Goal: Task Accomplishment & Management: Complete application form

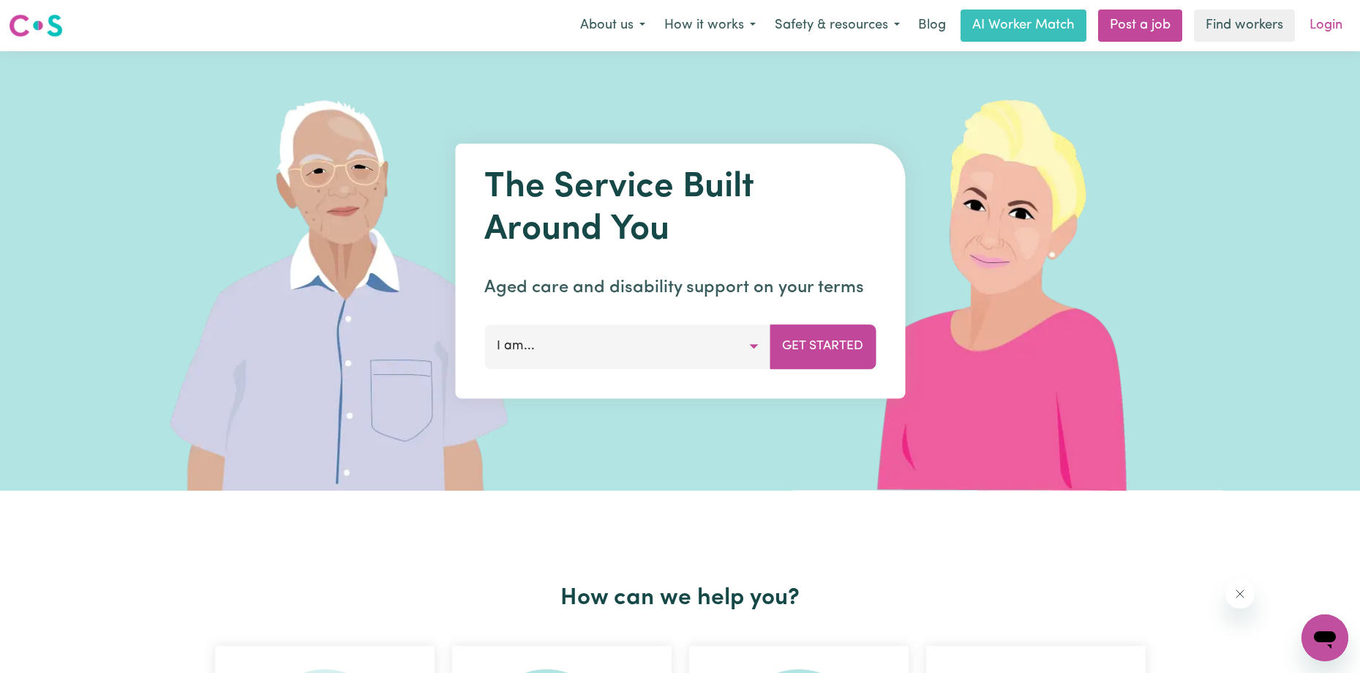
click at [1332, 28] on link "Login" at bounding box center [1326, 26] width 50 height 32
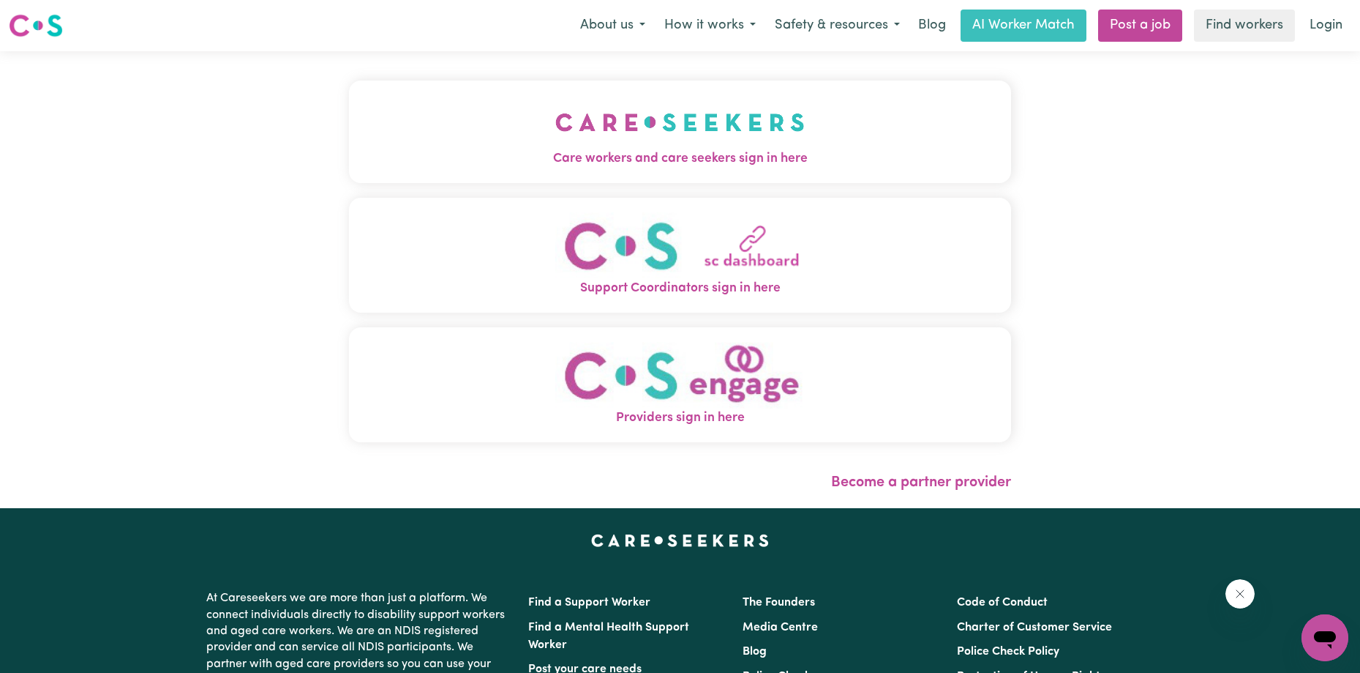
click at [656, 108] on img "Care workers and care seekers sign in here" at bounding box center [680, 122] width 250 height 54
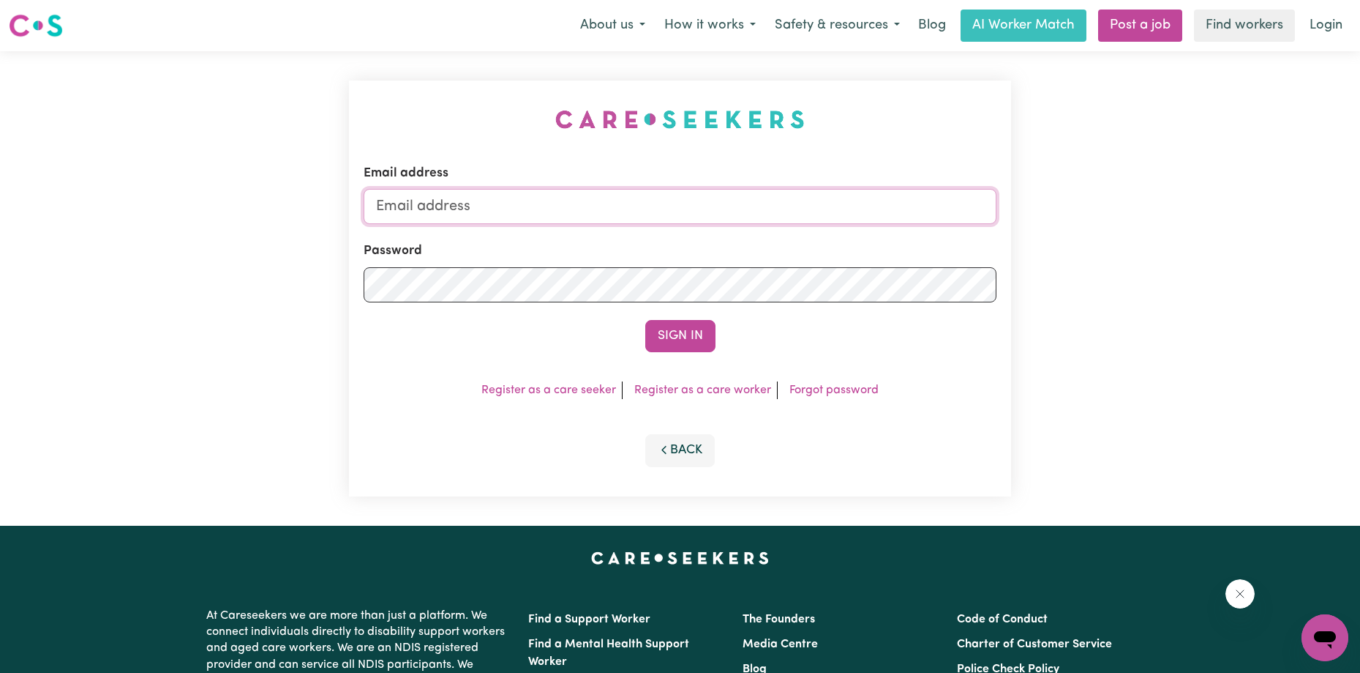
click at [778, 198] on input "Email address" at bounding box center [681, 206] width 634 height 35
type input "[EMAIL_ADDRESS][DOMAIN_NAME]"
click at [645, 320] on button "Sign In" at bounding box center [680, 336] width 70 height 32
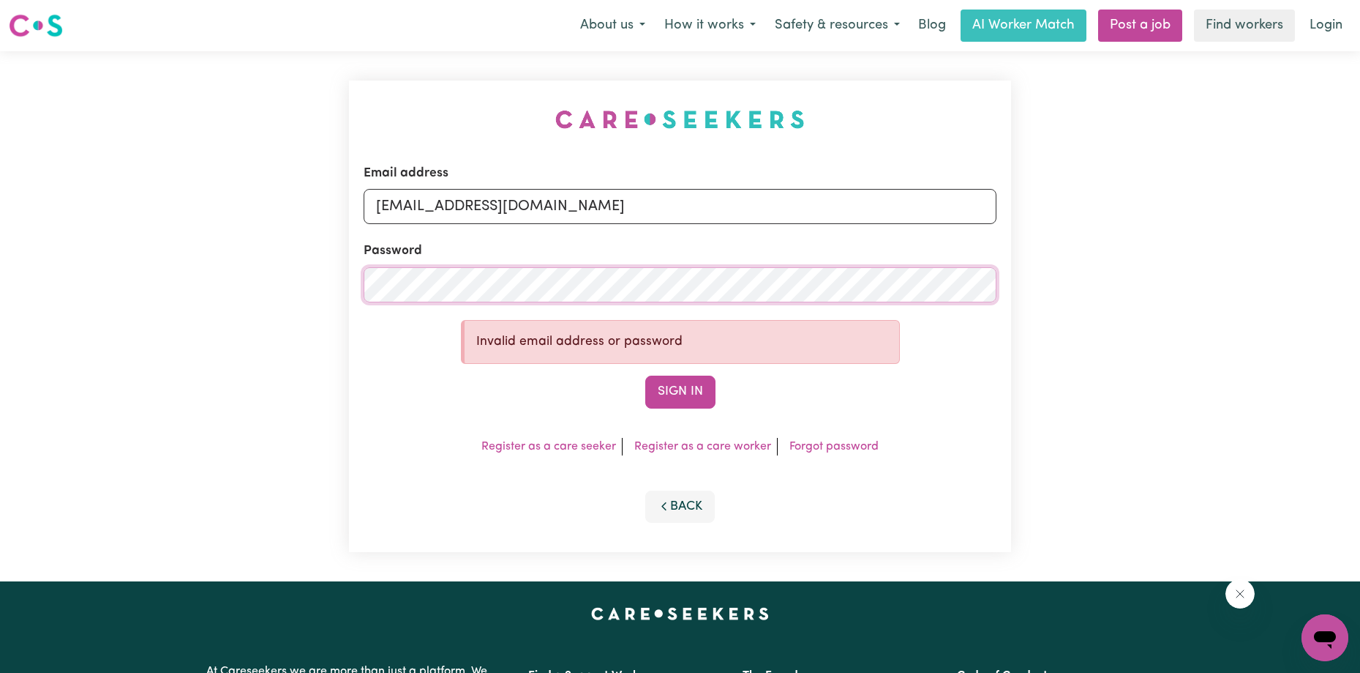
click at [645, 375] on button "Sign In" at bounding box center [680, 391] width 70 height 32
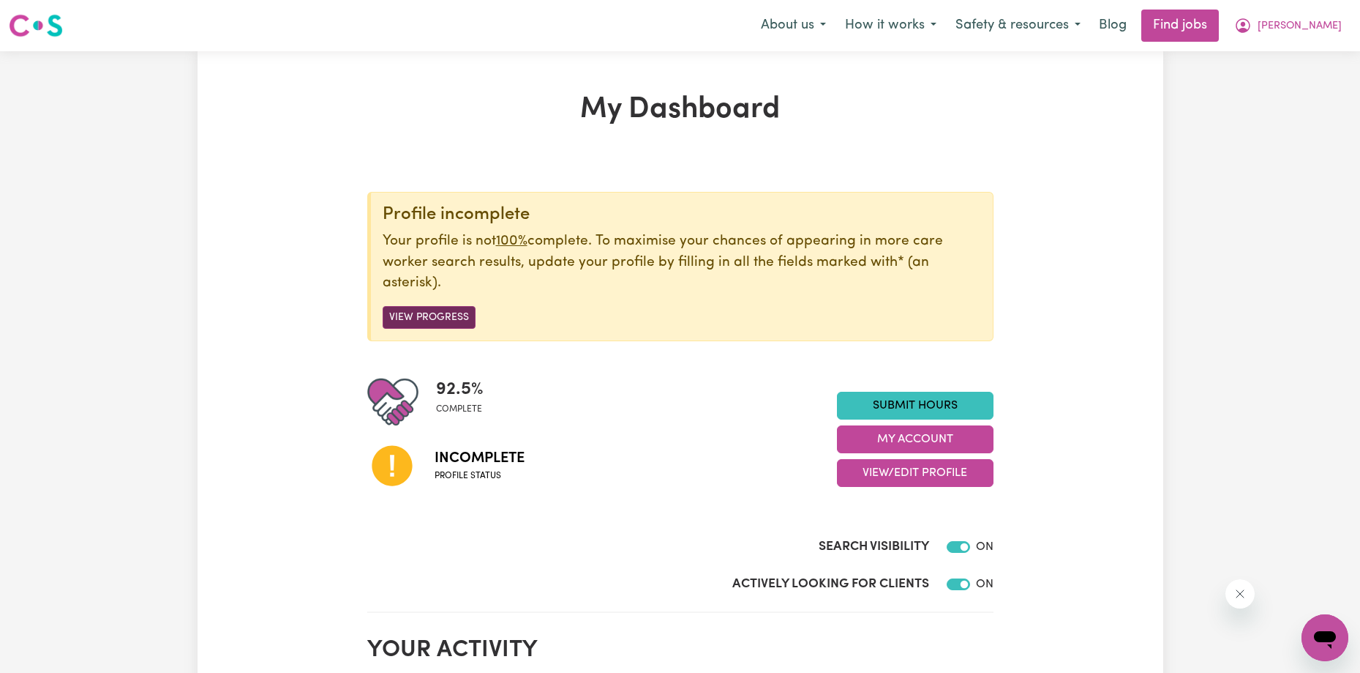
click at [424, 317] on button "View Progress" at bounding box center [429, 317] width 93 height 23
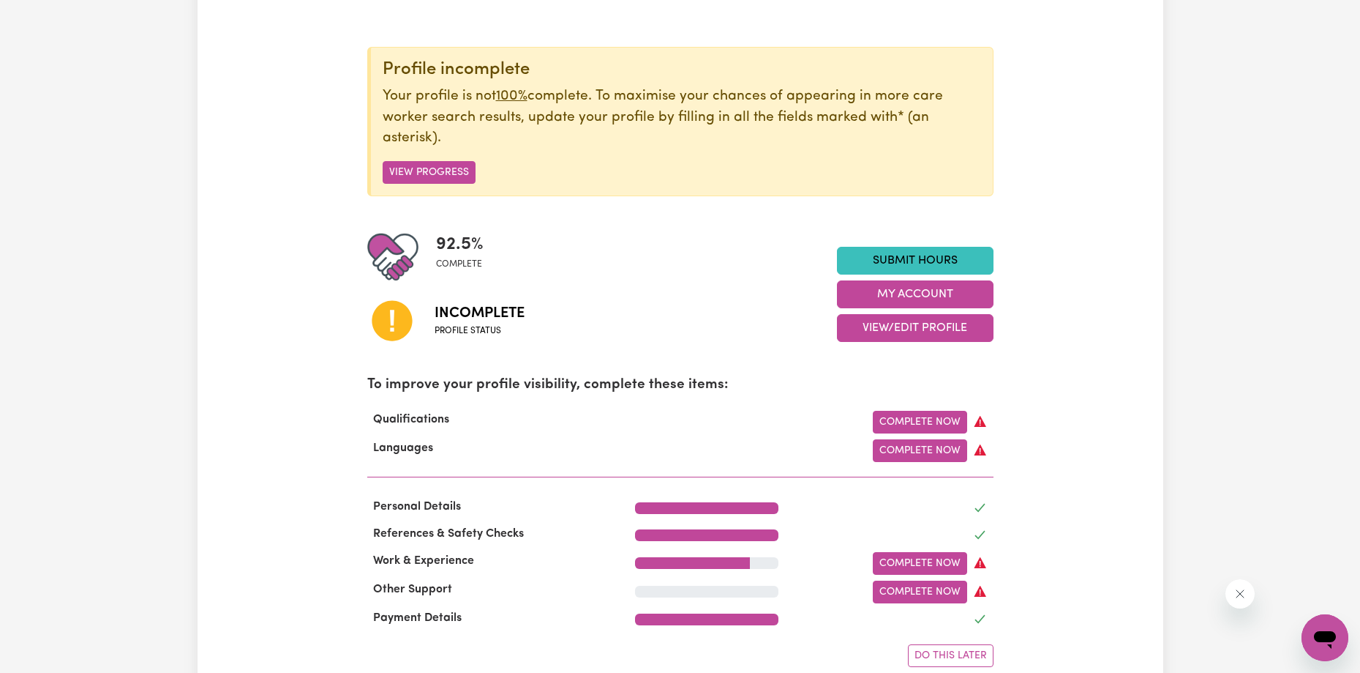
scroll to position [146, 0]
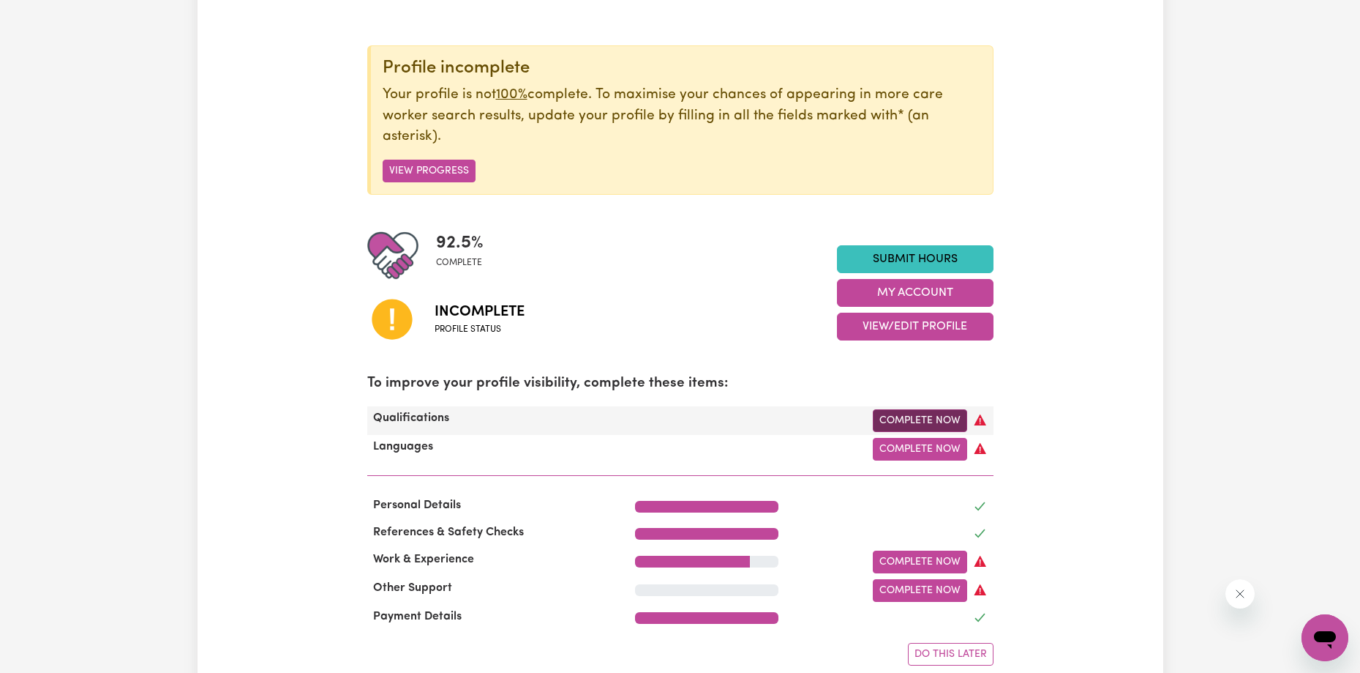
click at [909, 420] on link "Complete Now" at bounding box center [920, 420] width 94 height 23
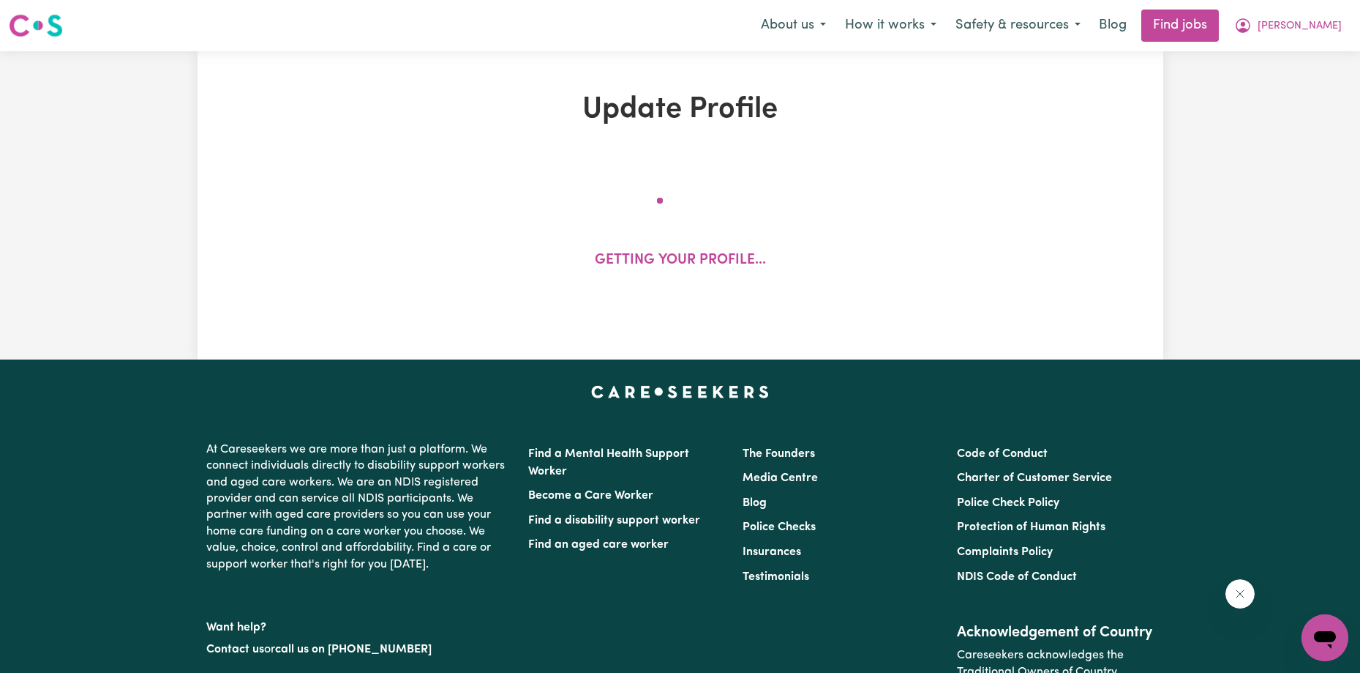
select select "2023"
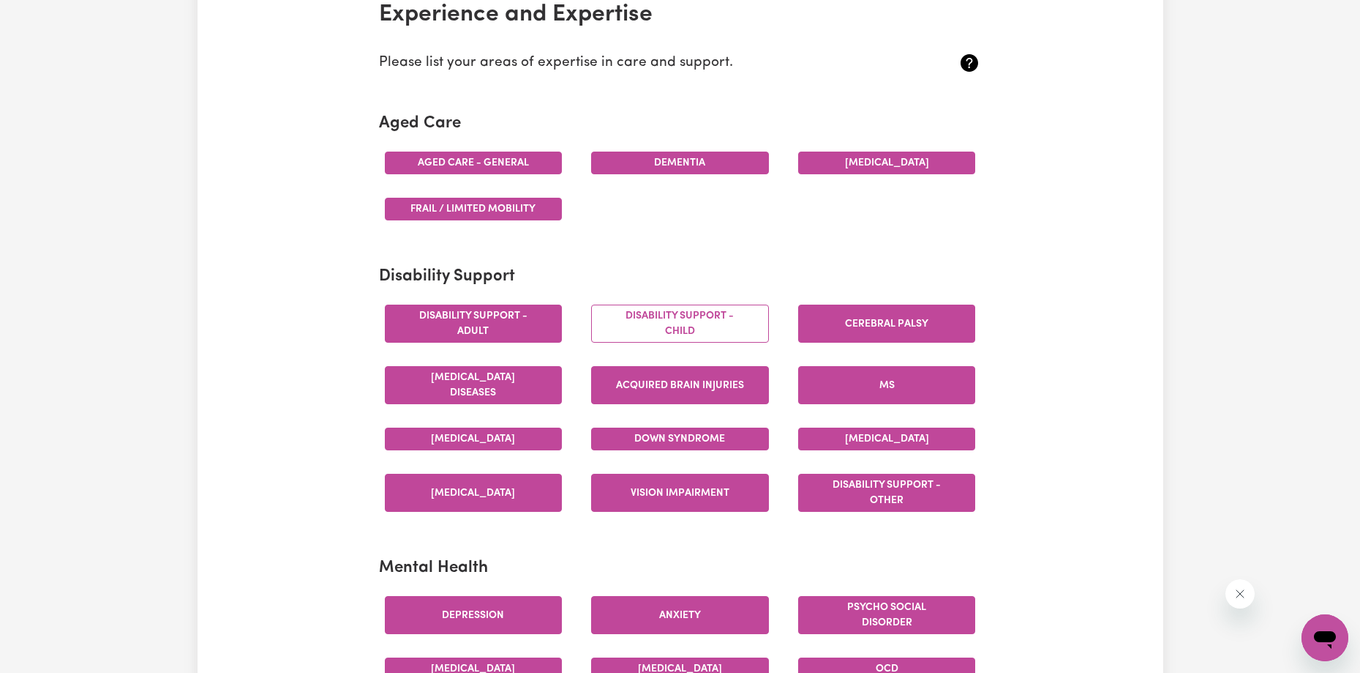
scroll to position [366, 0]
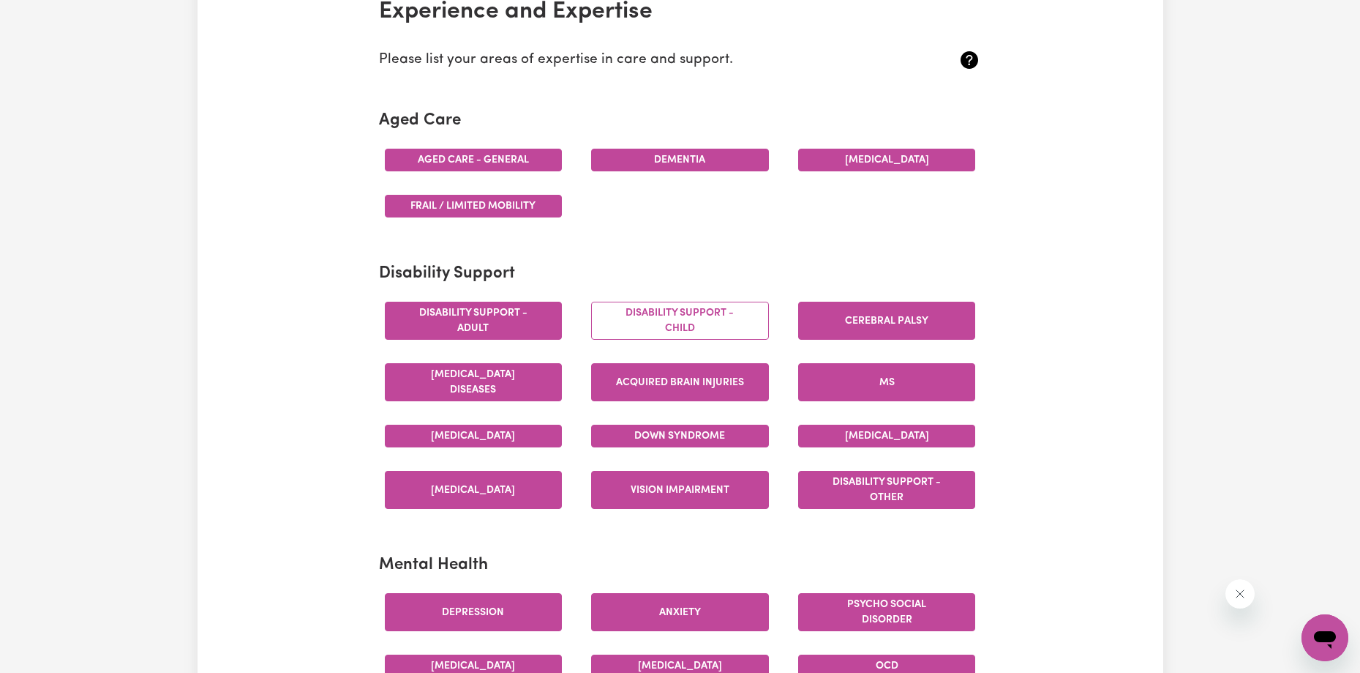
click at [531, 165] on button "Aged care - General" at bounding box center [474, 160] width 178 height 23
click at [531, 211] on button "Frail / limited mobility" at bounding box center [474, 206] width 178 height 23
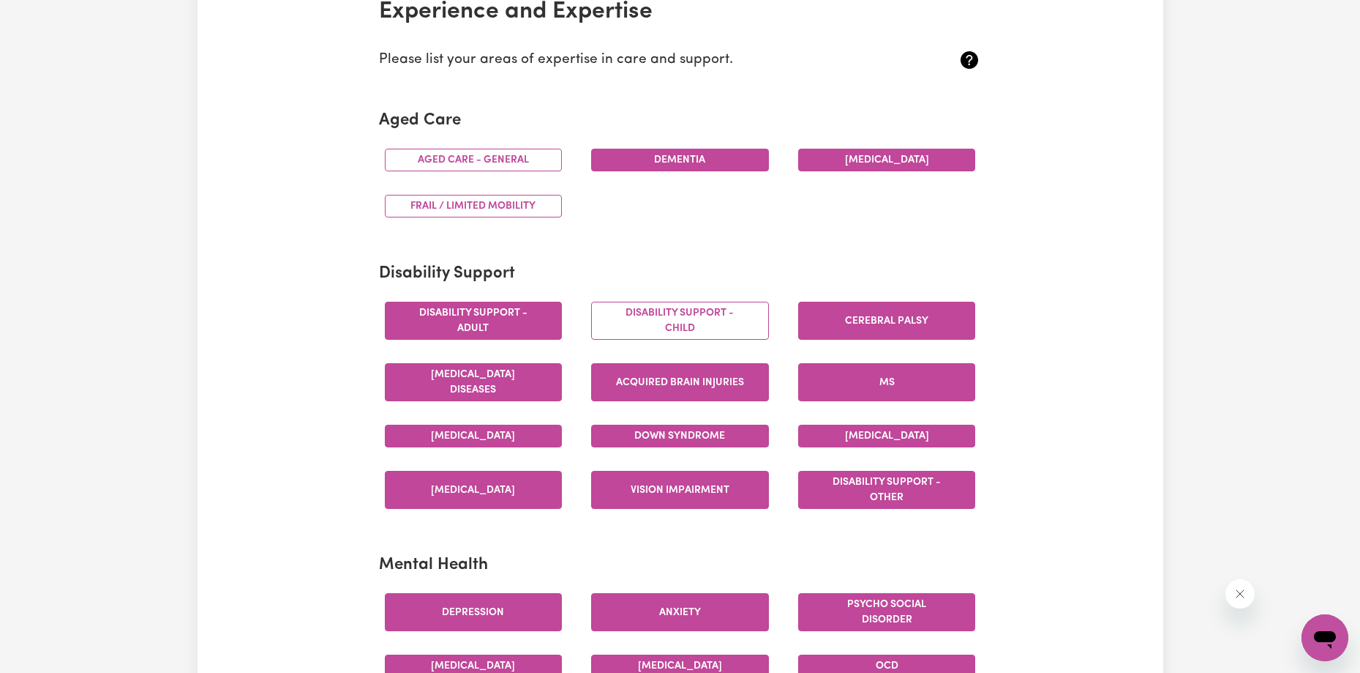
drag, startPoint x: 695, startPoint y: 157, endPoint x: 727, endPoint y: 154, distance: 31.6
click at [695, 157] on button "Dementia" at bounding box center [680, 160] width 178 height 23
click at [922, 161] on button "[MEDICAL_DATA]" at bounding box center [887, 160] width 178 height 23
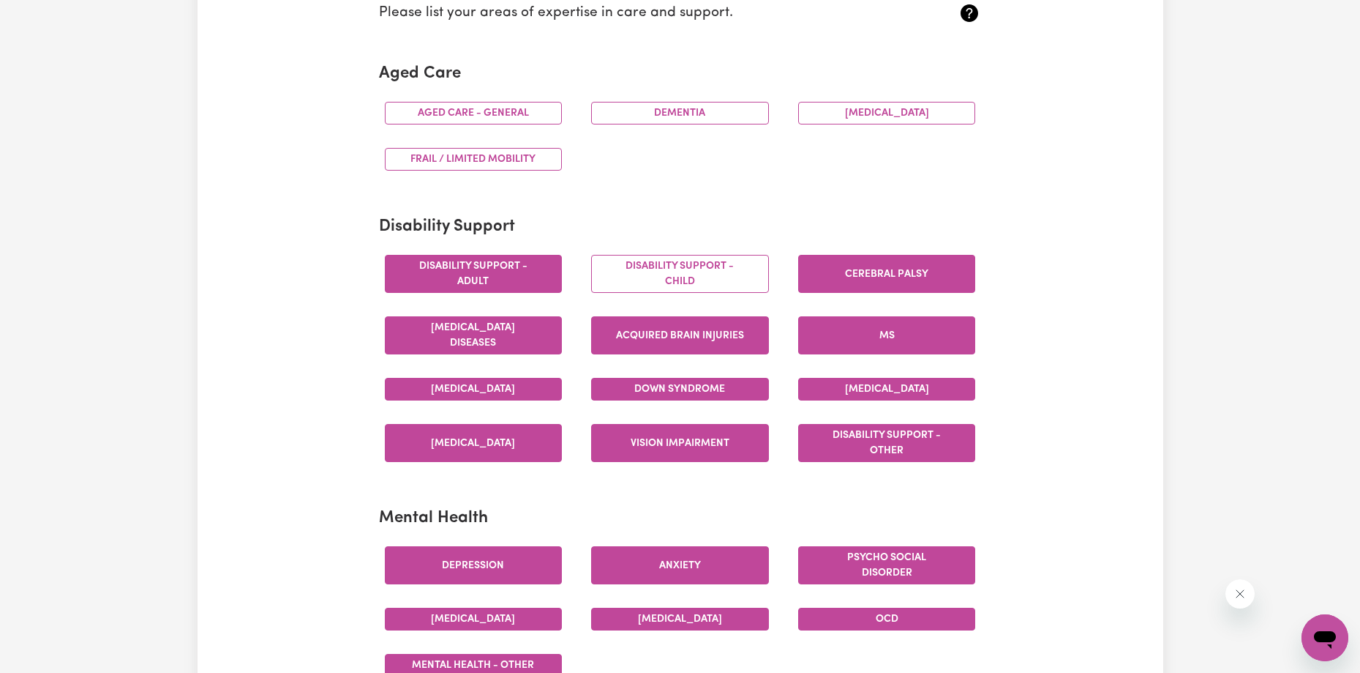
scroll to position [439, 0]
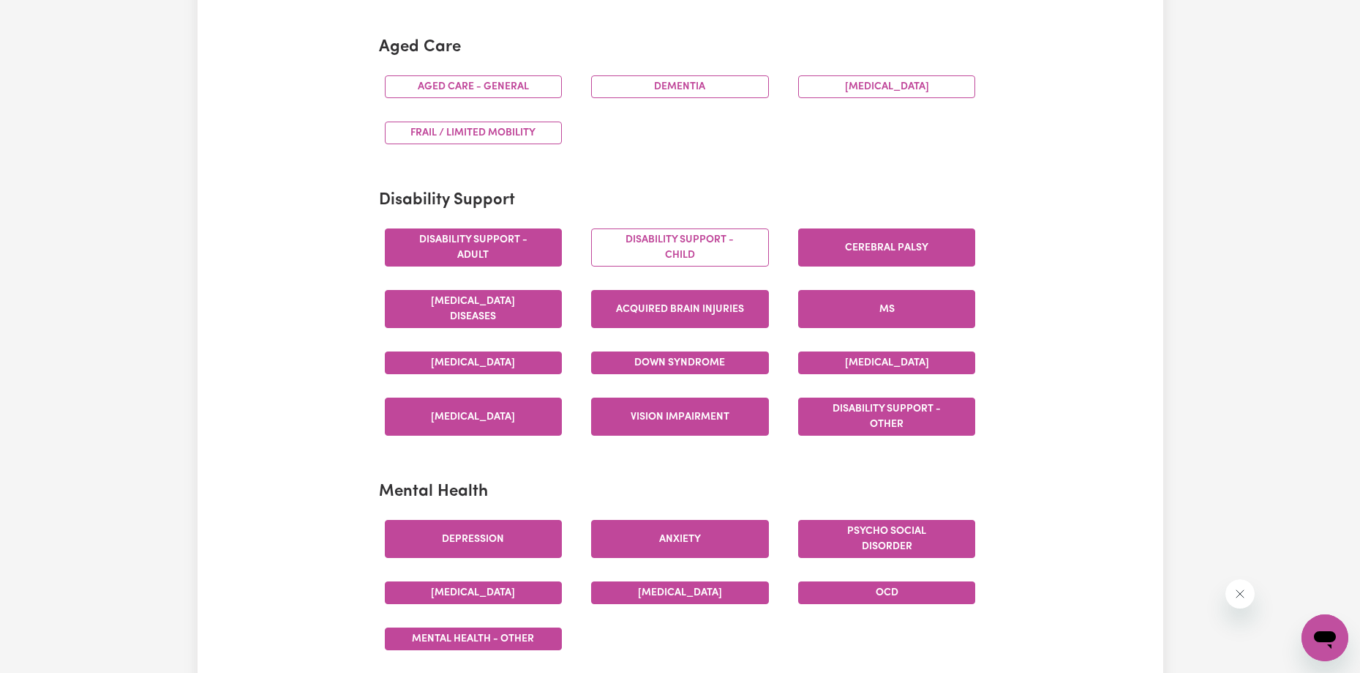
click at [476, 247] on button "Disability support - Adult" at bounding box center [474, 247] width 178 height 38
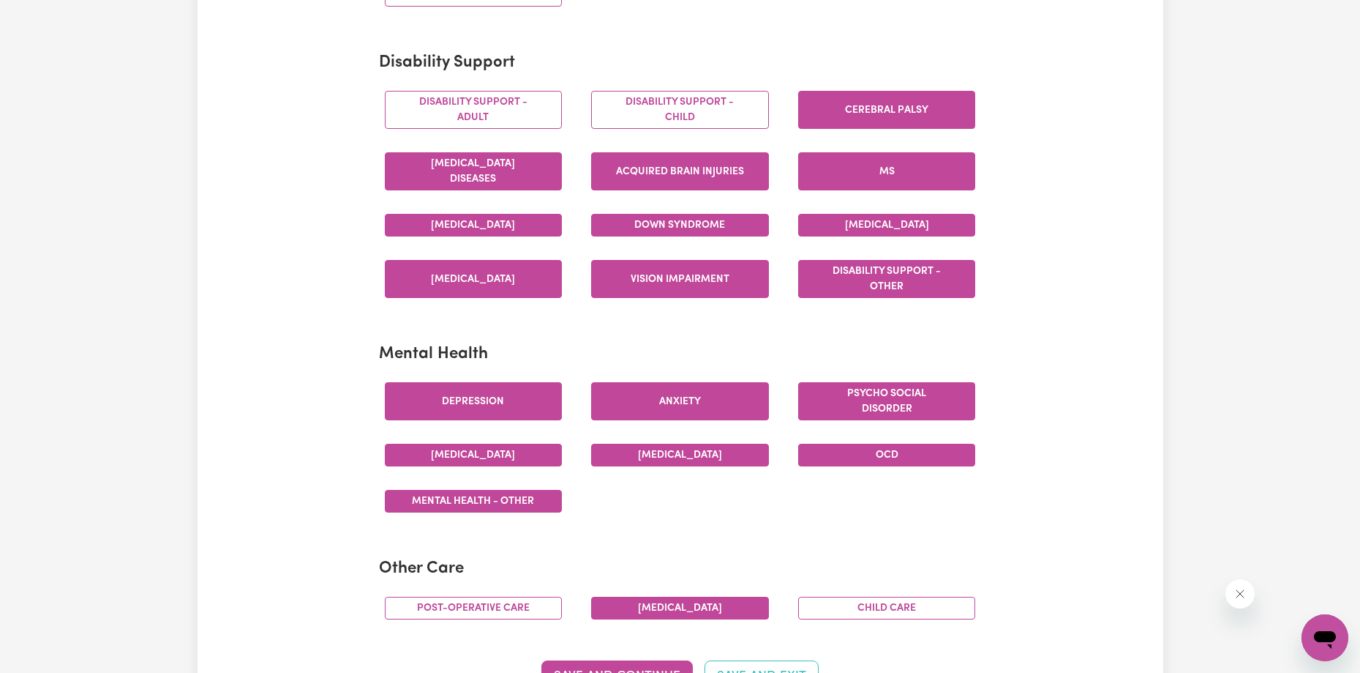
scroll to position [585, 0]
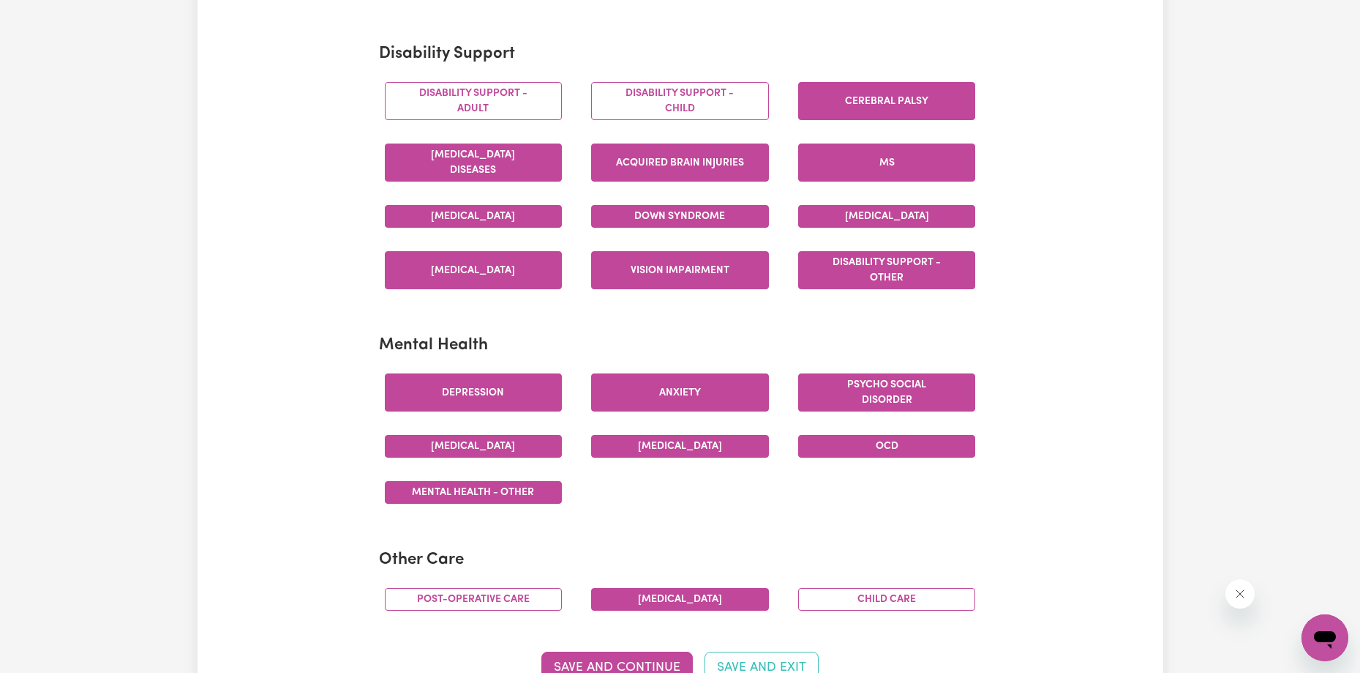
drag, startPoint x: 448, startPoint y: 153, endPoint x: 463, endPoint y: 152, distance: 15.4
click at [449, 152] on button "[MEDICAL_DATA] Diseases" at bounding box center [474, 162] width 178 height 38
drag, startPoint x: 510, startPoint y: 231, endPoint x: 626, endPoint y: 231, distance: 115.6
click at [511, 231] on div "[MEDICAL_DATA]" at bounding box center [473, 216] width 207 height 46
click at [667, 217] on button "Down syndrome" at bounding box center [680, 216] width 178 height 23
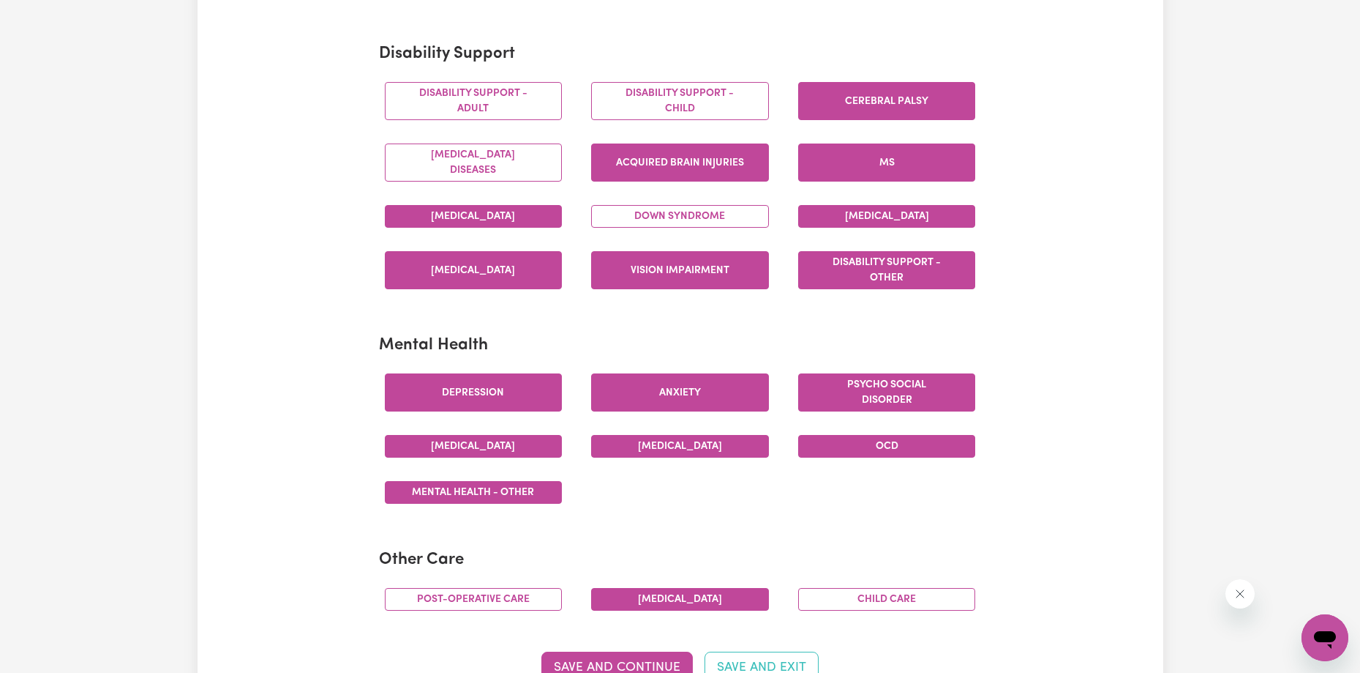
click at [464, 218] on button "[MEDICAL_DATA]" at bounding box center [474, 216] width 178 height 23
click at [527, 281] on button "[MEDICAL_DATA]" at bounding box center [474, 270] width 178 height 38
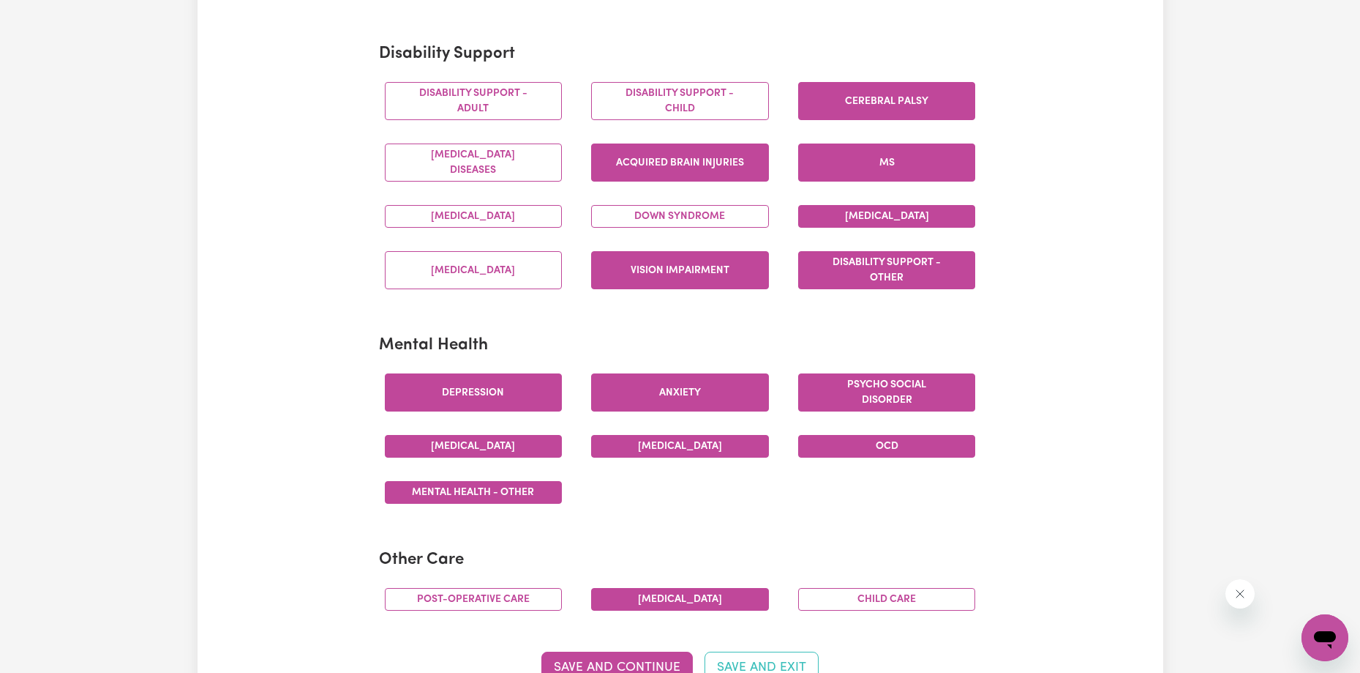
click at [632, 274] on button "Vision impairment" at bounding box center [680, 270] width 178 height 38
click at [846, 274] on button "Disability support - Other" at bounding box center [887, 270] width 178 height 38
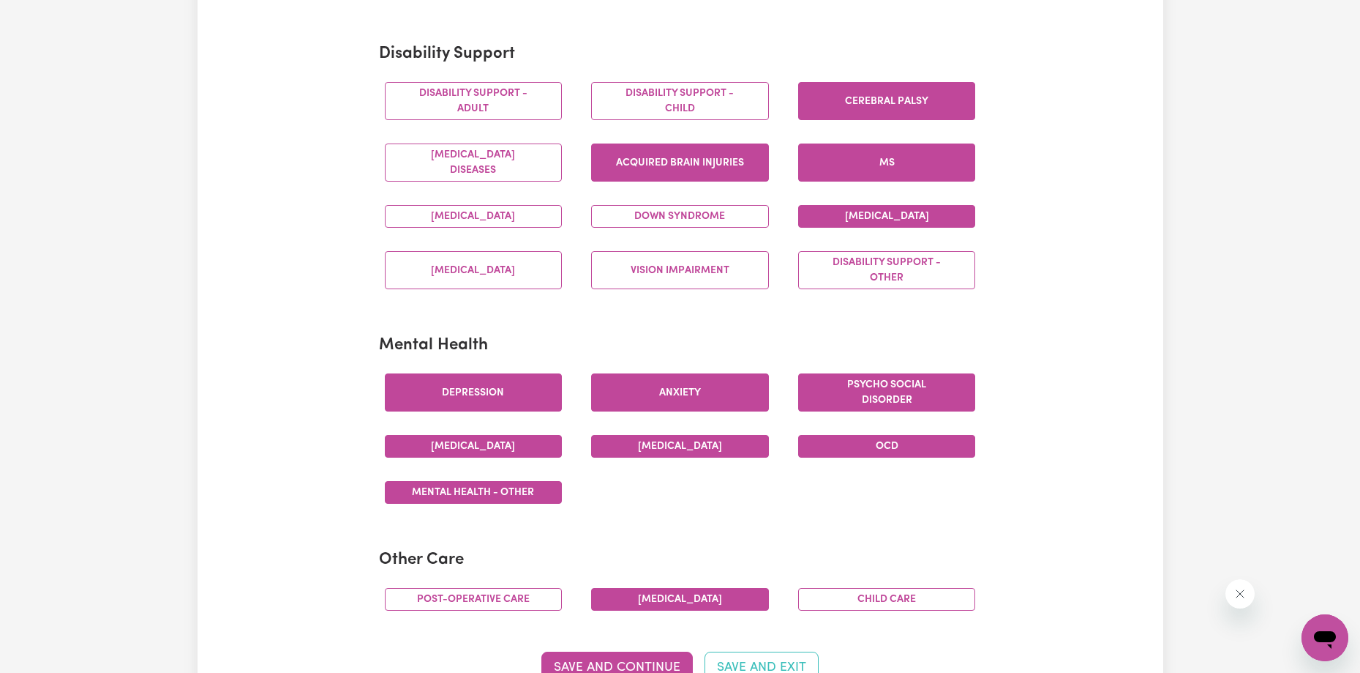
click at [850, 211] on button "[MEDICAL_DATA]" at bounding box center [887, 216] width 178 height 23
drag, startPoint x: 864, startPoint y: 157, endPoint x: 870, endPoint y: 135, distance: 22.2
click at [864, 156] on button "MS" at bounding box center [887, 162] width 178 height 38
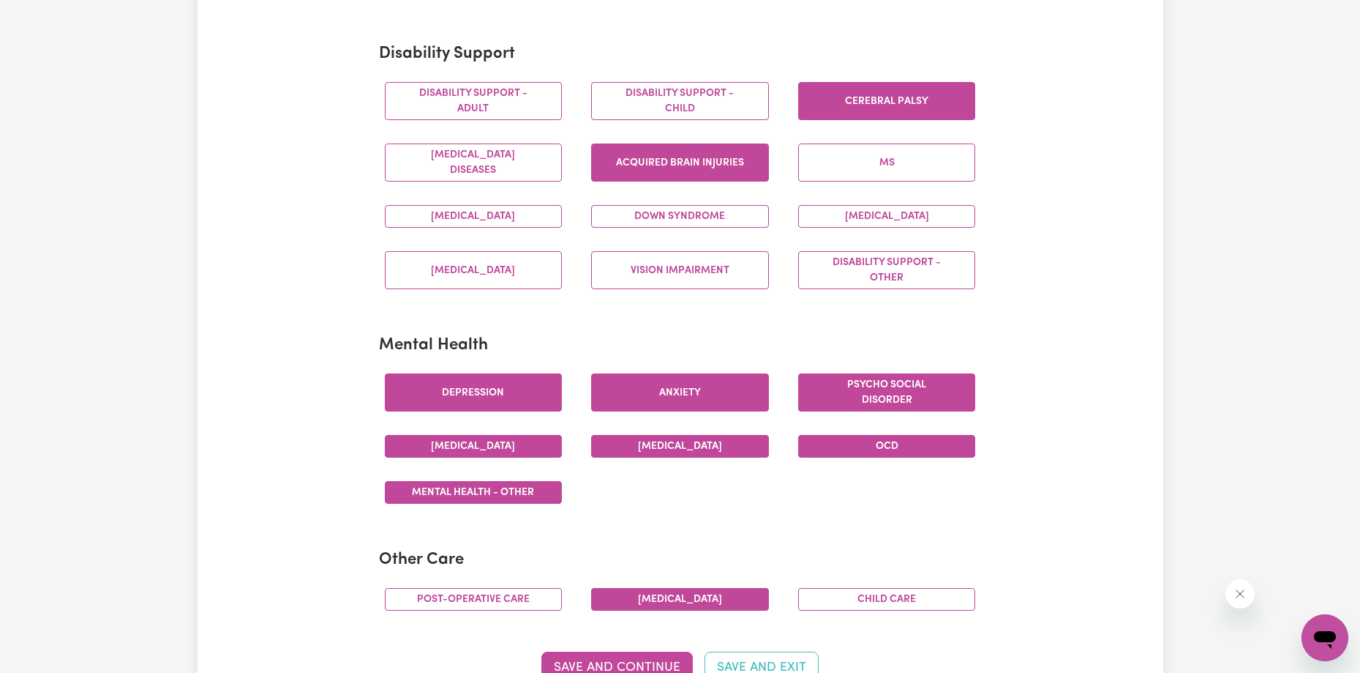
click at [872, 107] on button "Cerebral Palsy" at bounding box center [887, 101] width 178 height 38
click at [675, 144] on button "Acquired Brain Injuries" at bounding box center [680, 162] width 178 height 38
click at [686, 162] on button "Acquired Brain Injuries" at bounding box center [680, 162] width 178 height 38
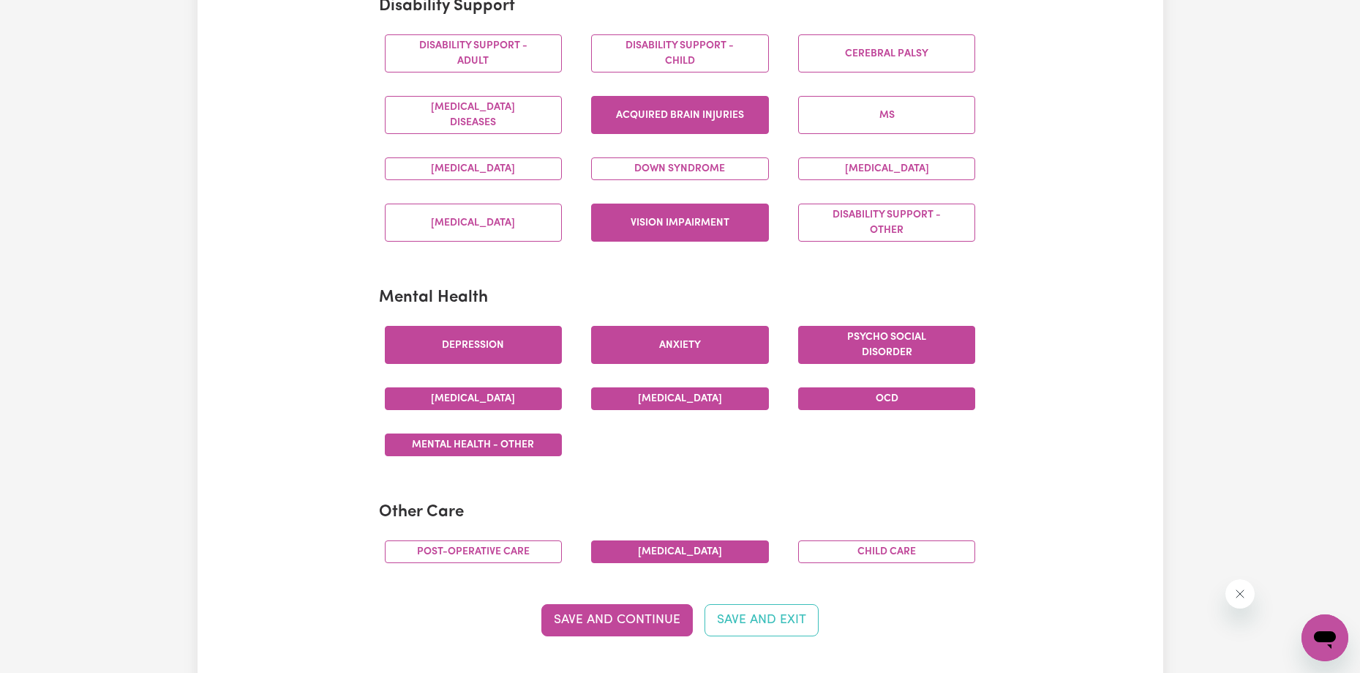
scroll to position [659, 0]
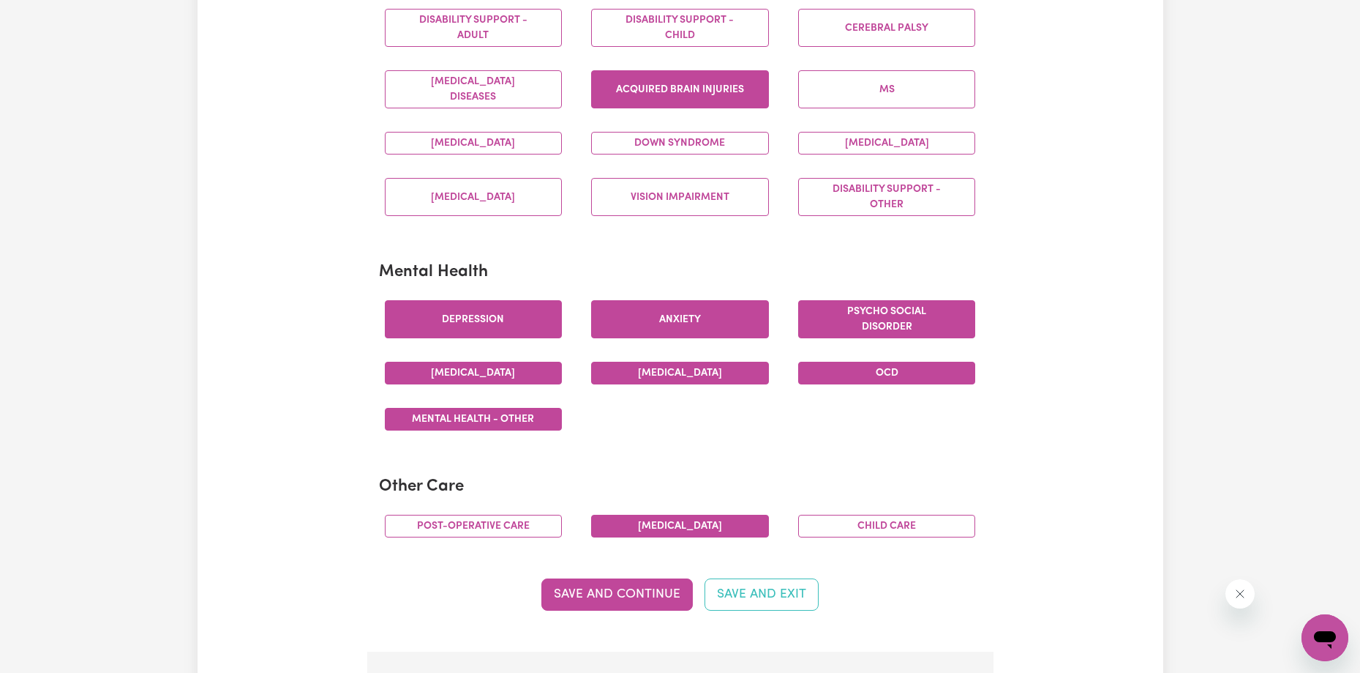
click at [691, 90] on button "Acquired Brain Injuries" at bounding box center [680, 89] width 178 height 38
click at [516, 324] on button "Depression" at bounding box center [474, 319] width 178 height 38
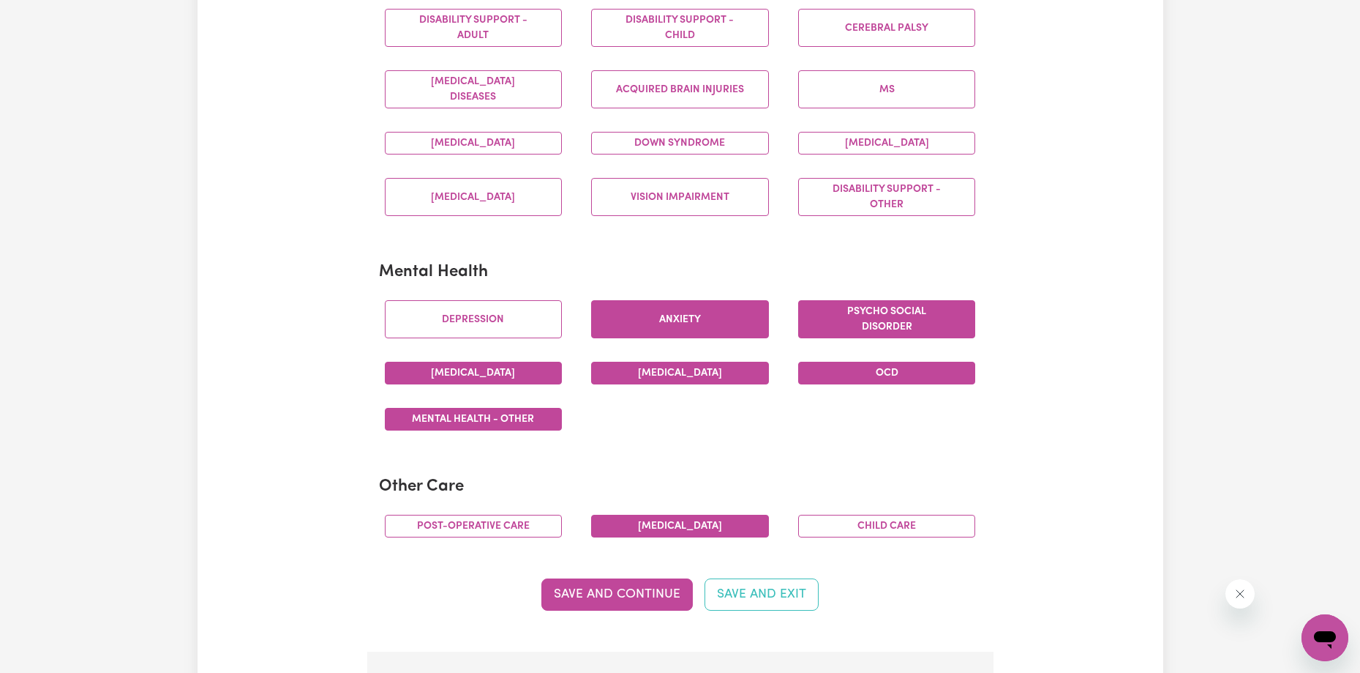
click at [522, 400] on div "Mental Health - Other" at bounding box center [473, 419] width 207 height 46
click at [531, 381] on button "[MEDICAL_DATA]" at bounding box center [474, 373] width 178 height 23
click at [537, 423] on button "Mental Health - Other" at bounding box center [474, 419] width 178 height 23
click at [679, 370] on button "[MEDICAL_DATA]" at bounding box center [680, 373] width 178 height 23
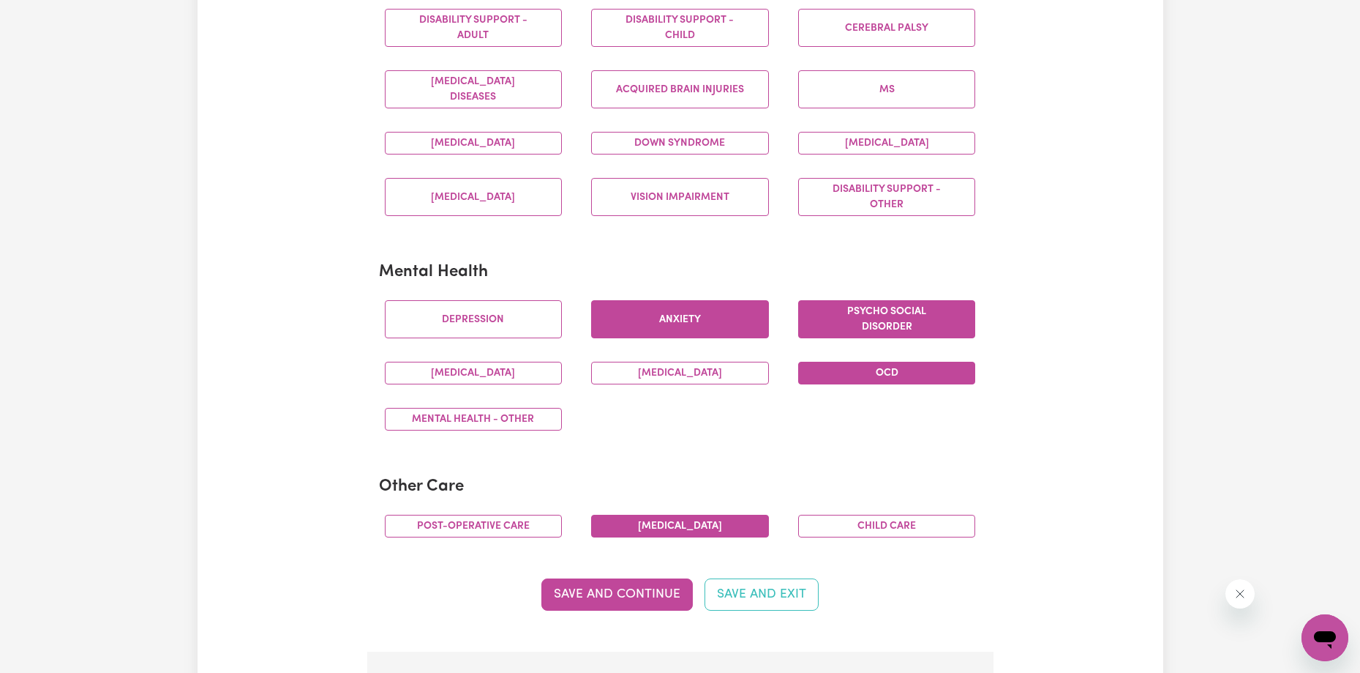
drag, startPoint x: 707, startPoint y: 319, endPoint x: 913, endPoint y: 299, distance: 207.3
click at [708, 318] on button "Anxiety" at bounding box center [680, 319] width 178 height 38
drag, startPoint x: 920, startPoint y: 307, endPoint x: 920, endPoint y: 329, distance: 22.0
click at [920, 307] on button "Psycho social disorder" at bounding box center [887, 319] width 178 height 38
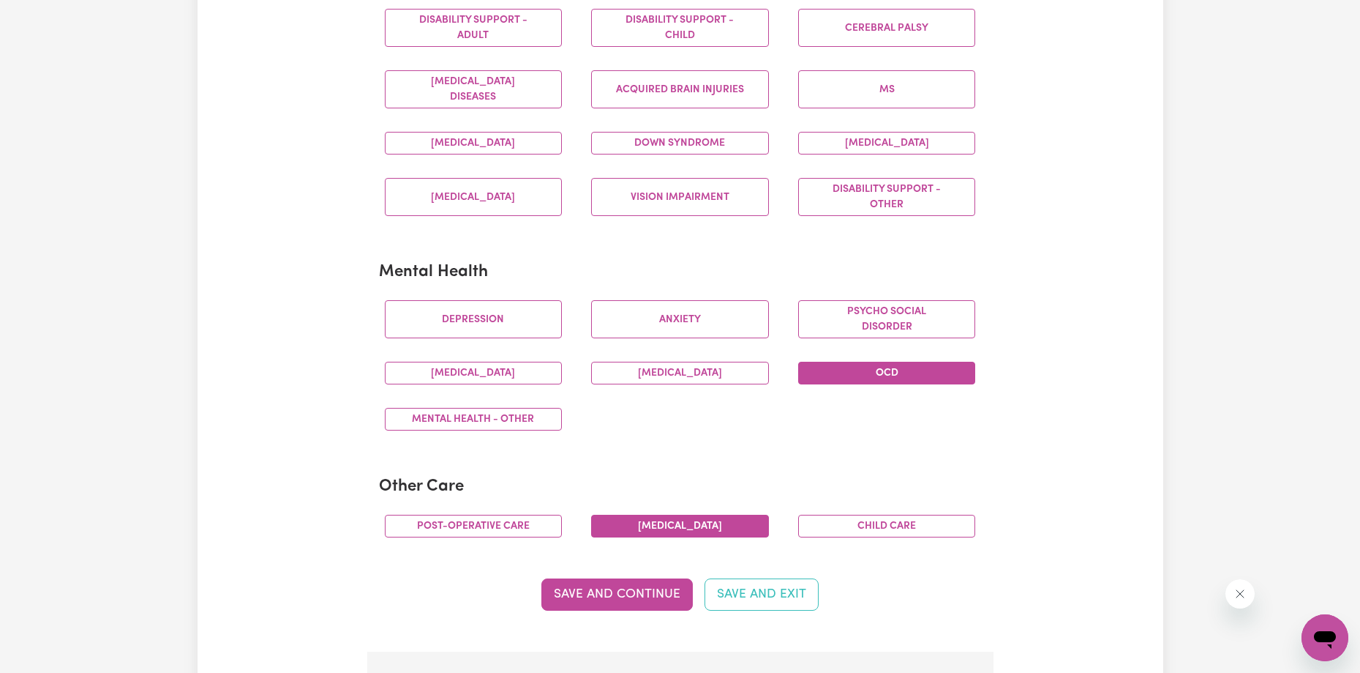
click at [902, 371] on button "OCD" at bounding box center [887, 373] width 178 height 23
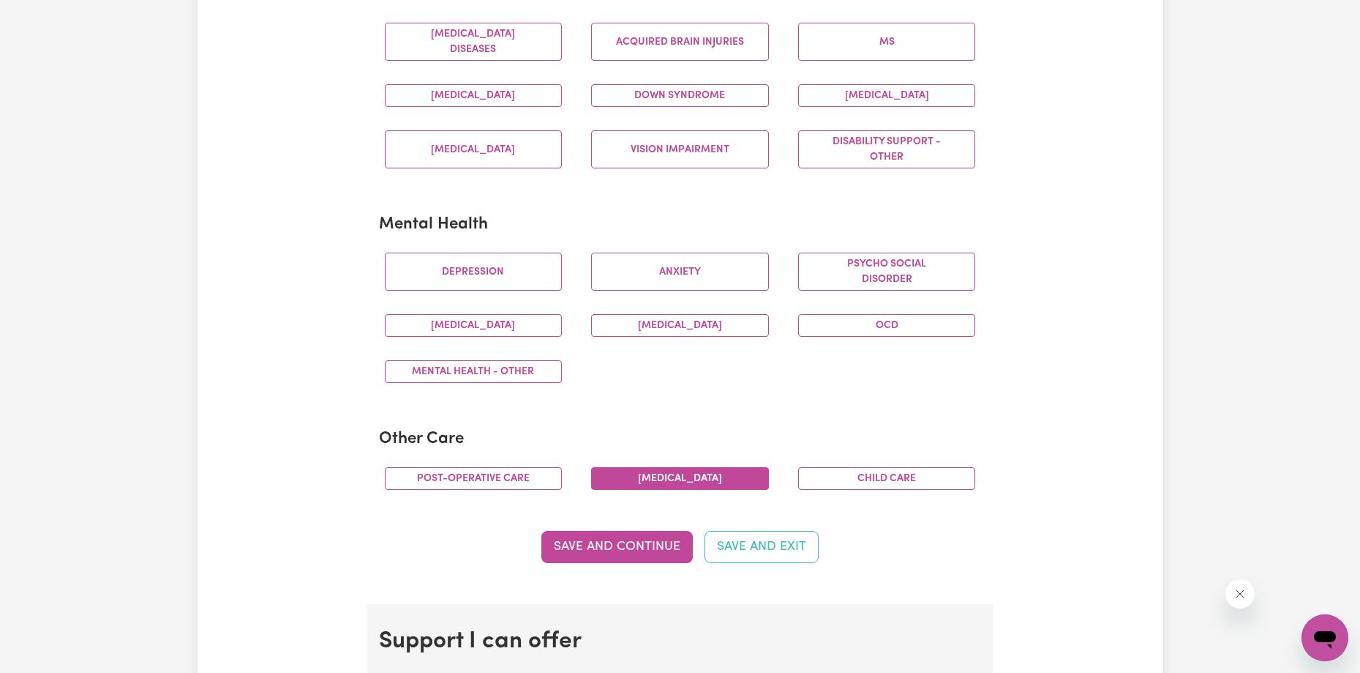
scroll to position [732, 0]
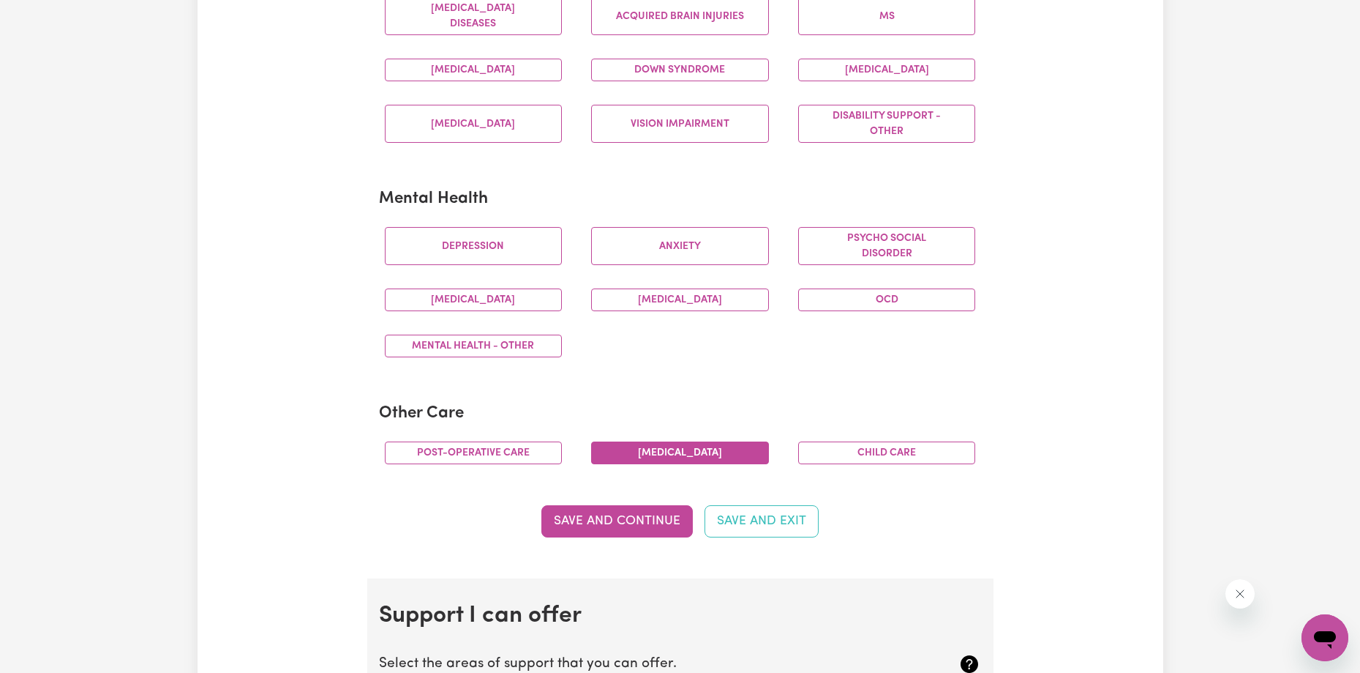
click at [729, 467] on div "[MEDICAL_DATA]" at bounding box center [680, 453] width 207 height 46
click at [732, 460] on button "[MEDICAL_DATA]" at bounding box center [680, 452] width 178 height 23
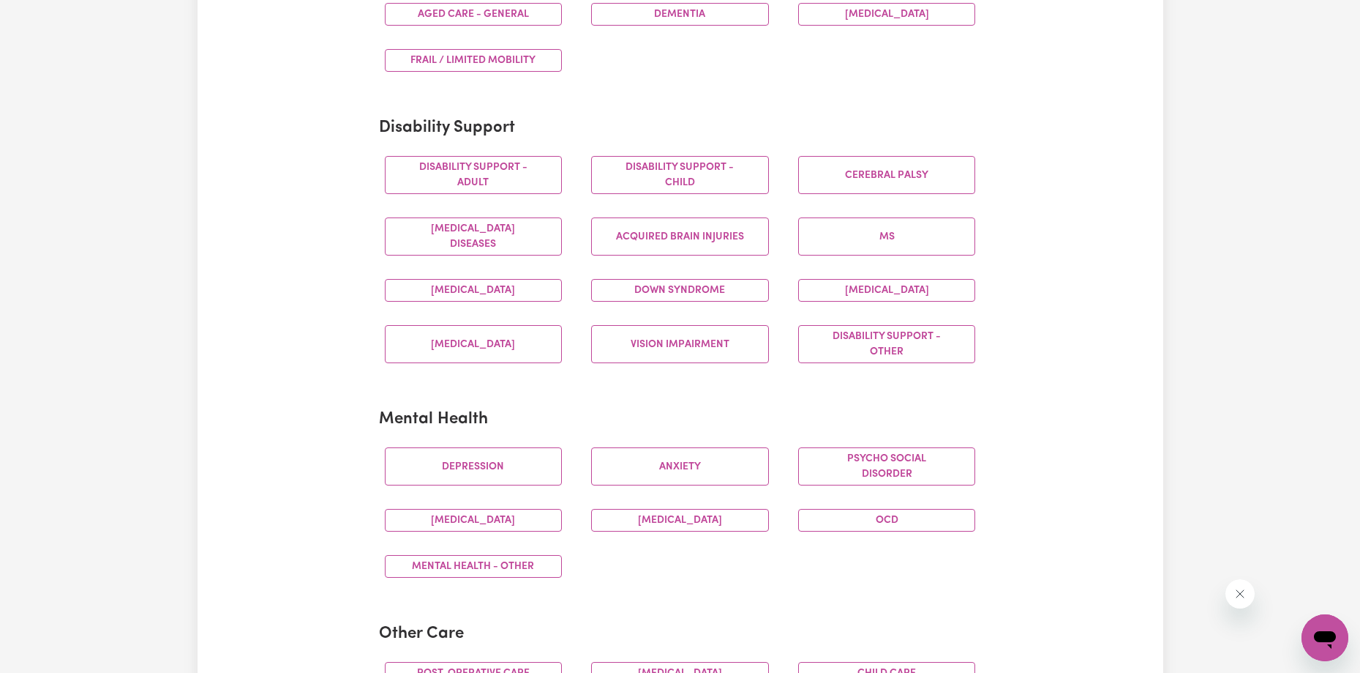
scroll to position [293, 0]
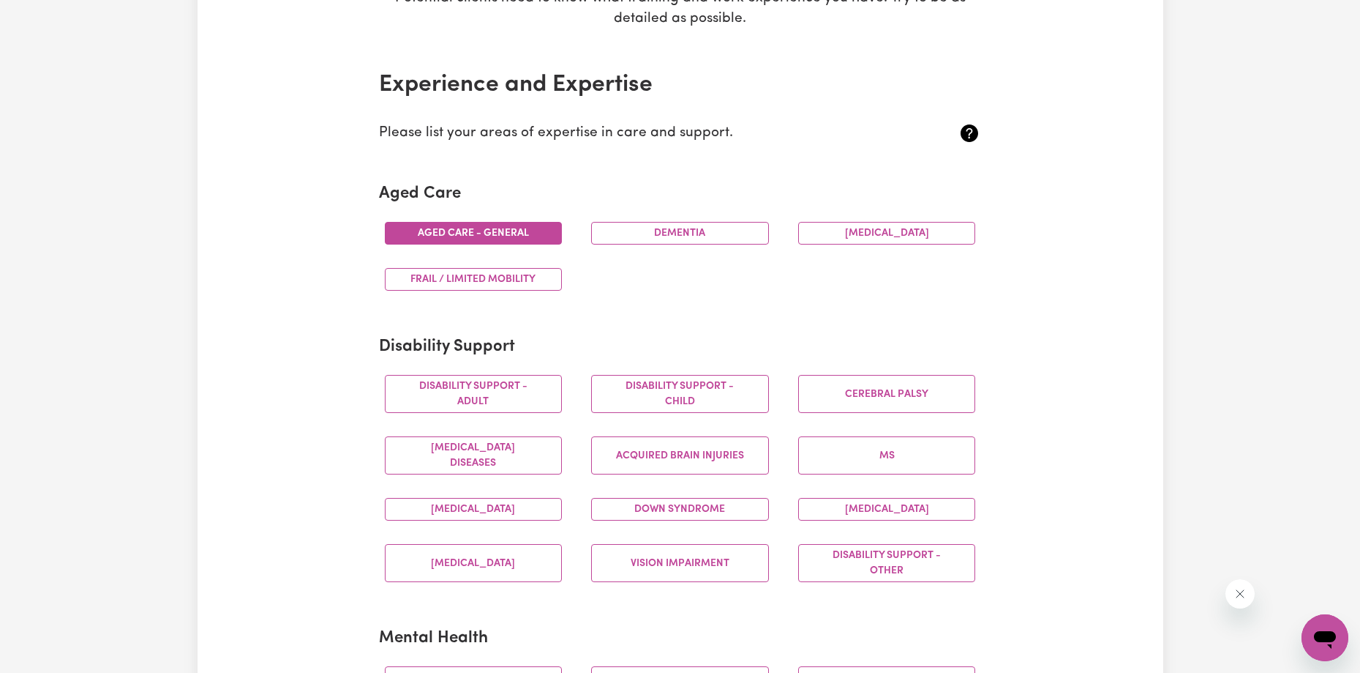
drag, startPoint x: 498, startPoint y: 231, endPoint x: 517, endPoint y: 233, distance: 19.2
click at [503, 230] on button "Aged care - General" at bounding box center [474, 233] width 178 height 23
click at [673, 228] on button "Dementia" at bounding box center [680, 233] width 178 height 23
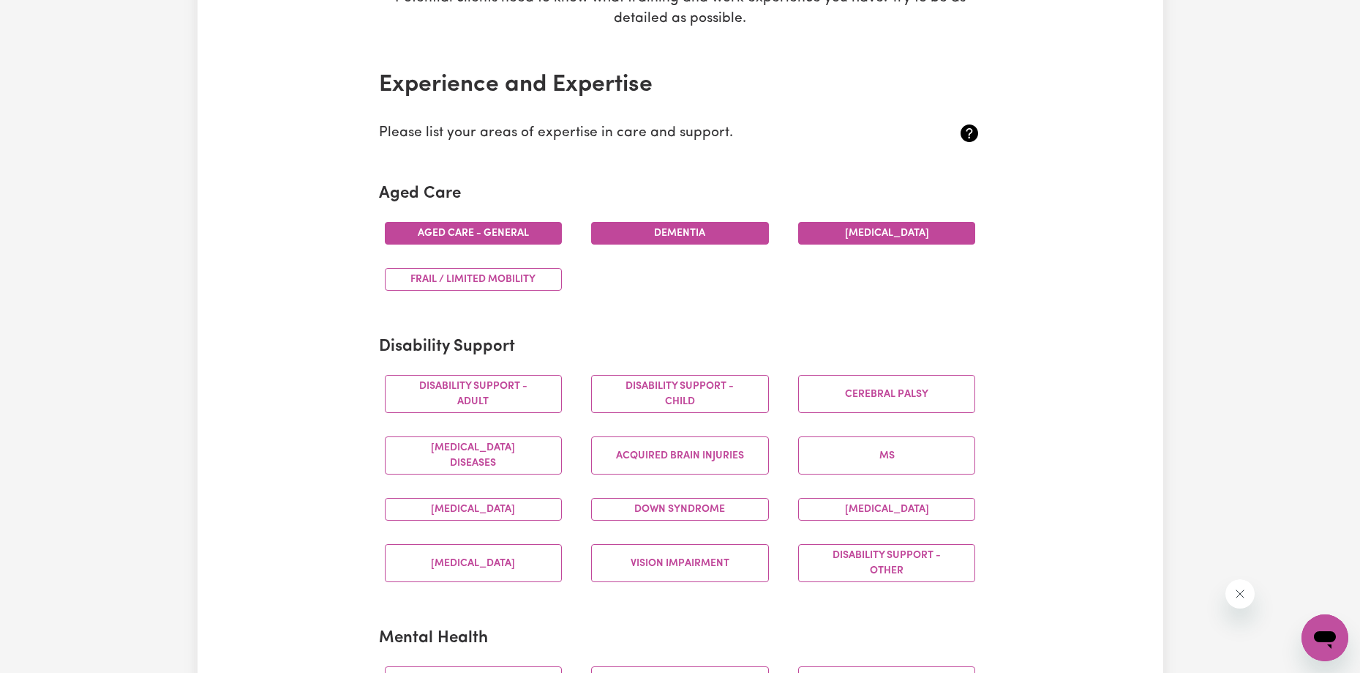
click at [902, 234] on button "[MEDICAL_DATA]" at bounding box center [887, 233] width 178 height 23
click at [506, 280] on button "Frail / limited mobility" at bounding box center [474, 279] width 178 height 23
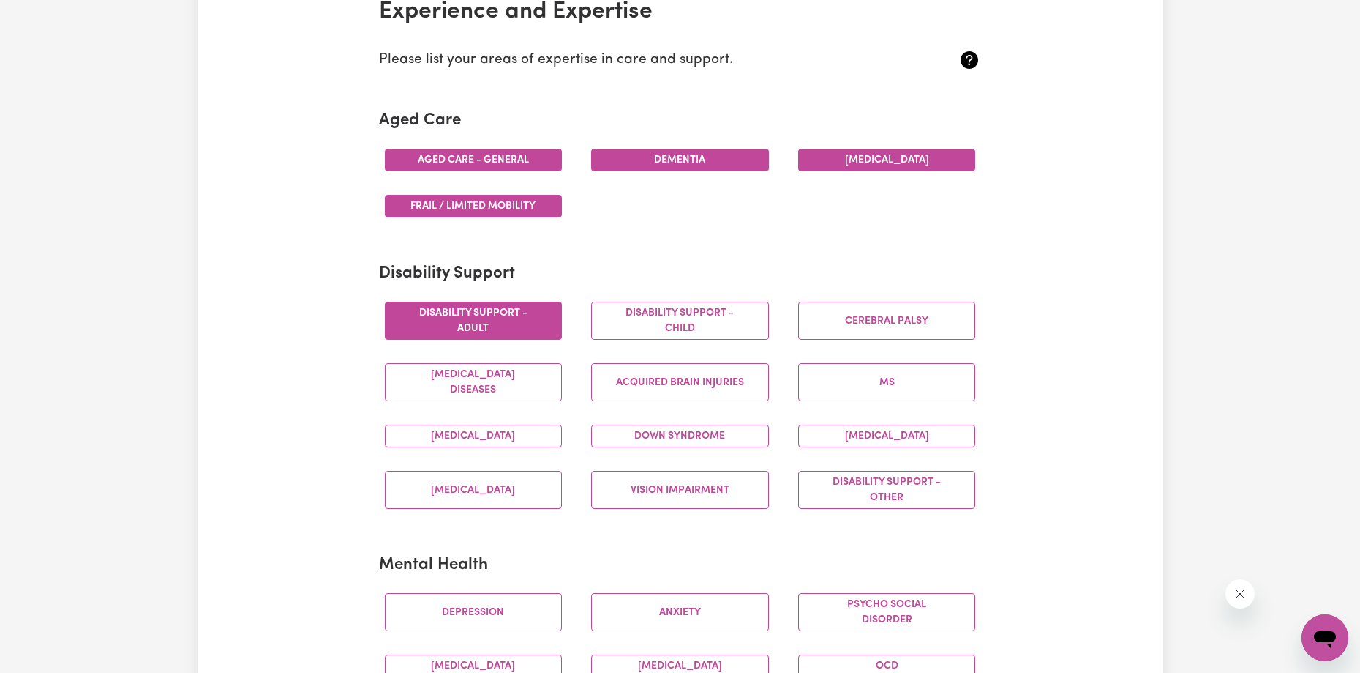
drag, startPoint x: 484, startPoint y: 307, endPoint x: 729, endPoint y: 298, distance: 244.6
click at [485, 307] on button "Disability support - Adult" at bounding box center [474, 321] width 178 height 38
click at [722, 327] on button "Disability support - Child" at bounding box center [680, 321] width 178 height 38
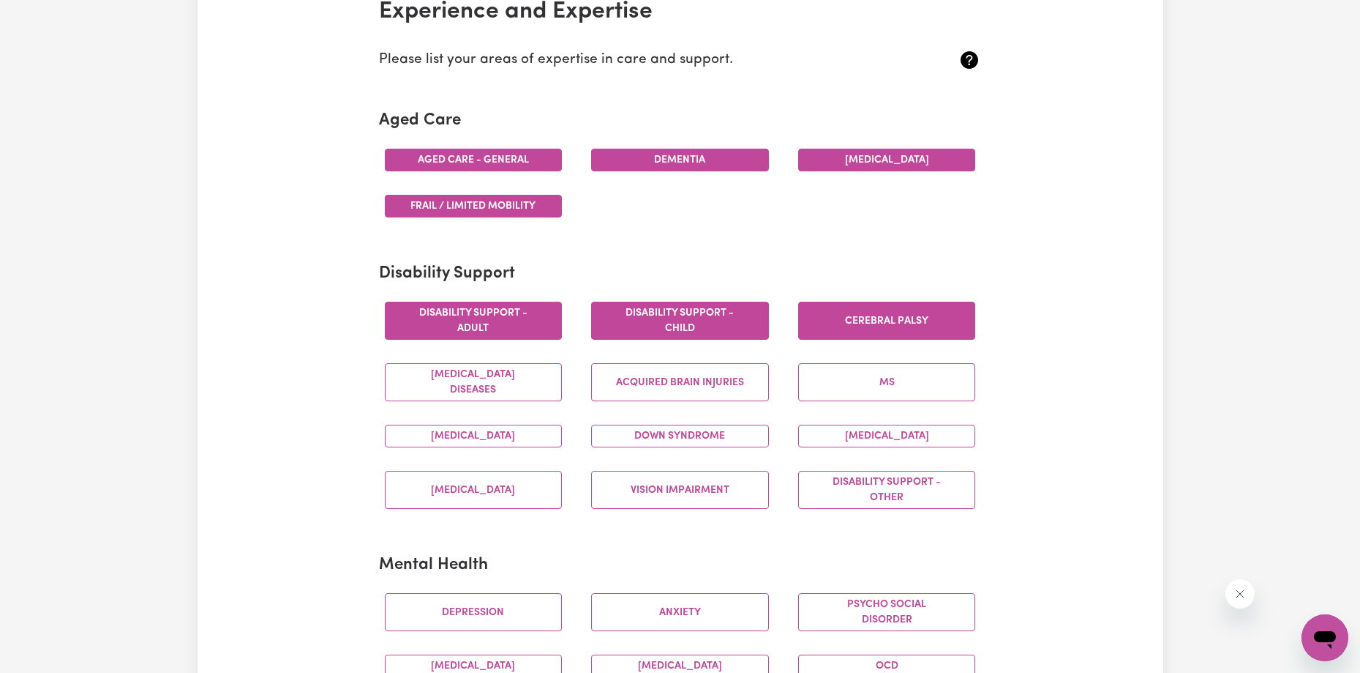
click at [888, 326] on button "Cerebral Palsy" at bounding box center [887, 321] width 178 height 38
click at [914, 381] on button "MS" at bounding box center [887, 382] width 178 height 38
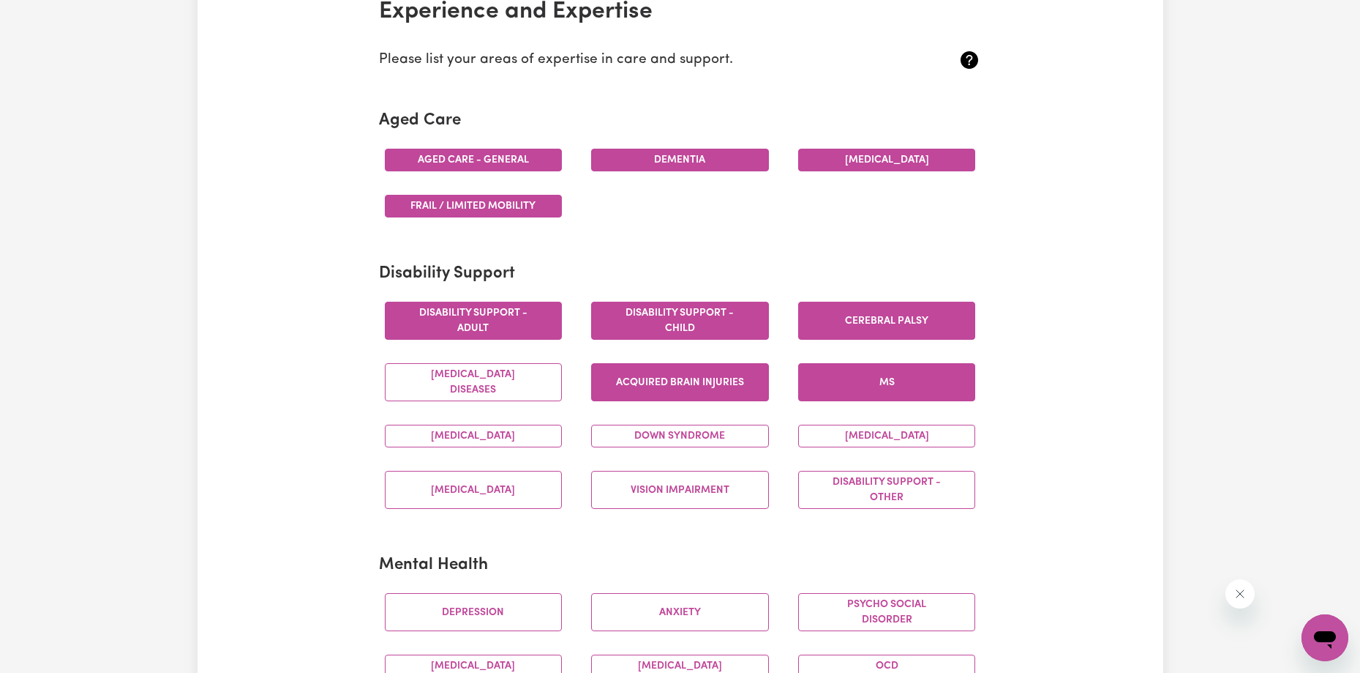
click at [617, 377] on button "Acquired Brain Injuries" at bounding box center [680, 382] width 178 height 38
click at [460, 389] on button "[MEDICAL_DATA] Diseases" at bounding box center [474, 382] width 178 height 38
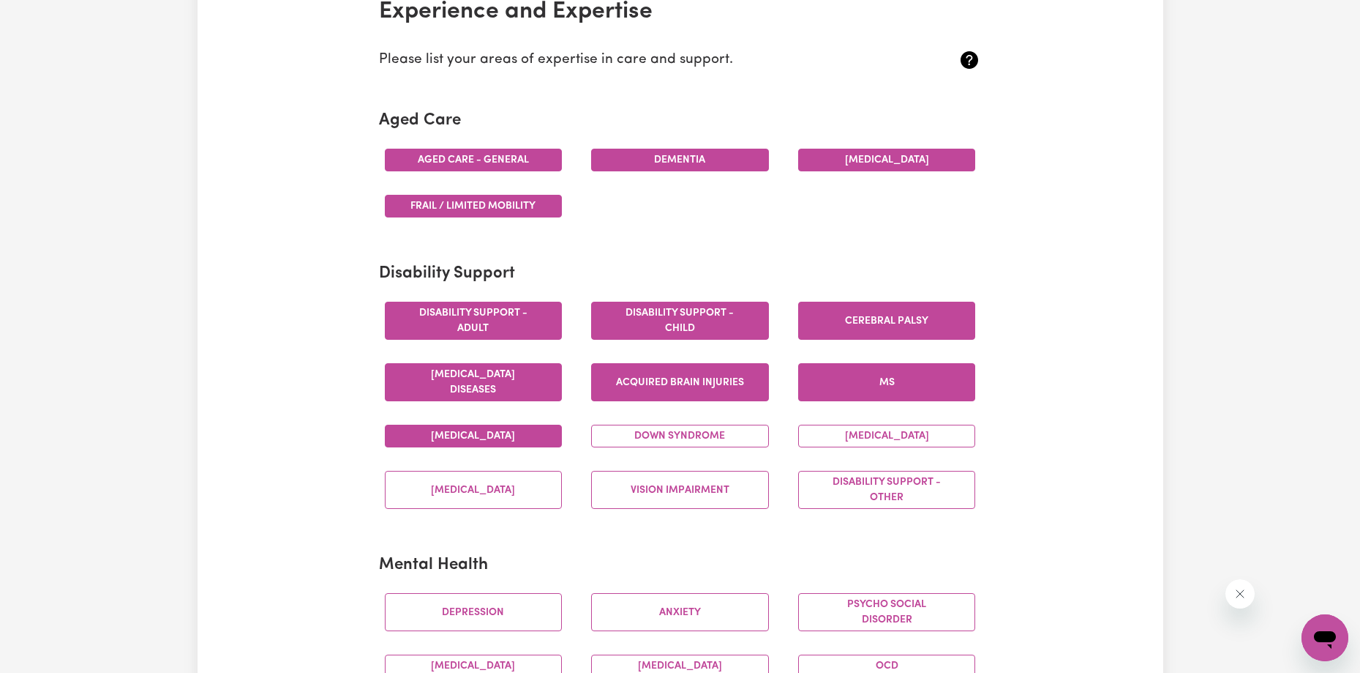
click at [490, 441] on button "[MEDICAL_DATA]" at bounding box center [474, 435] width 178 height 23
click at [635, 425] on button "Down syndrome" at bounding box center [680, 435] width 178 height 23
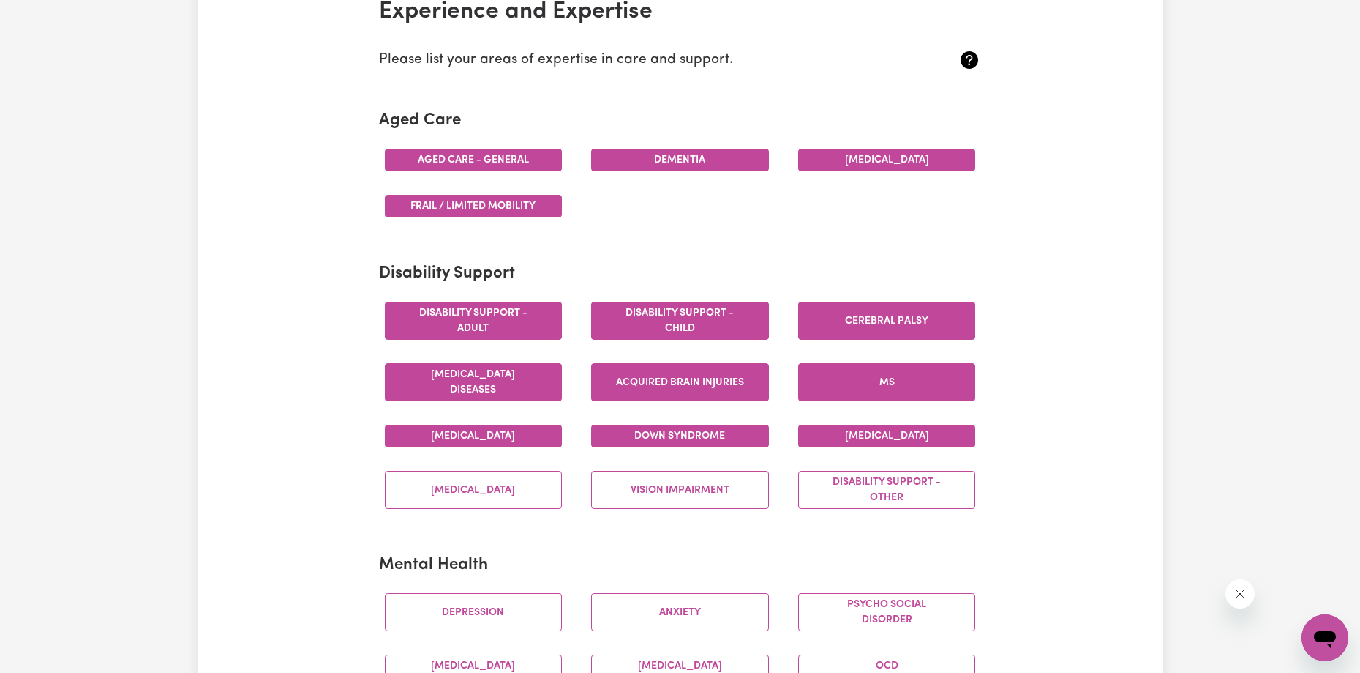
click at [947, 428] on button "[MEDICAL_DATA]" at bounding box center [887, 435] width 178 height 23
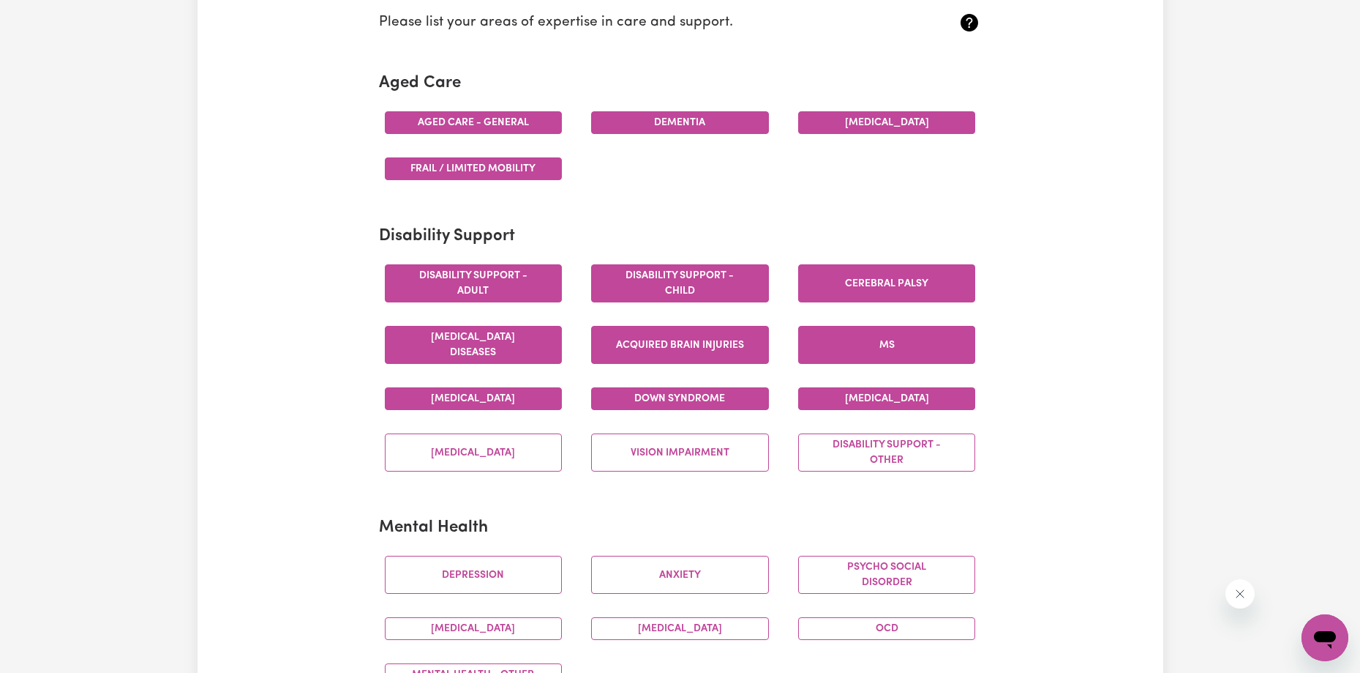
scroll to position [585, 0]
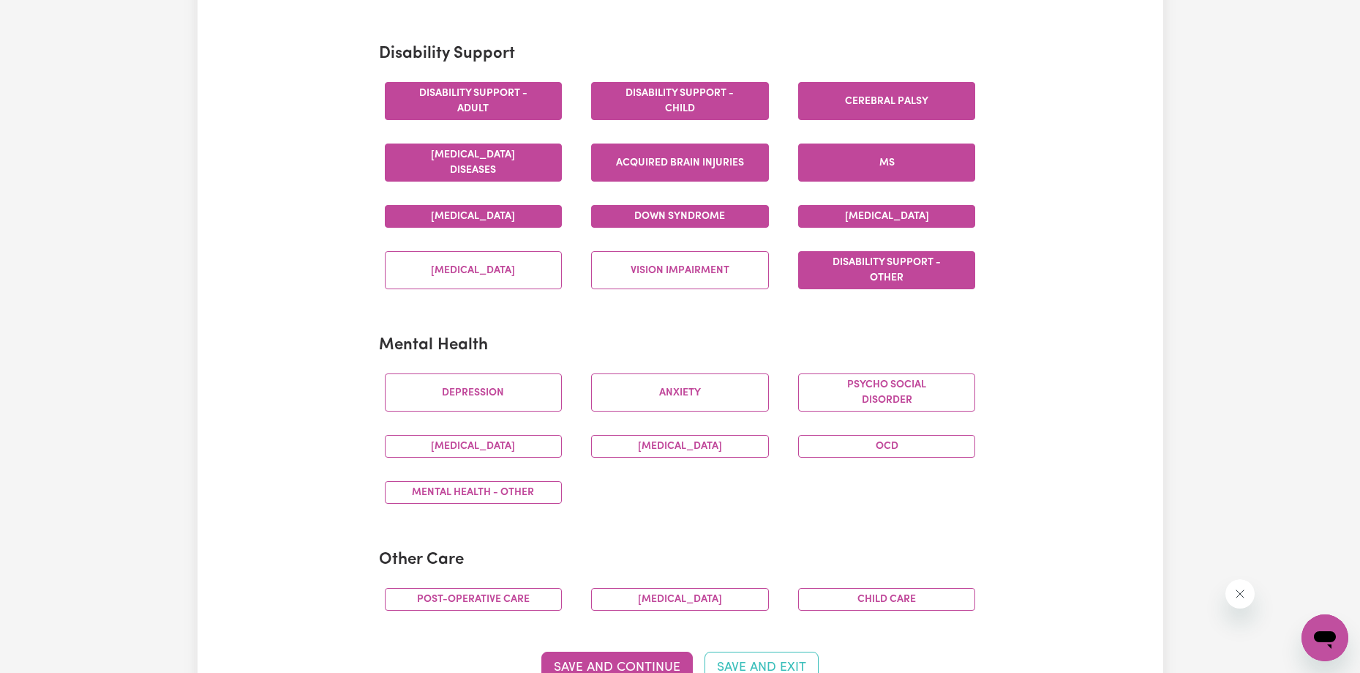
click at [853, 282] on button "Disability support - Other" at bounding box center [887, 270] width 178 height 38
drag, startPoint x: 743, startPoint y: 299, endPoint x: 717, endPoint y: 284, distance: 29.5
click at [742, 299] on div "Vision impairment" at bounding box center [680, 269] width 207 height 61
click at [703, 279] on button "Vision impairment" at bounding box center [680, 270] width 178 height 38
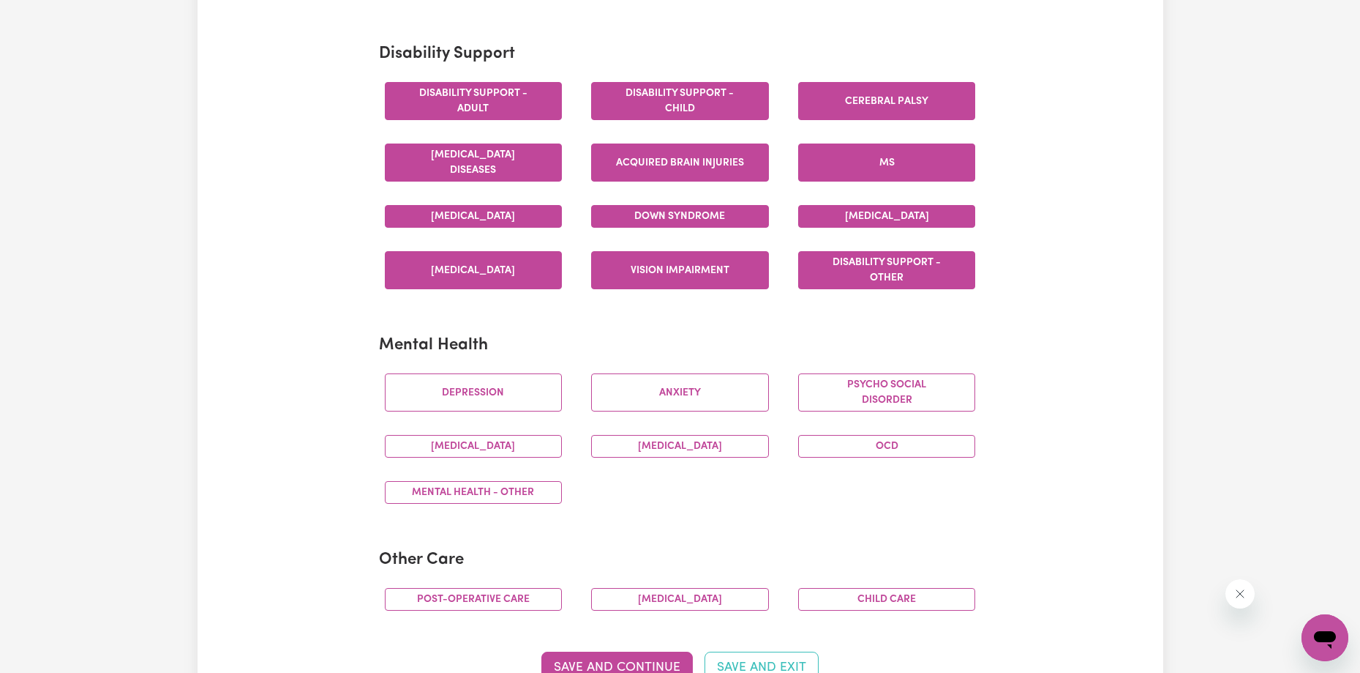
click at [499, 261] on button "[MEDICAL_DATA]" at bounding box center [474, 270] width 178 height 38
click at [523, 381] on button "Depression" at bounding box center [474, 392] width 178 height 38
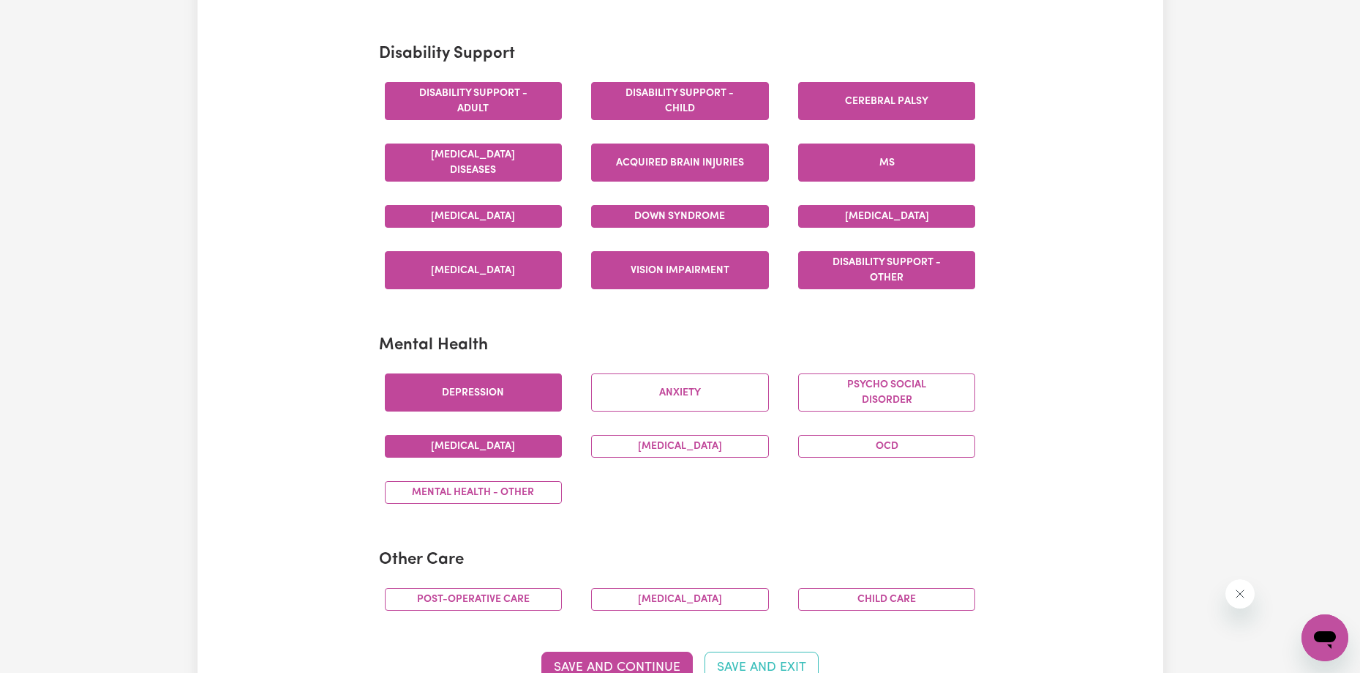
click at [507, 443] on button "[MEDICAL_DATA]" at bounding box center [474, 446] width 178 height 23
click at [501, 488] on button "Mental Health - Other" at bounding box center [474, 492] width 178 height 23
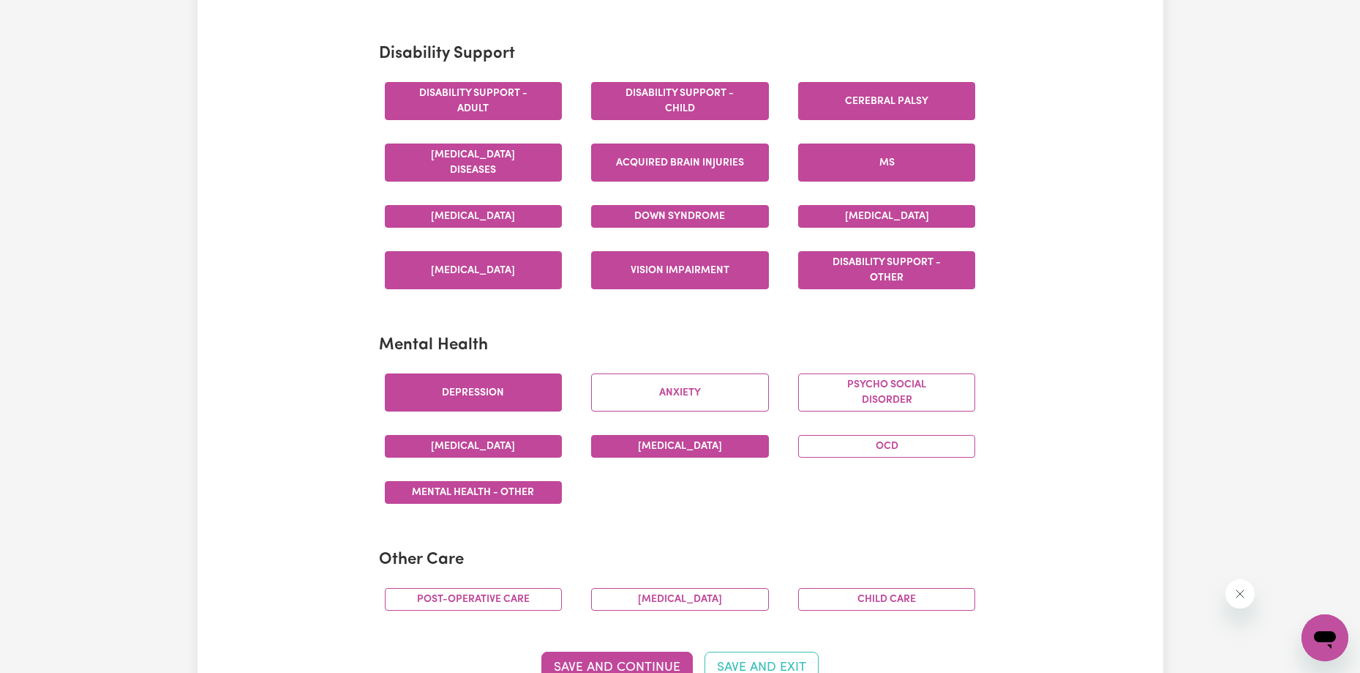
click at [697, 441] on button "[MEDICAL_DATA]" at bounding box center [680, 446] width 178 height 23
drag, startPoint x: 721, startPoint y: 394, endPoint x: 879, endPoint y: 391, distance: 158.1
click at [720, 394] on button "Anxiety" at bounding box center [680, 392] width 178 height 38
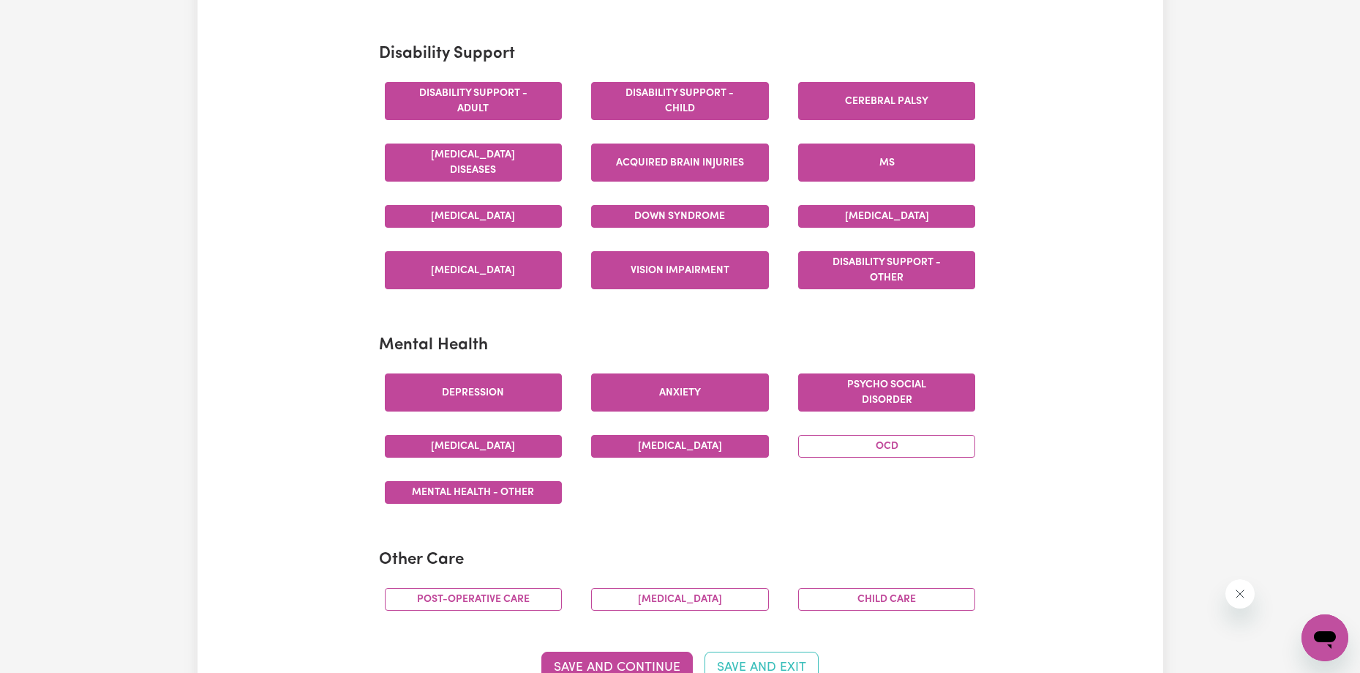
click at [880, 391] on button "Psycho social disorder" at bounding box center [887, 392] width 178 height 38
click at [869, 446] on button "OCD" at bounding box center [887, 446] width 178 height 23
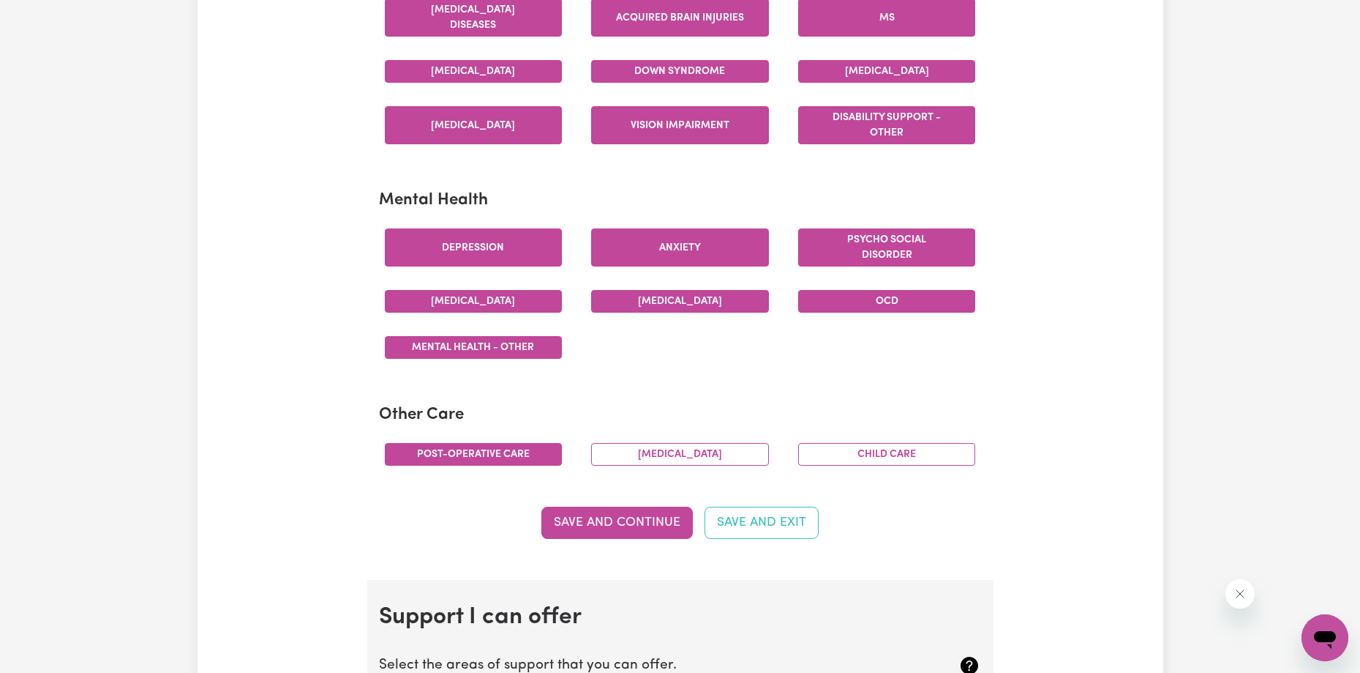
scroll to position [732, 0]
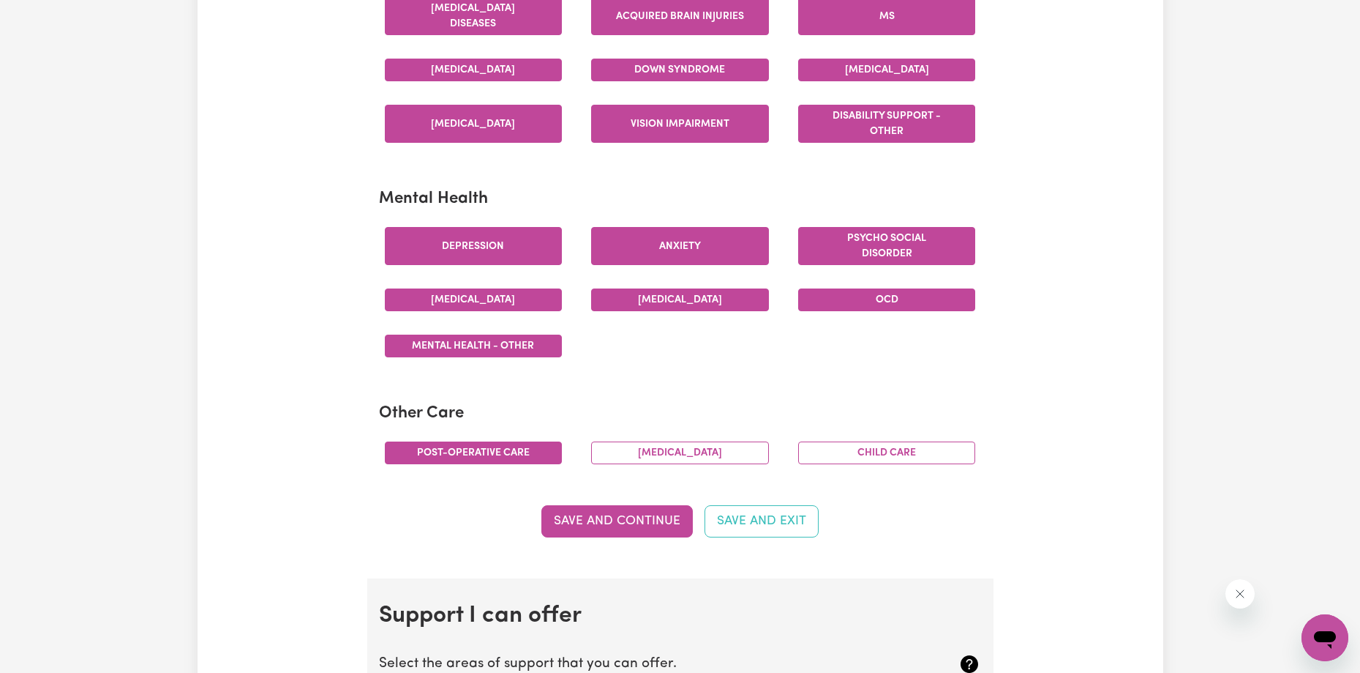
drag, startPoint x: 533, startPoint y: 457, endPoint x: 562, endPoint y: 461, distance: 29.5
click at [533, 457] on button "Post-operative care" at bounding box center [474, 452] width 178 height 23
click at [649, 456] on button "[MEDICAL_DATA]" at bounding box center [680, 452] width 178 height 23
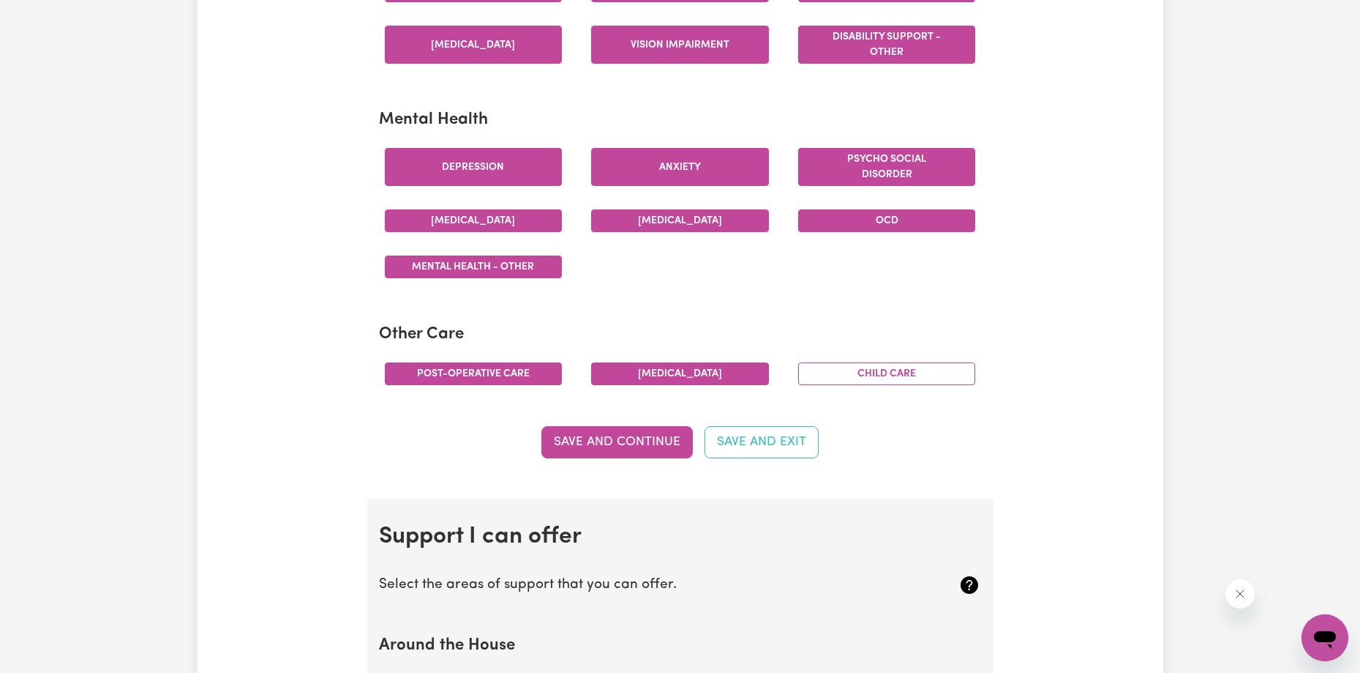
scroll to position [878, 0]
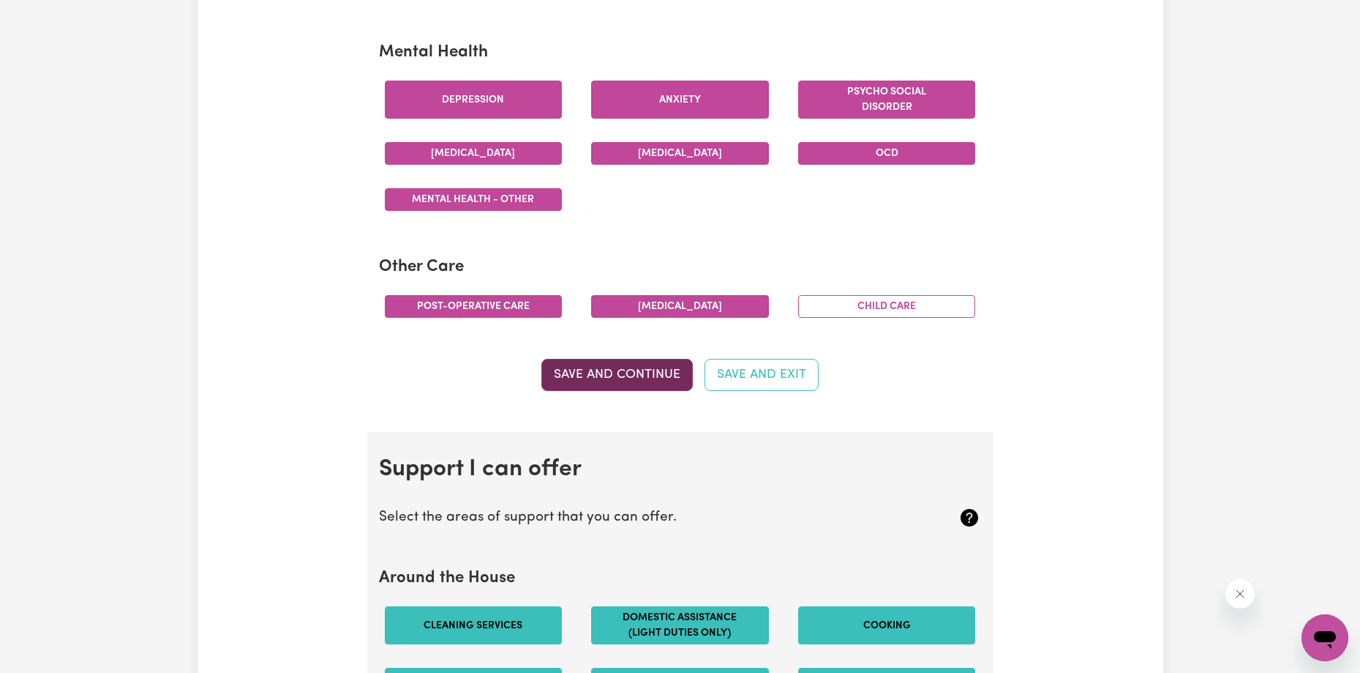
click at [606, 360] on button "Save and Continue" at bounding box center [617, 375] width 151 height 32
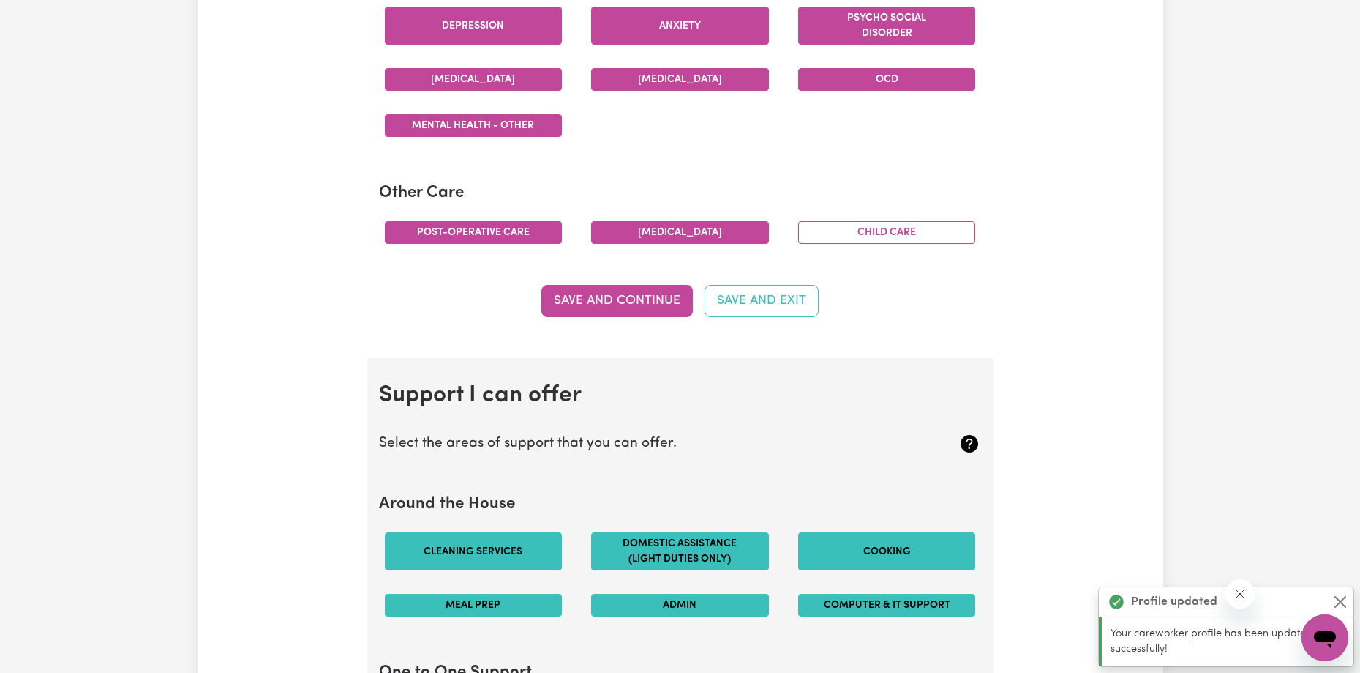
scroll to position [1067, 0]
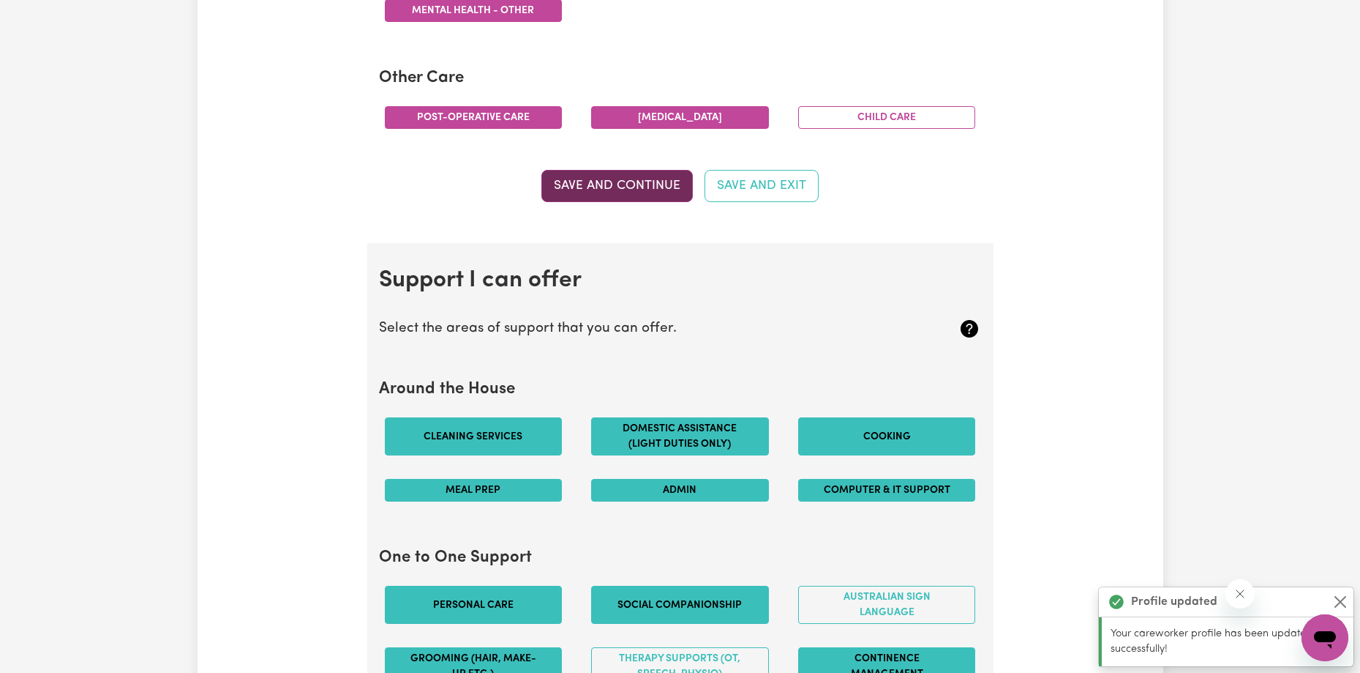
click at [638, 175] on button "Save and Continue" at bounding box center [617, 186] width 151 height 32
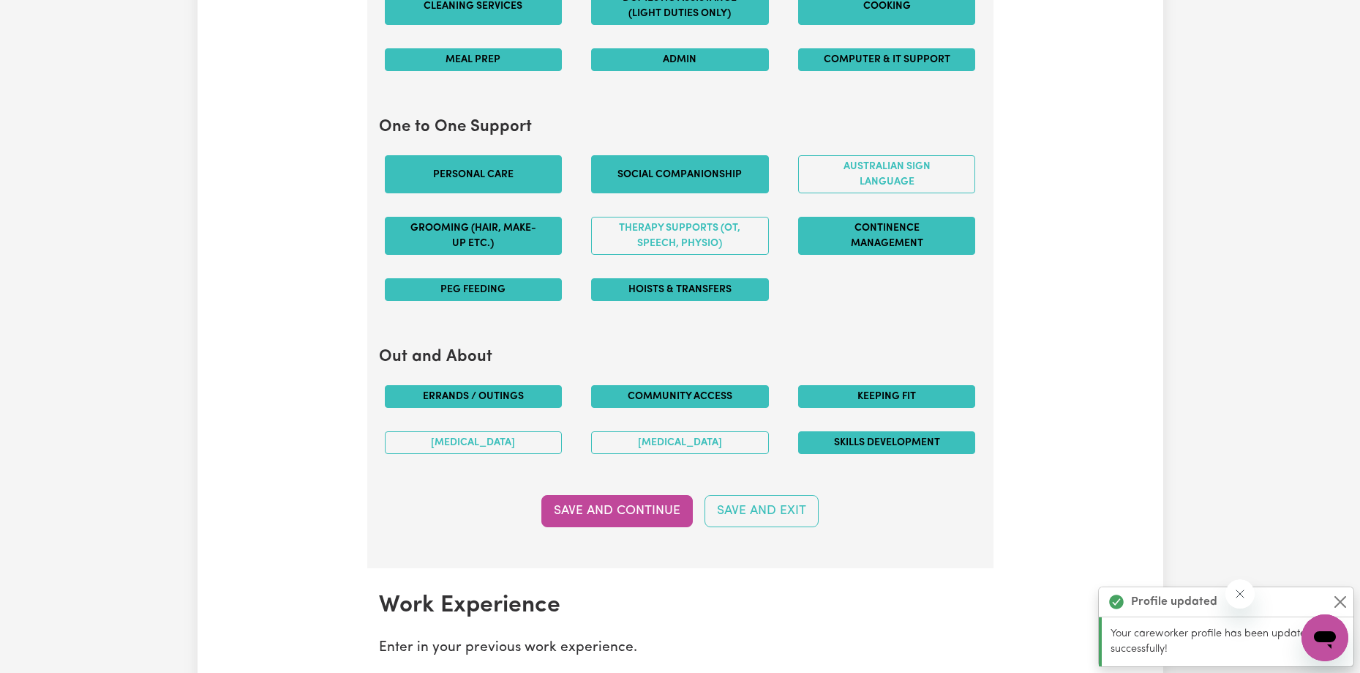
scroll to position [1529, 0]
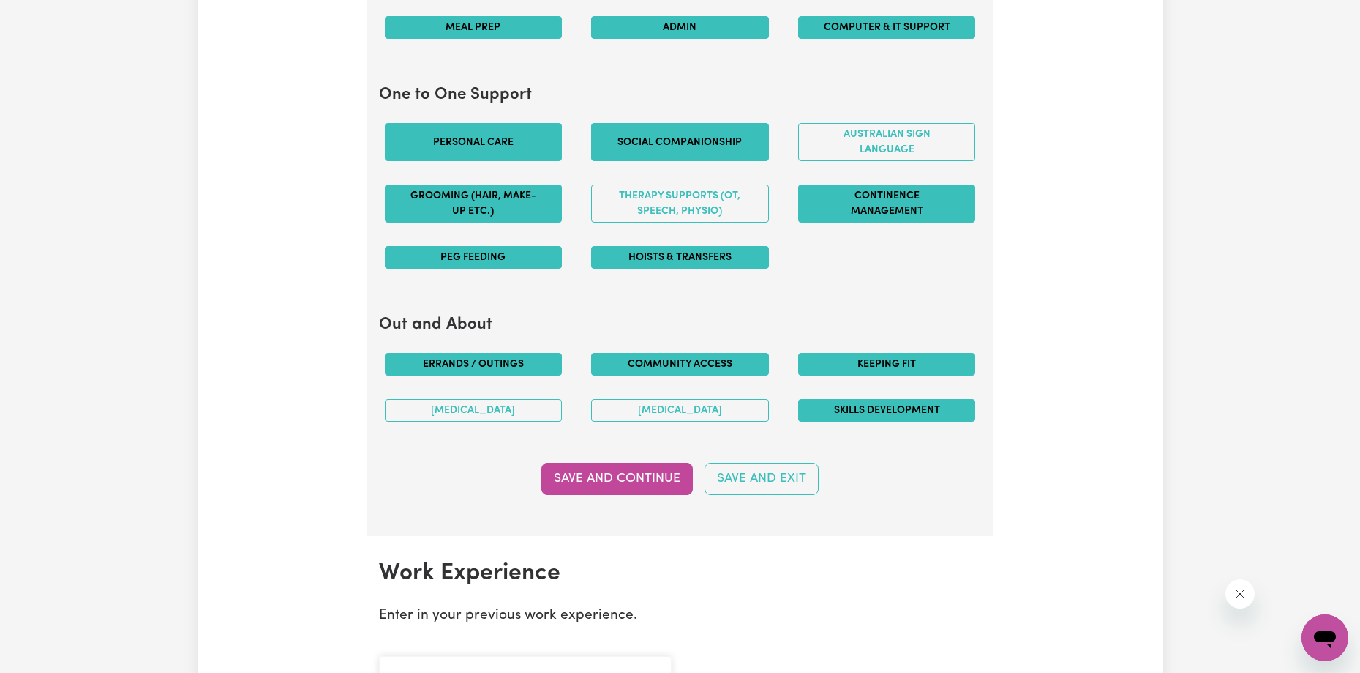
click at [646, 460] on section "Support I can offer Select the areas of support that you can offer. Around the …" at bounding box center [680, 157] width 626 height 755
click at [659, 486] on button "Save and Continue" at bounding box center [617, 479] width 151 height 32
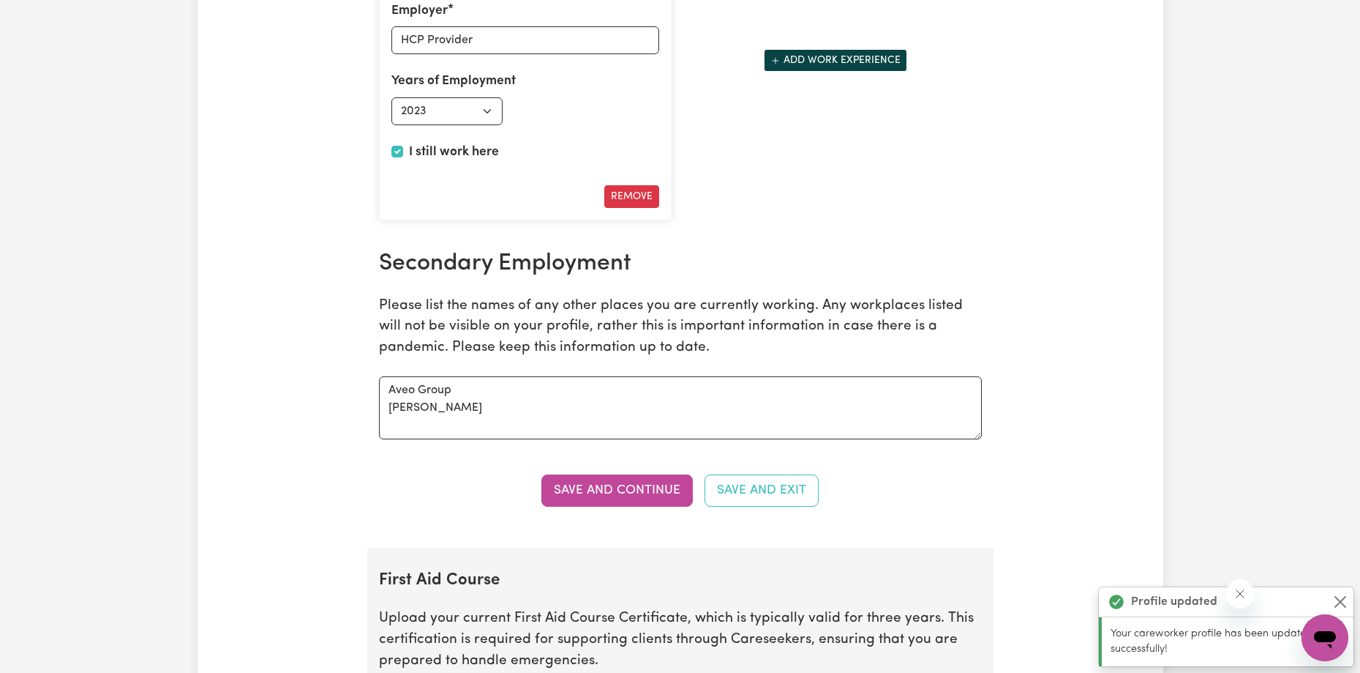
scroll to position [2285, 0]
click at [556, 422] on textarea "Aveo Group [PERSON_NAME]" at bounding box center [680, 406] width 603 height 63
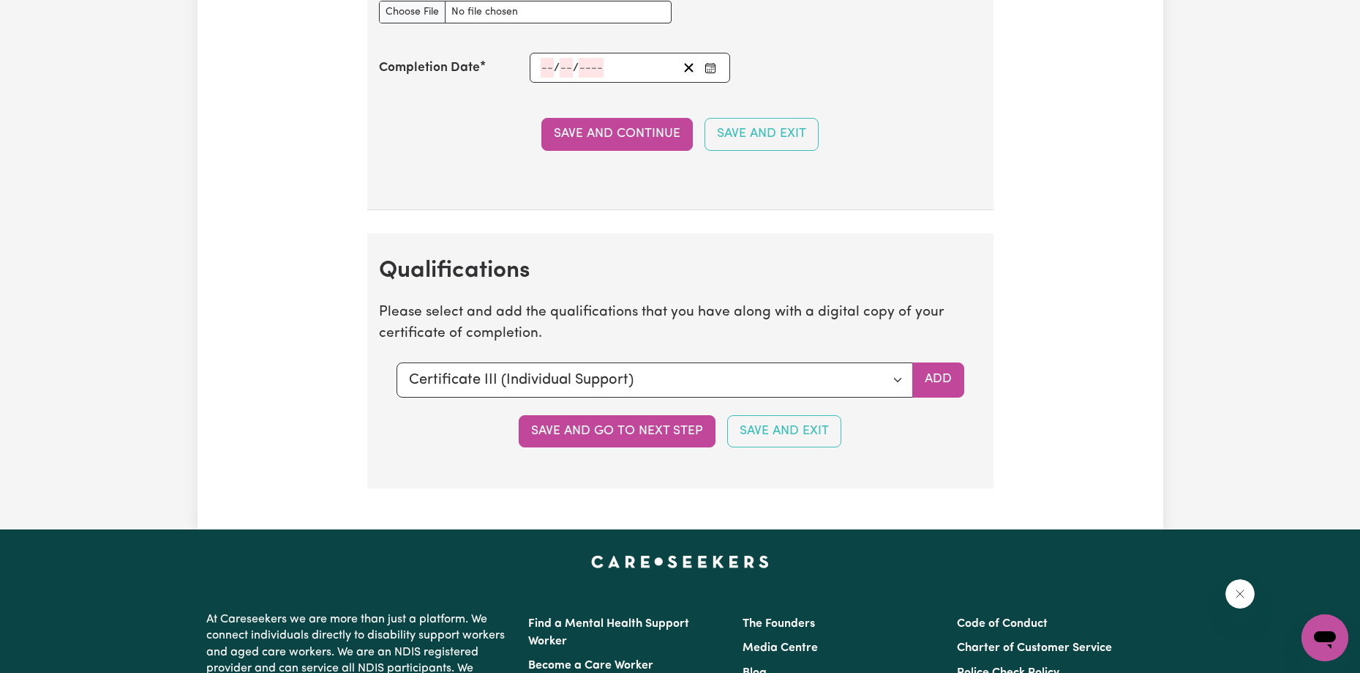
scroll to position [3382, 0]
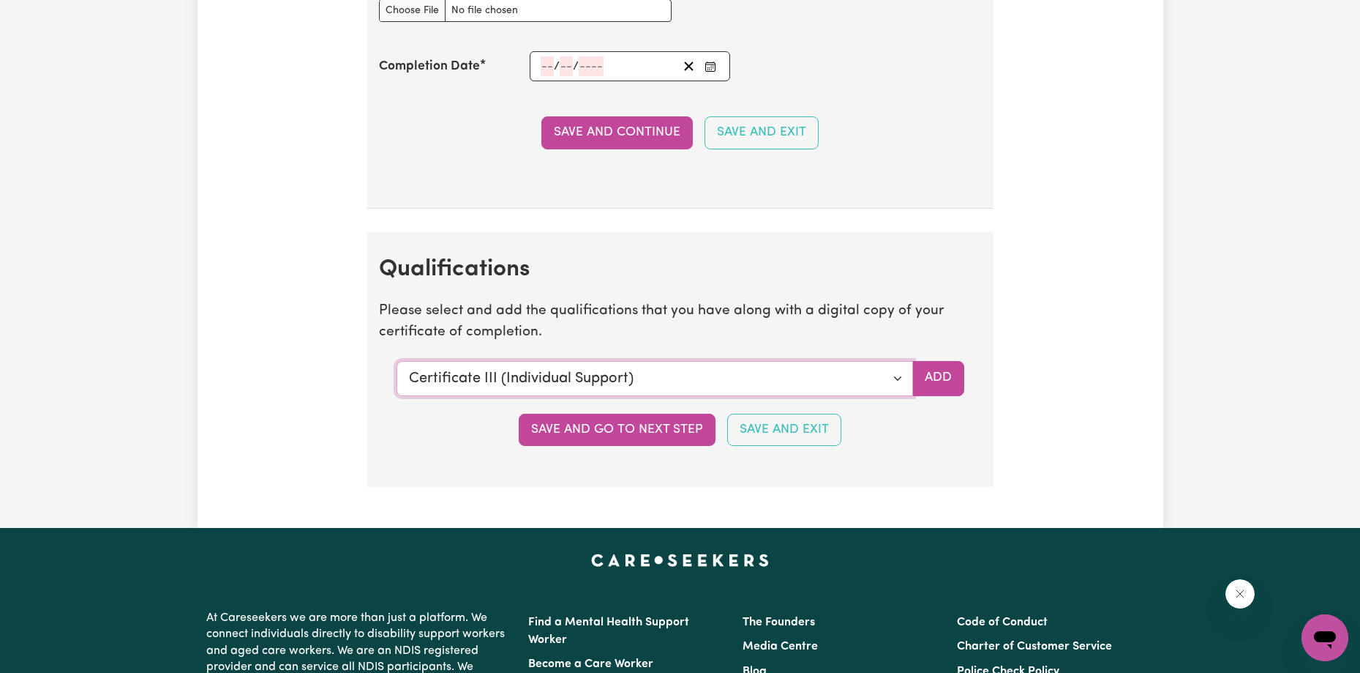
click at [847, 361] on select "Select a qualification to add... Certificate III (Individual Support) Certifica…" at bounding box center [655, 378] width 517 height 35
select select "Bachelor of Nursing - Australian registered nurse"
click at [397, 361] on select "Select a qualification to add... Certificate III (Individual Support) Certifica…" at bounding box center [655, 378] width 517 height 35
click at [958, 370] on button "Add" at bounding box center [939, 378] width 52 height 35
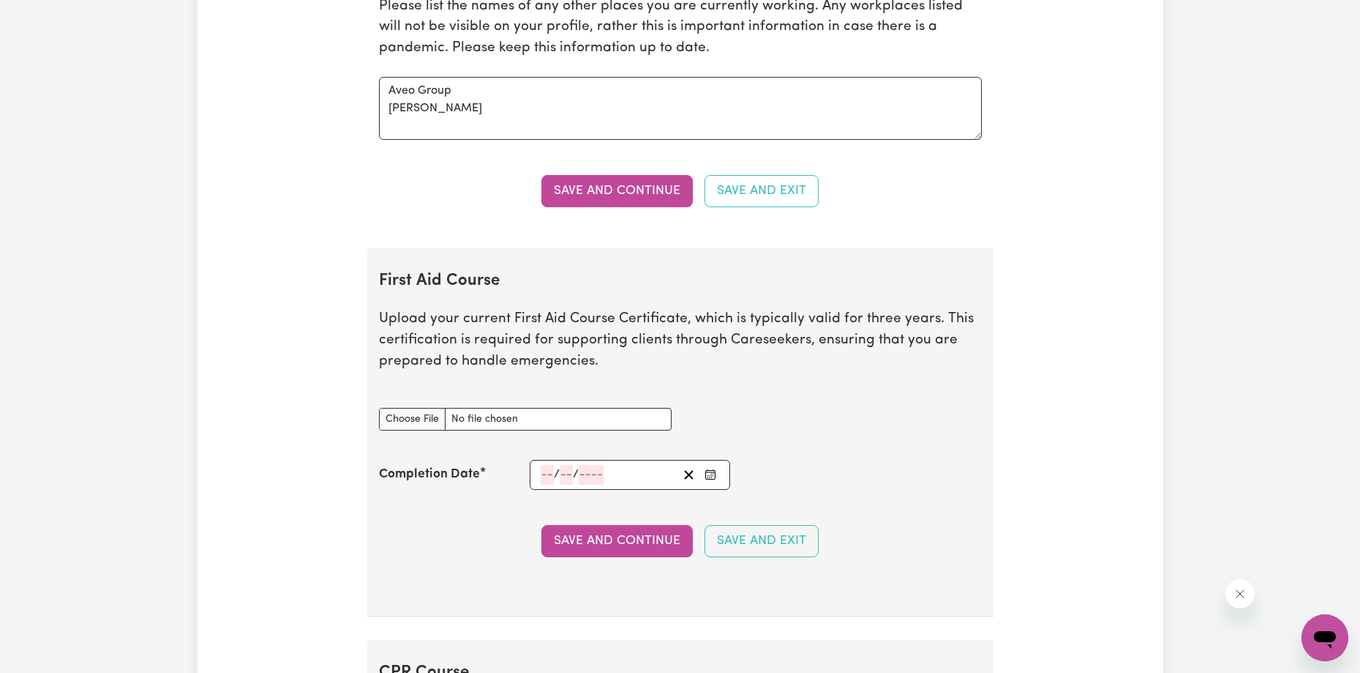
scroll to position [2708, 0]
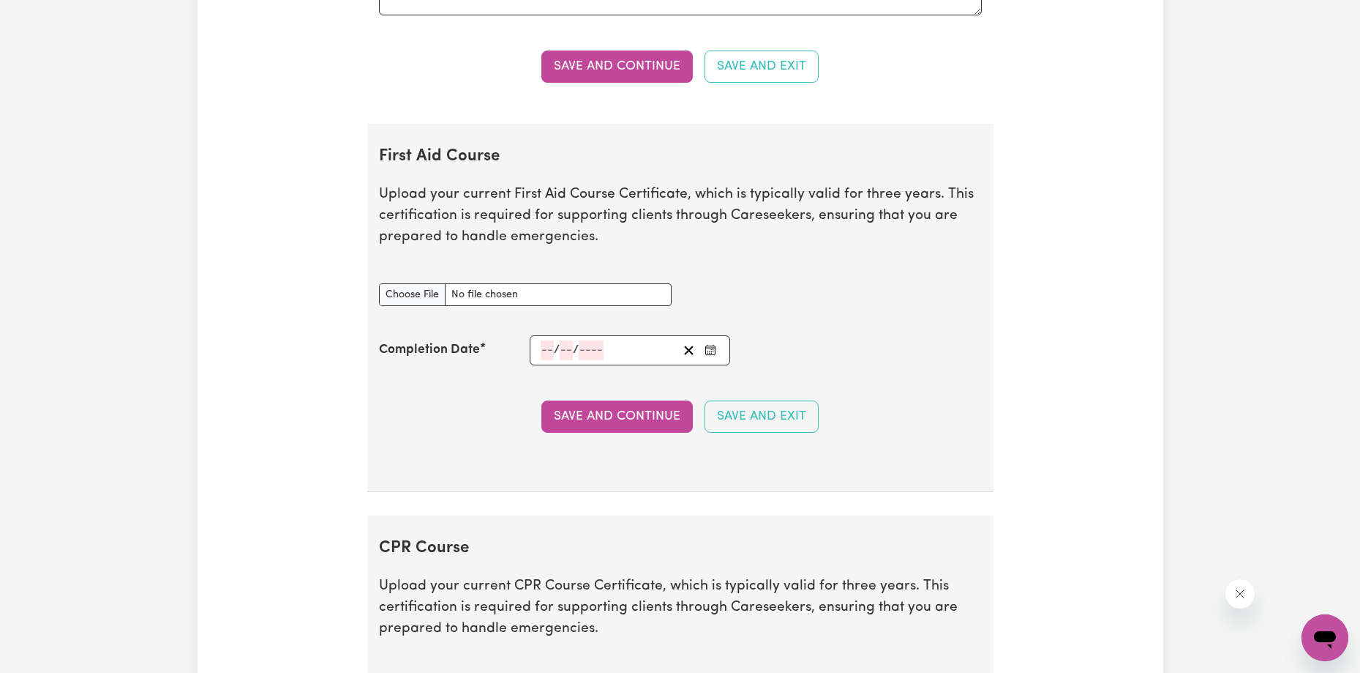
click at [708, 350] on icon "Enter the Completion Date of your First Aid Course" at bounding box center [711, 350] width 12 height 12
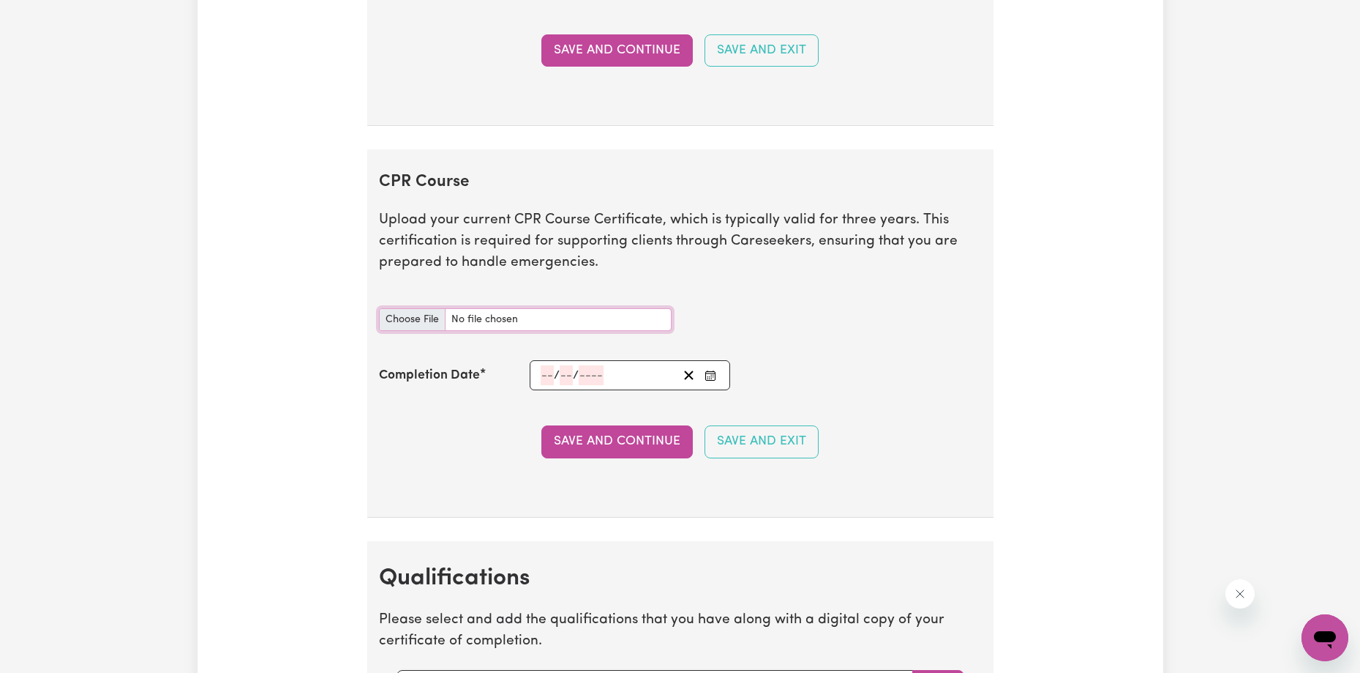
click at [407, 314] on input "CPR Course document" at bounding box center [525, 319] width 293 height 23
type input "C:\fakepath\Testamur - Bachelor of Nursing.pdf"
click at [550, 389] on div "/ /" at bounding box center [630, 375] width 201 height 30
click at [547, 364] on div "/ /" at bounding box center [630, 375] width 201 height 30
click at [552, 378] on input "number" at bounding box center [547, 375] width 13 height 20
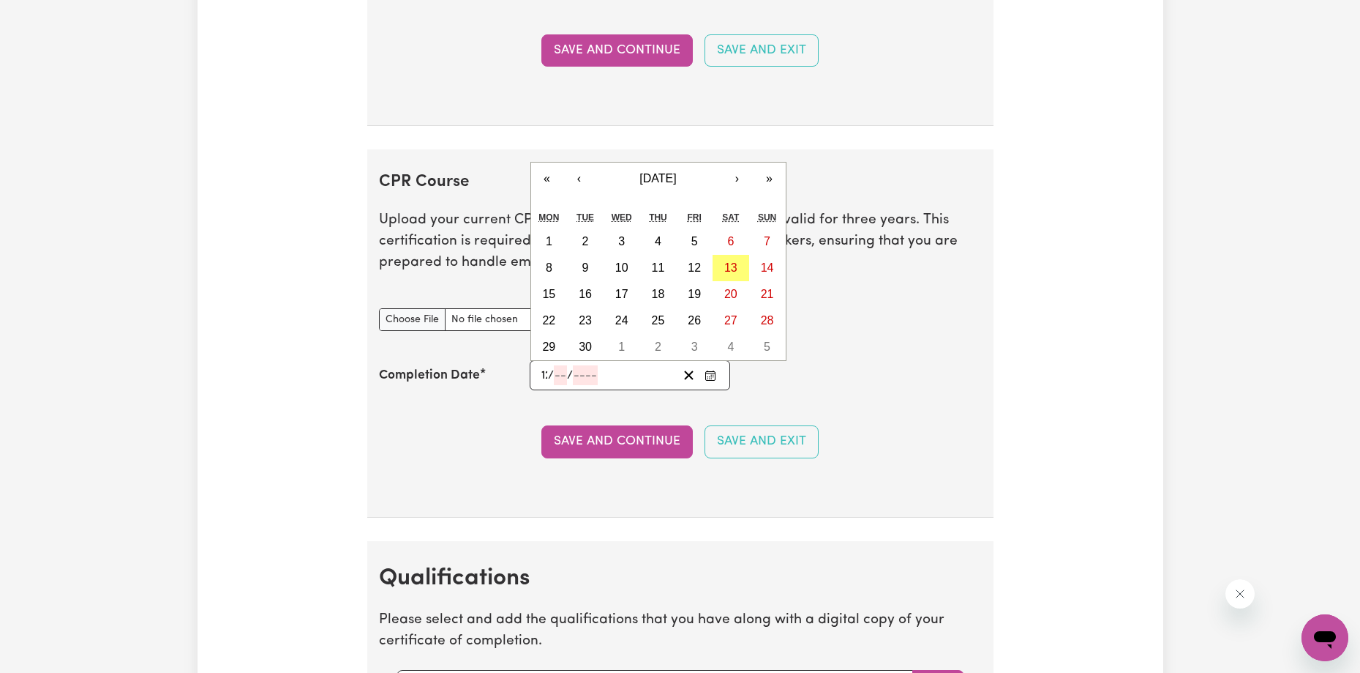
type input "12"
type input "2018"
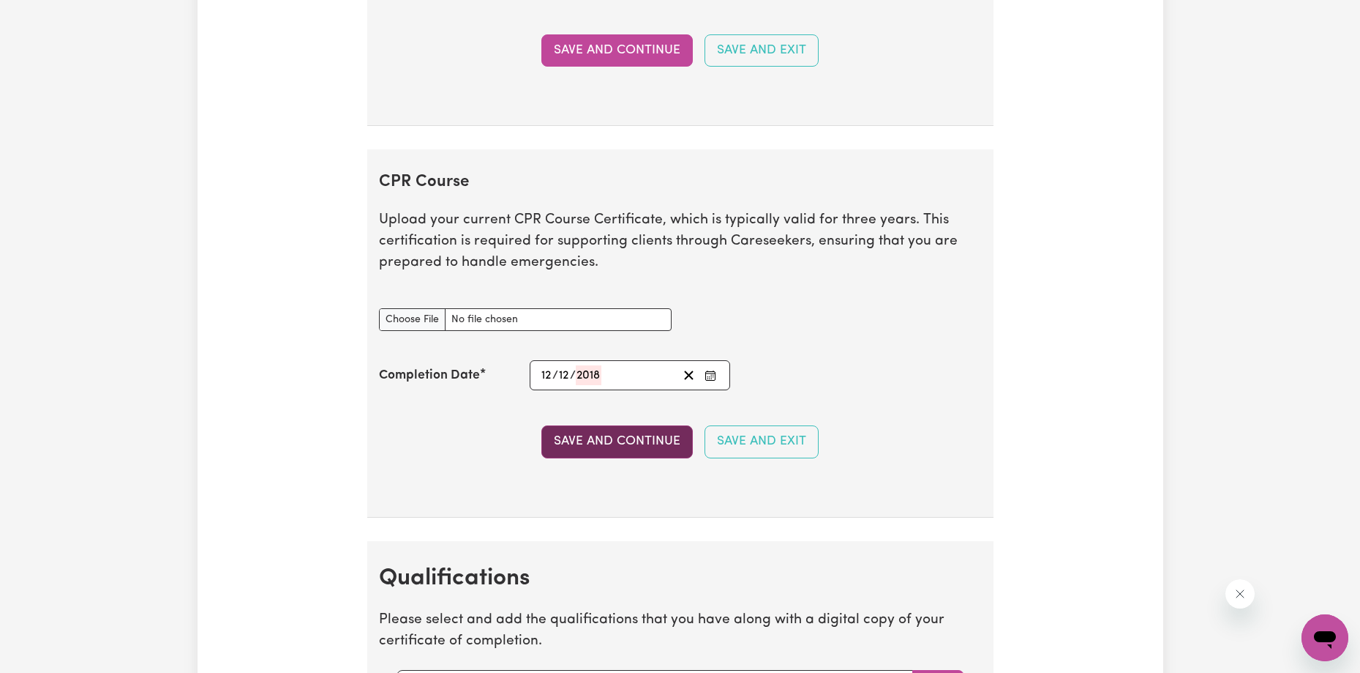
click at [613, 433] on button "Save and Continue" at bounding box center [617, 441] width 151 height 32
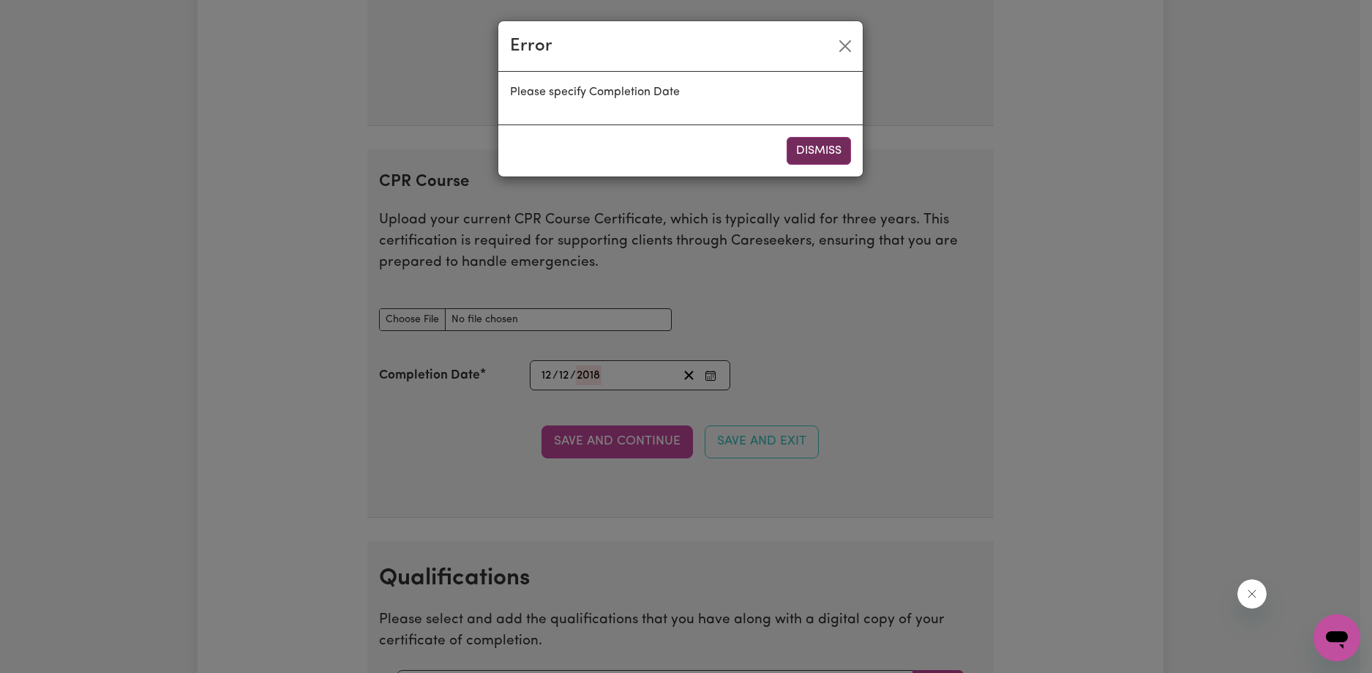
click at [834, 157] on button "Dismiss" at bounding box center [819, 151] width 64 height 28
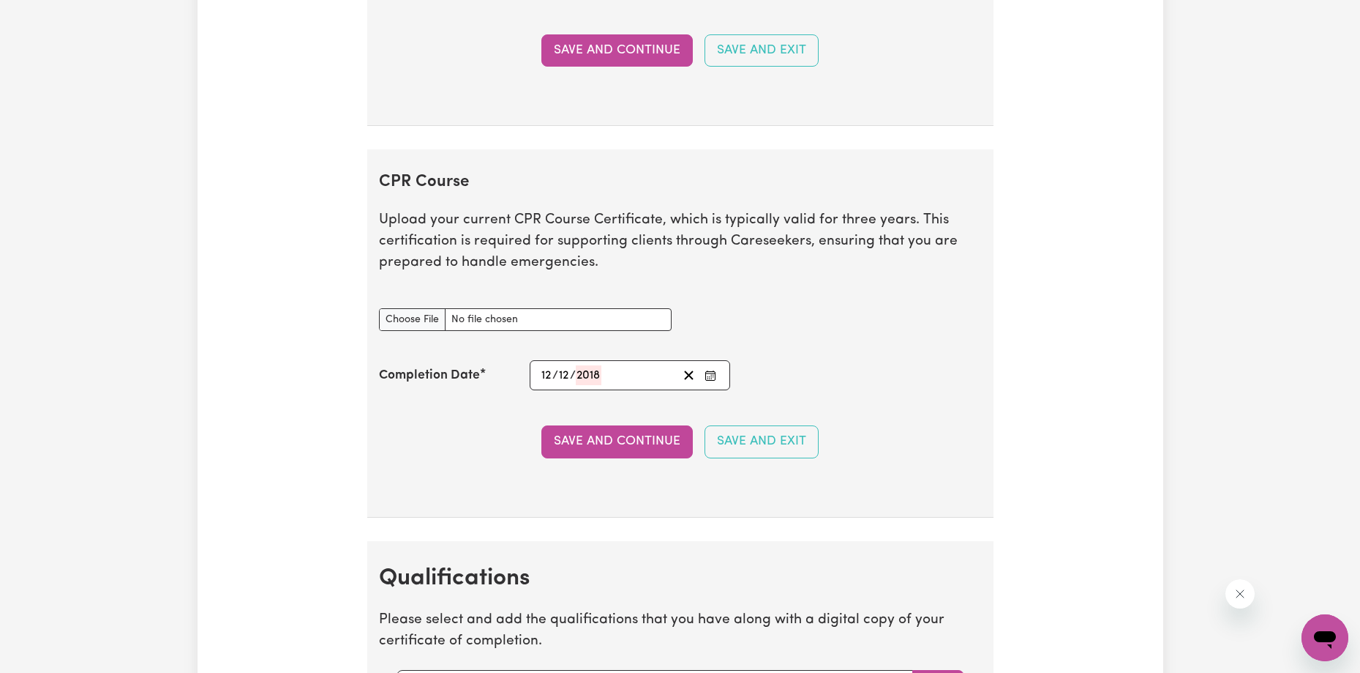
click at [770, 328] on div "CPR Course document" at bounding box center [680, 320] width 621 height 58
click at [710, 368] on button "Enter the Completion Date of your CPR Course" at bounding box center [710, 375] width 20 height 20
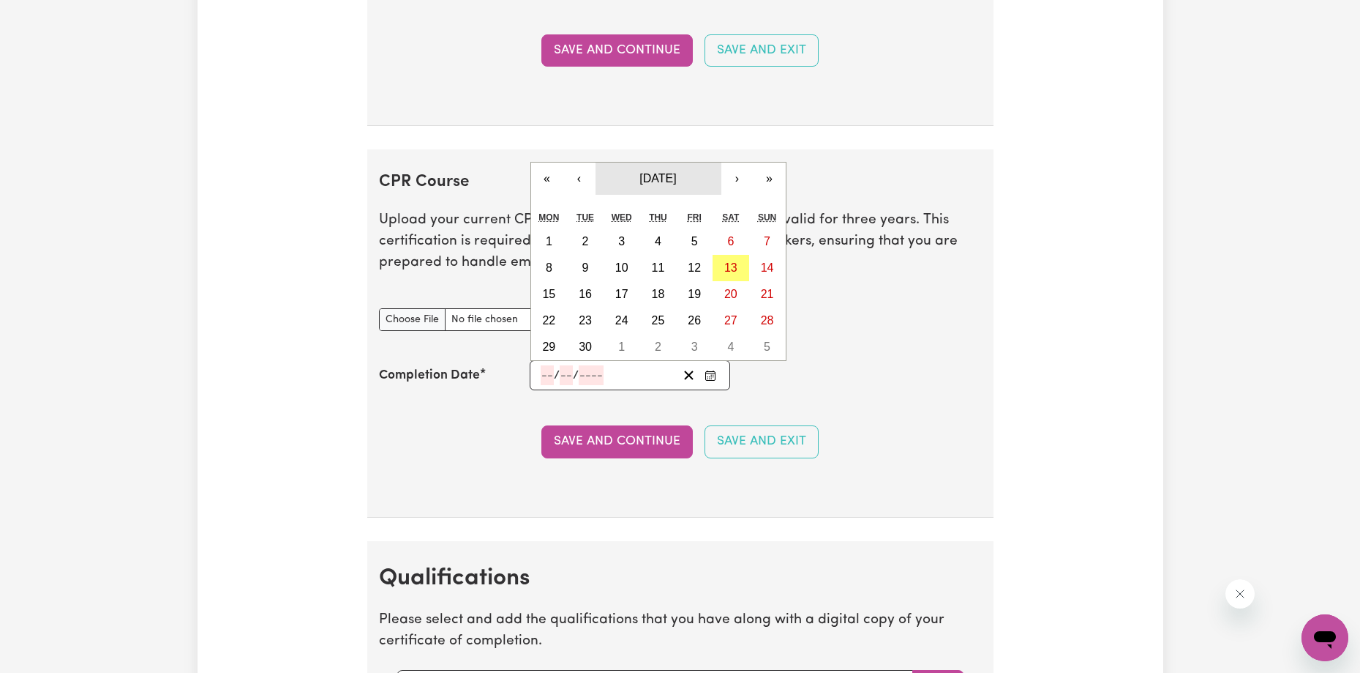
click at [623, 186] on button "[DATE]" at bounding box center [659, 178] width 126 height 32
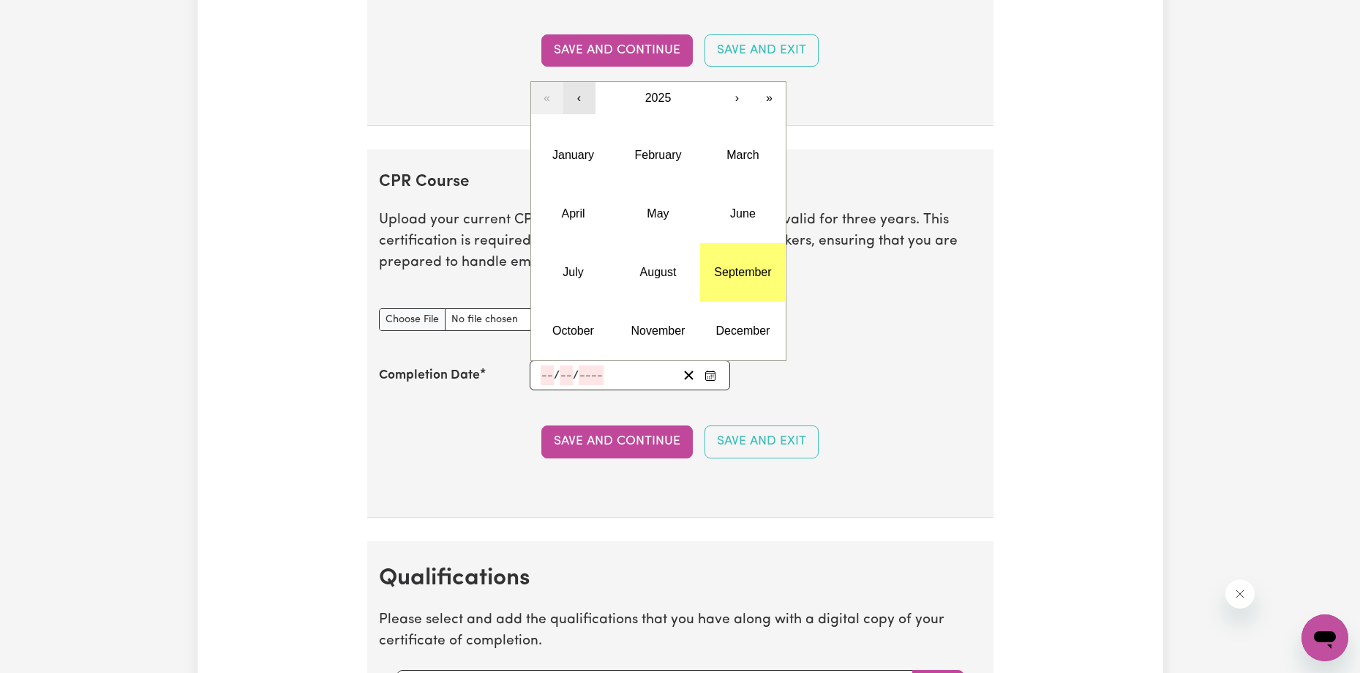
click at [582, 91] on button "‹" at bounding box center [579, 98] width 32 height 32
click at [581, 92] on button "‹" at bounding box center [579, 98] width 32 height 32
drag, startPoint x: 581, startPoint y: 92, endPoint x: 592, endPoint y: 94, distance: 11.2
click at [583, 92] on button "‹" at bounding box center [579, 98] width 32 height 32
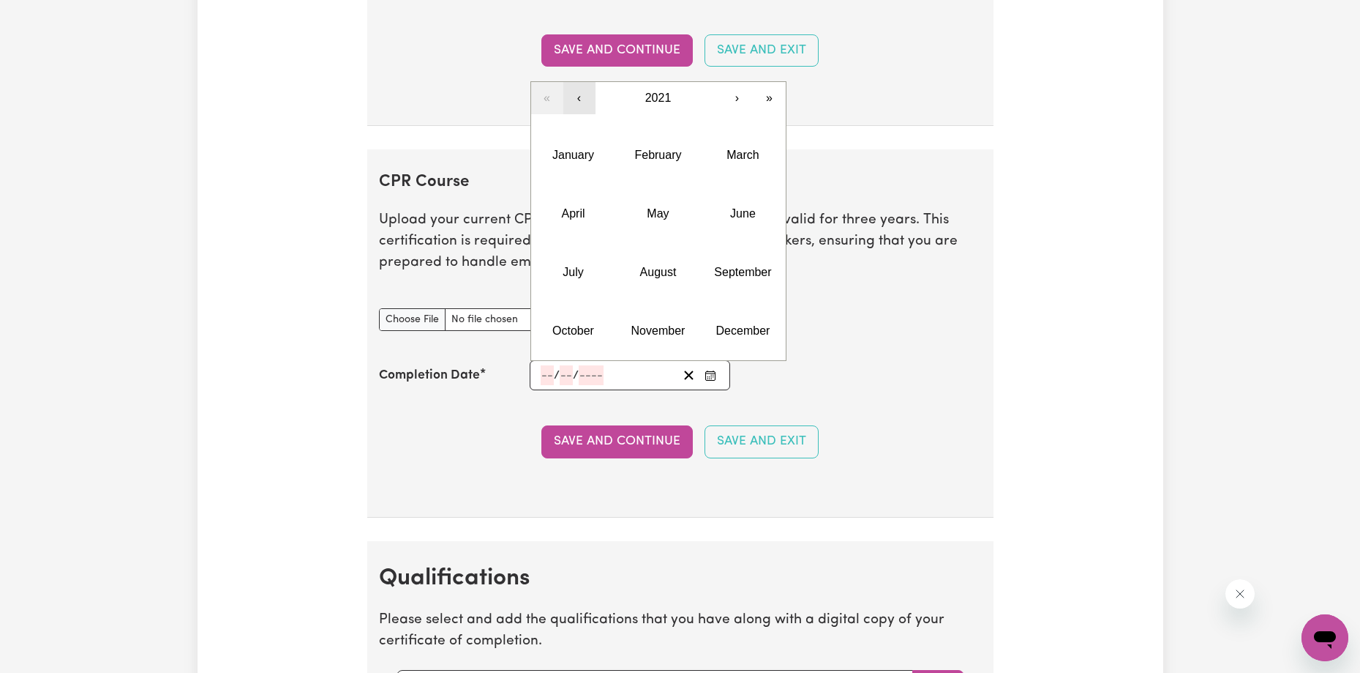
click at [593, 95] on button "‹" at bounding box center [579, 98] width 32 height 32
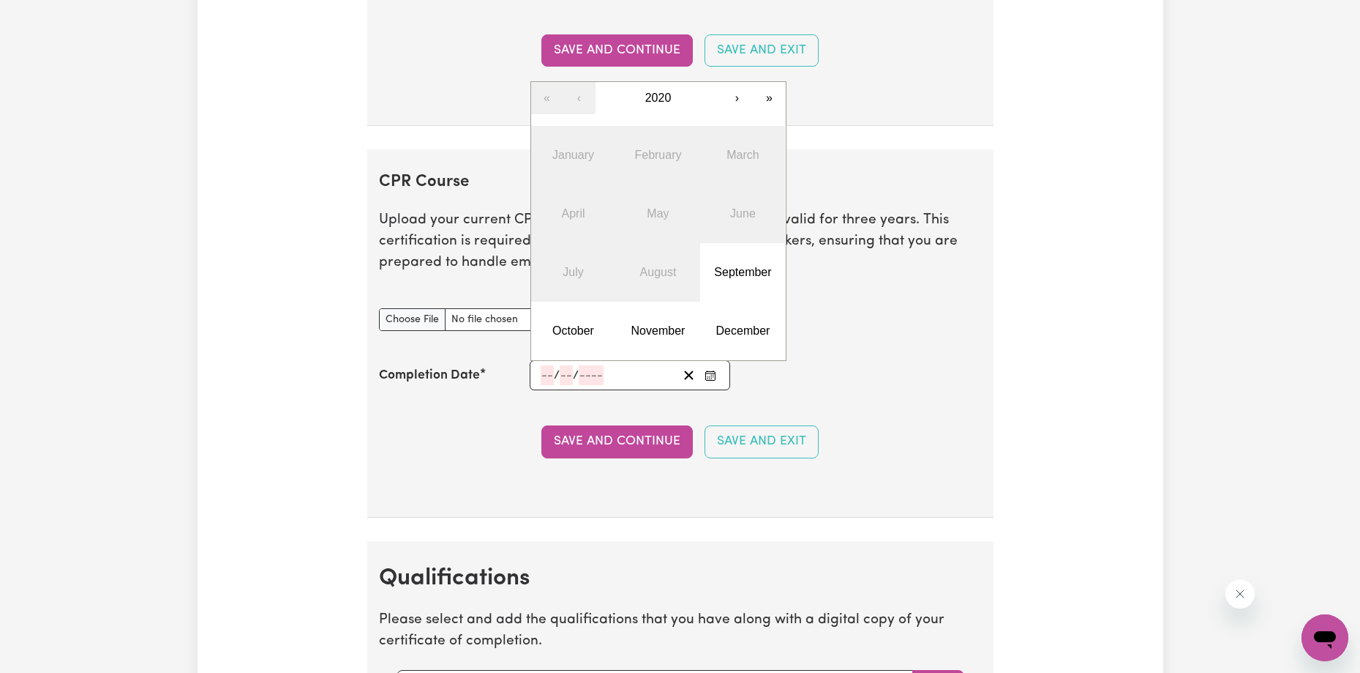
click at [842, 298] on div "CPR Course document" at bounding box center [680, 320] width 621 height 58
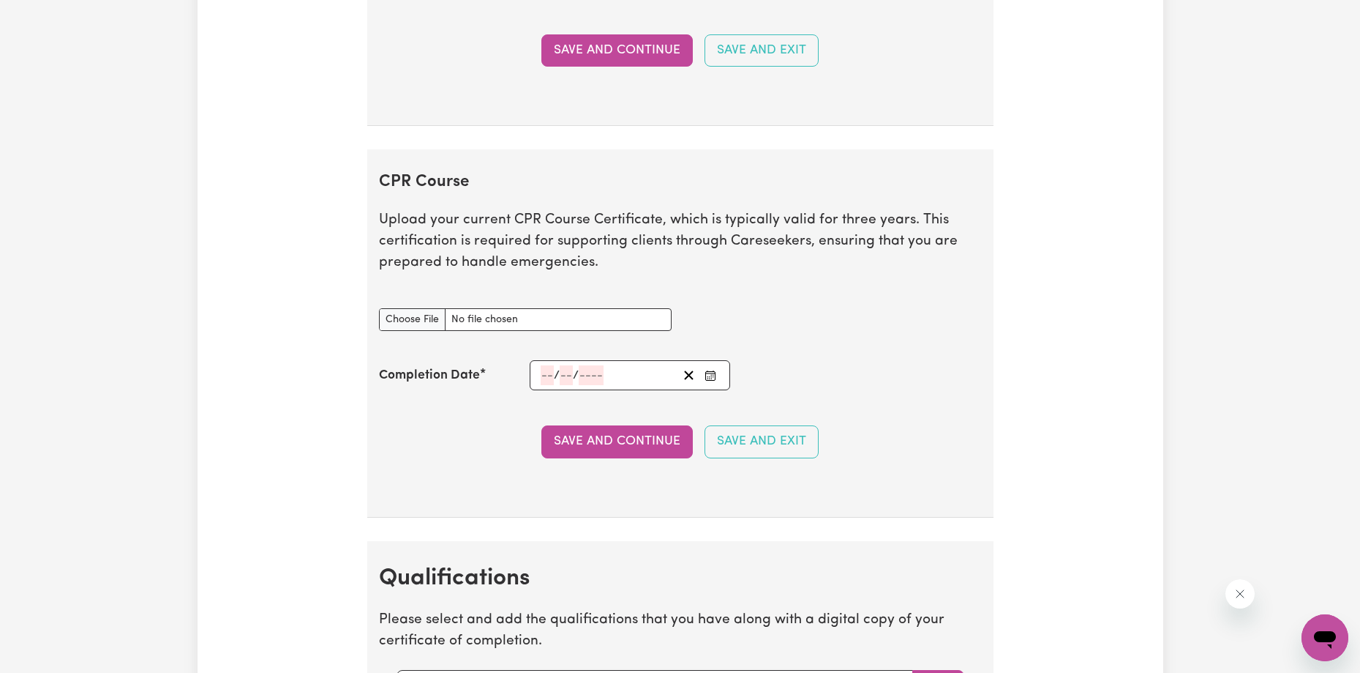
click at [632, 370] on div "/ /" at bounding box center [608, 375] width 139 height 20
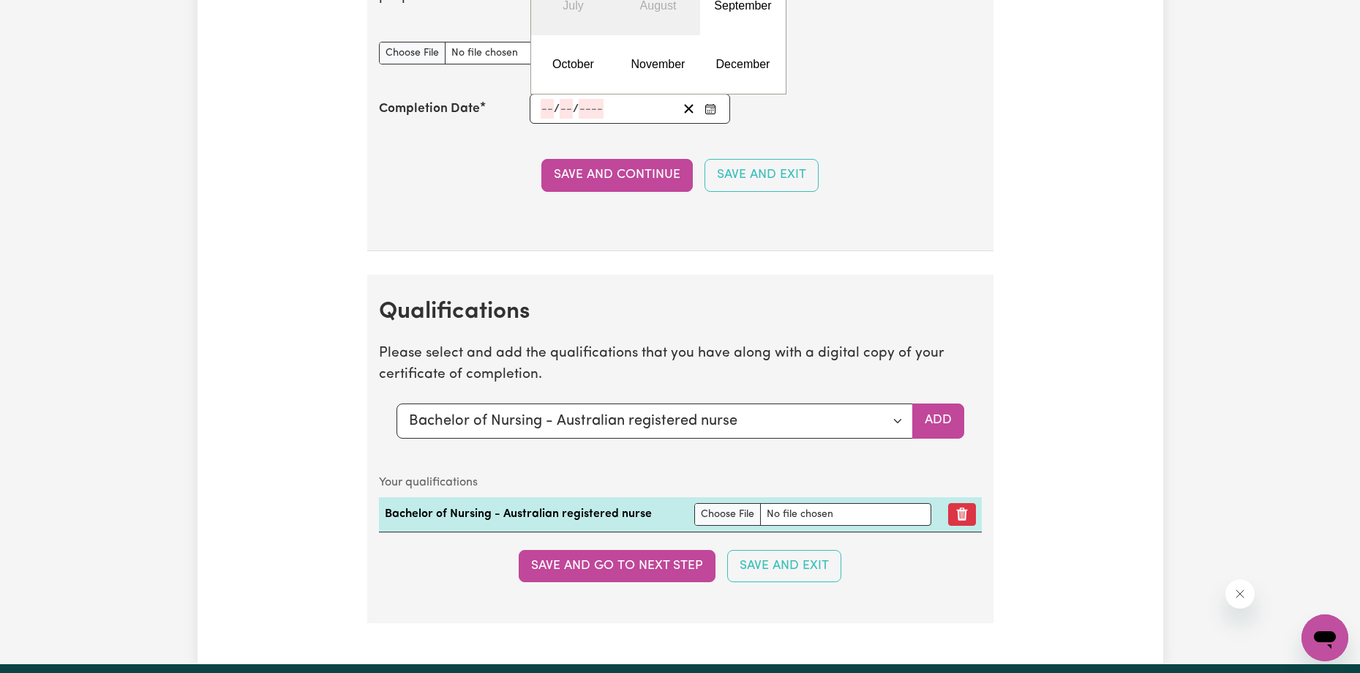
scroll to position [3366, 0]
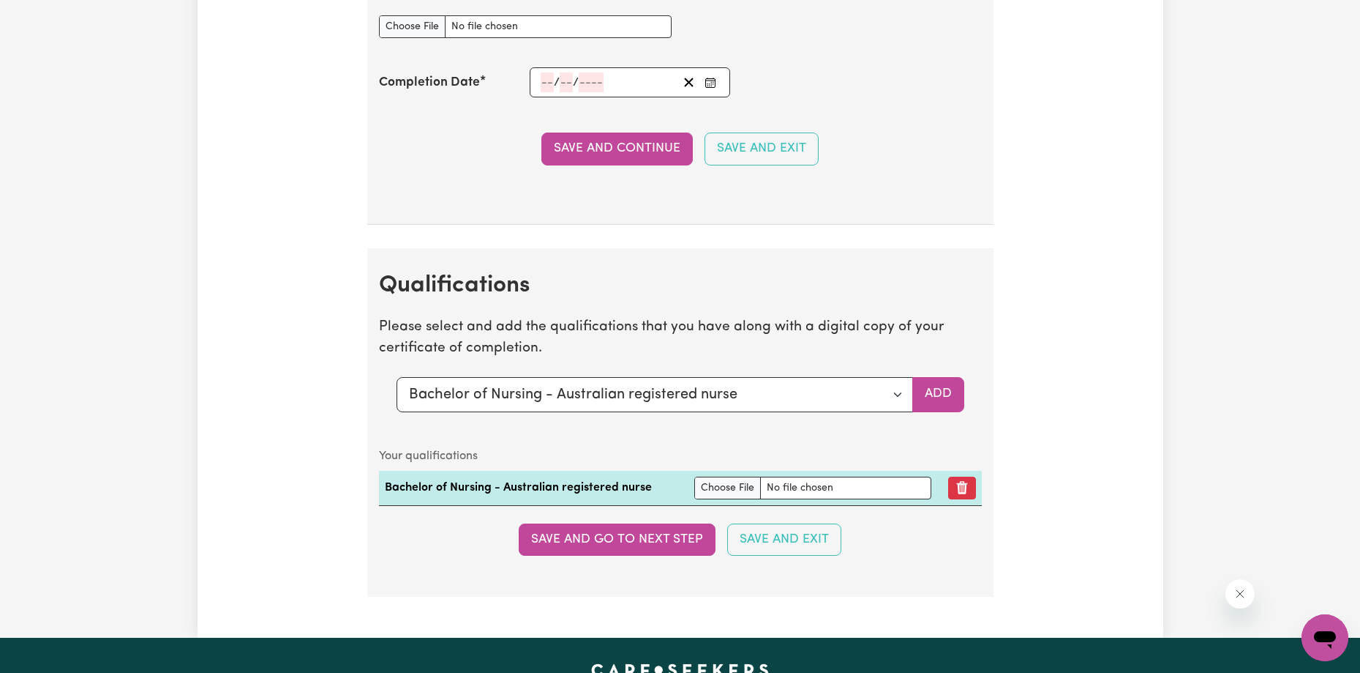
click at [692, 448] on caption "Your qualifications" at bounding box center [680, 455] width 603 height 29
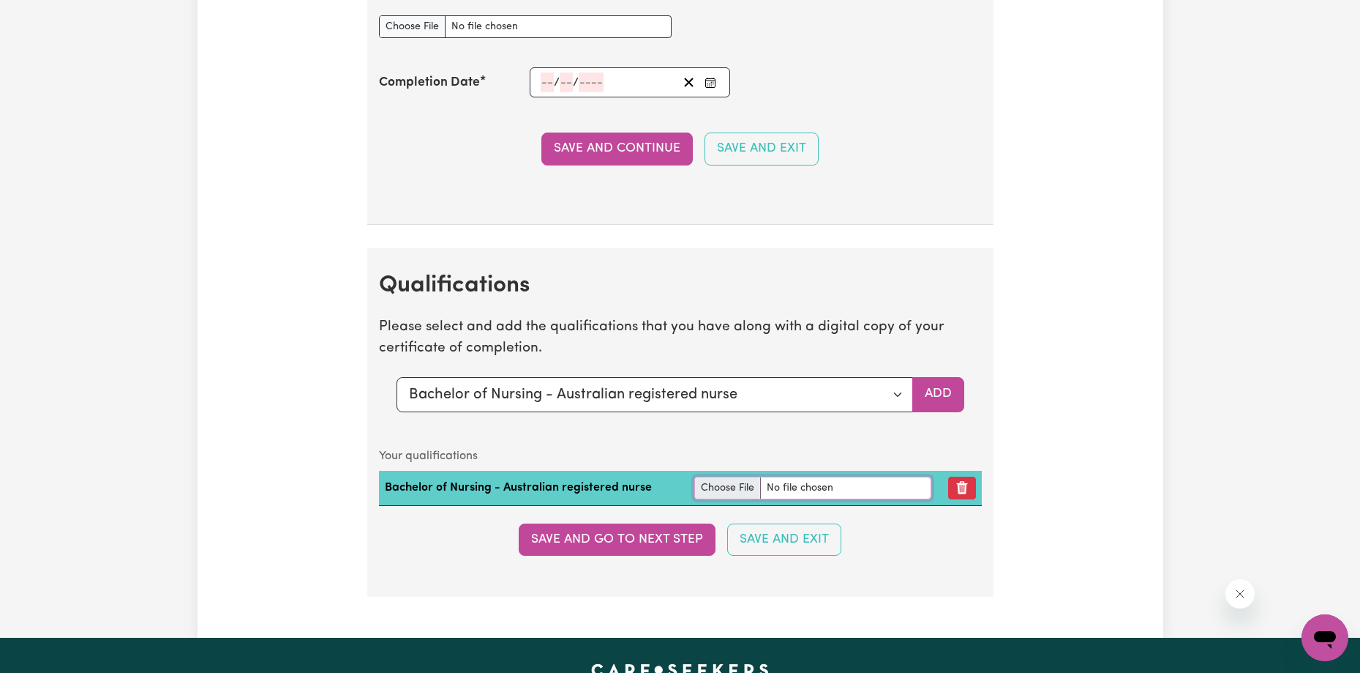
click at [705, 484] on input "file" at bounding box center [812, 487] width 237 height 23
type input "C:\fakepath\Testamur - Bachelor of Nursing.pdf"
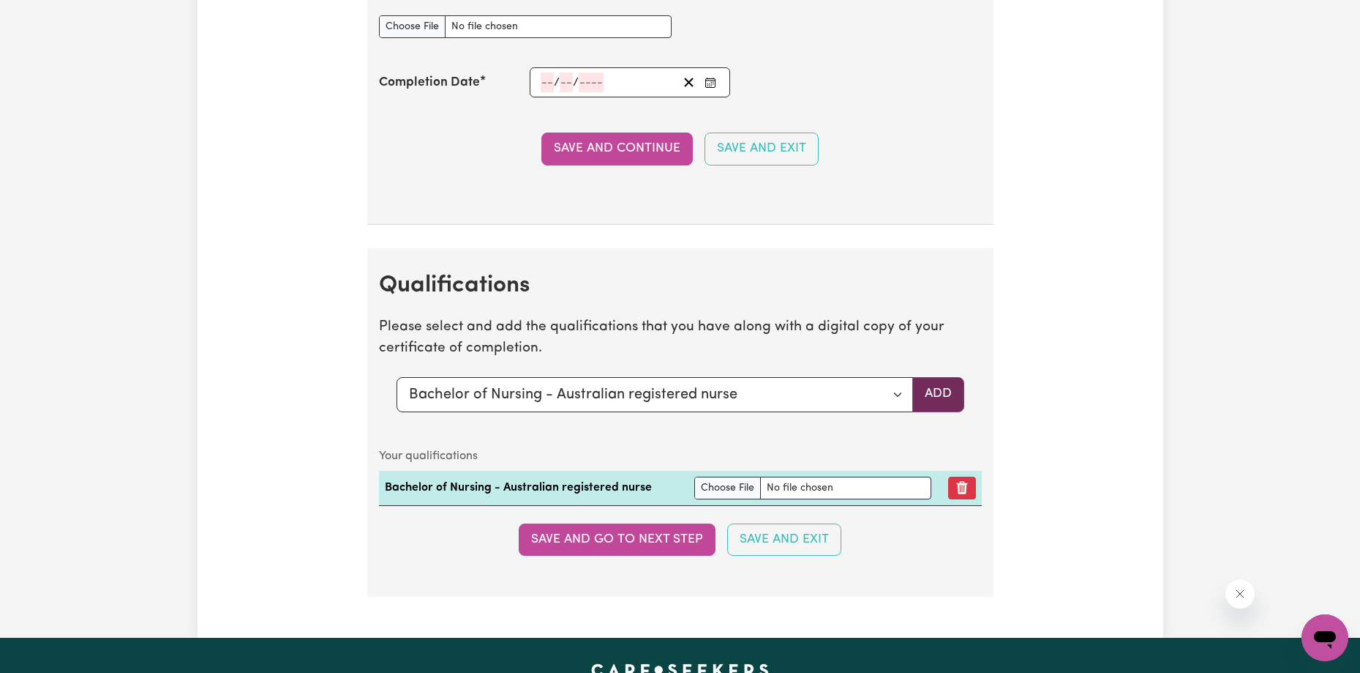
click at [932, 406] on button "Add" at bounding box center [939, 394] width 52 height 35
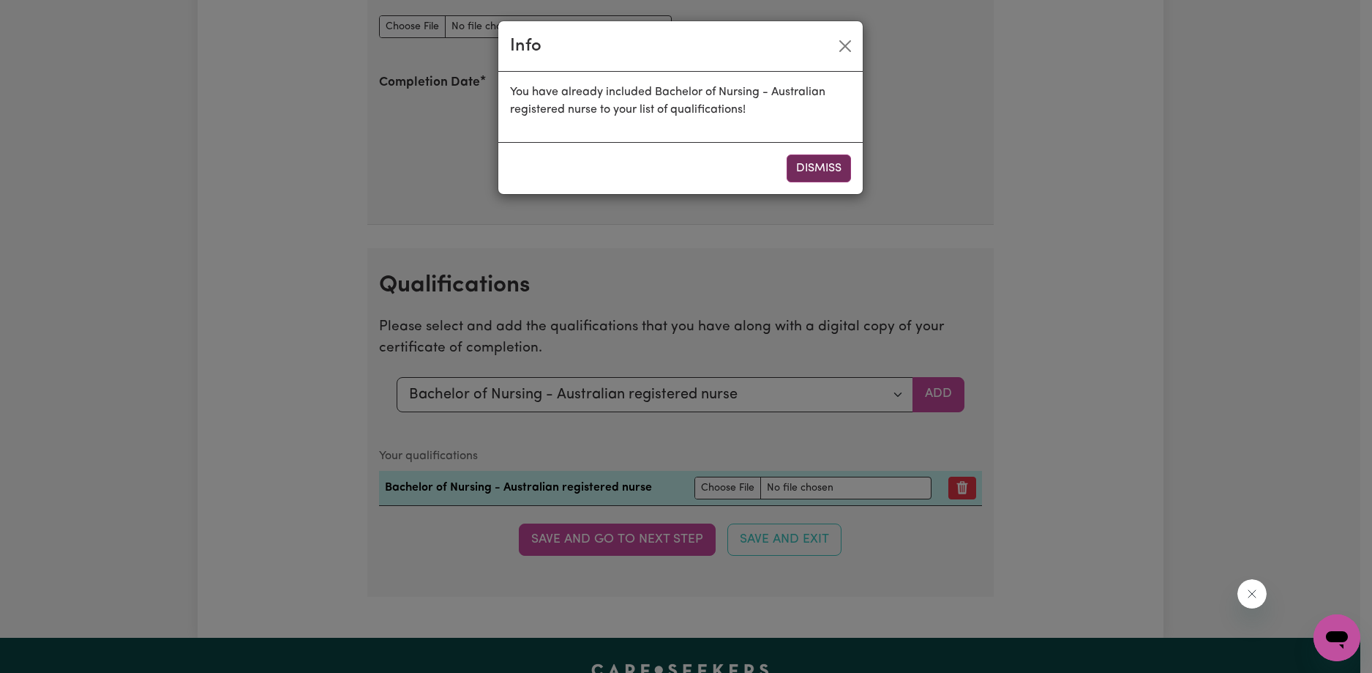
click at [828, 168] on button "Dismiss" at bounding box center [819, 168] width 64 height 28
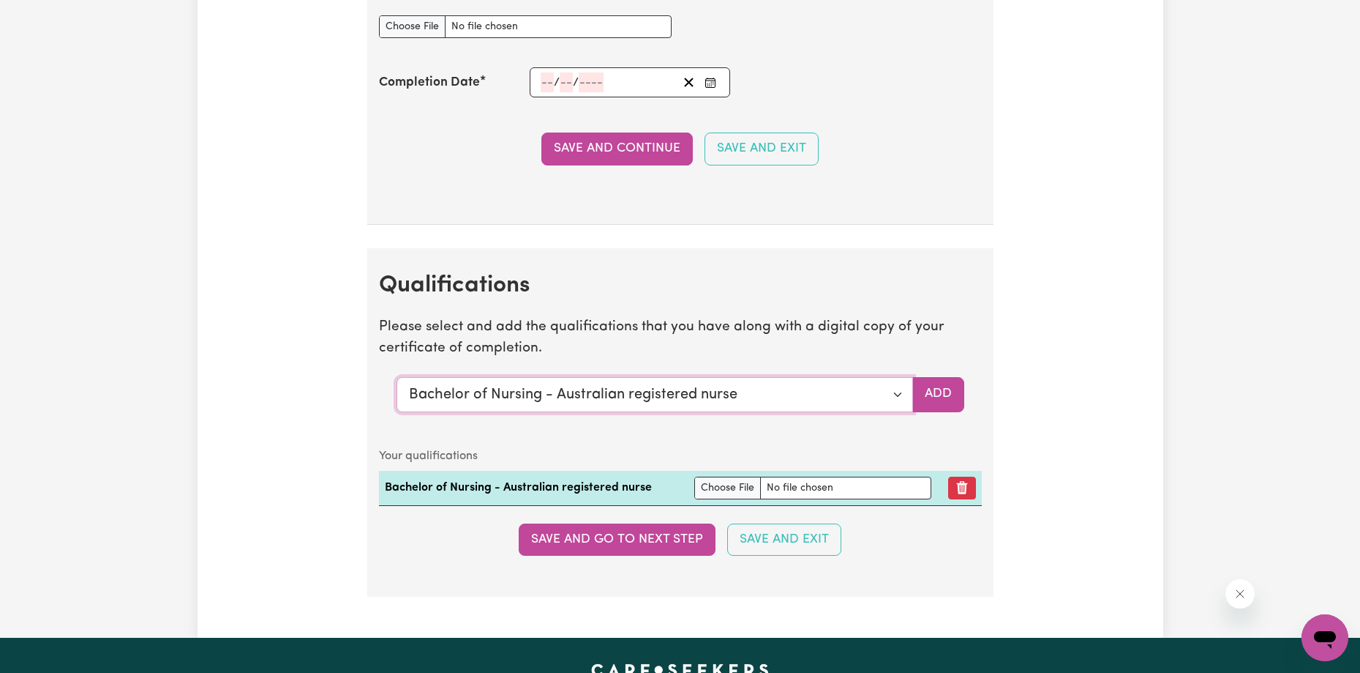
click at [703, 388] on select "Select a qualification to add... Certificate III (Individual Support) Certifica…" at bounding box center [655, 394] width 517 height 35
drag, startPoint x: 1161, startPoint y: 146, endPoint x: 1086, endPoint y: 264, distance: 139.9
click at [638, 536] on button "Save and go to next step" at bounding box center [617, 539] width 197 height 32
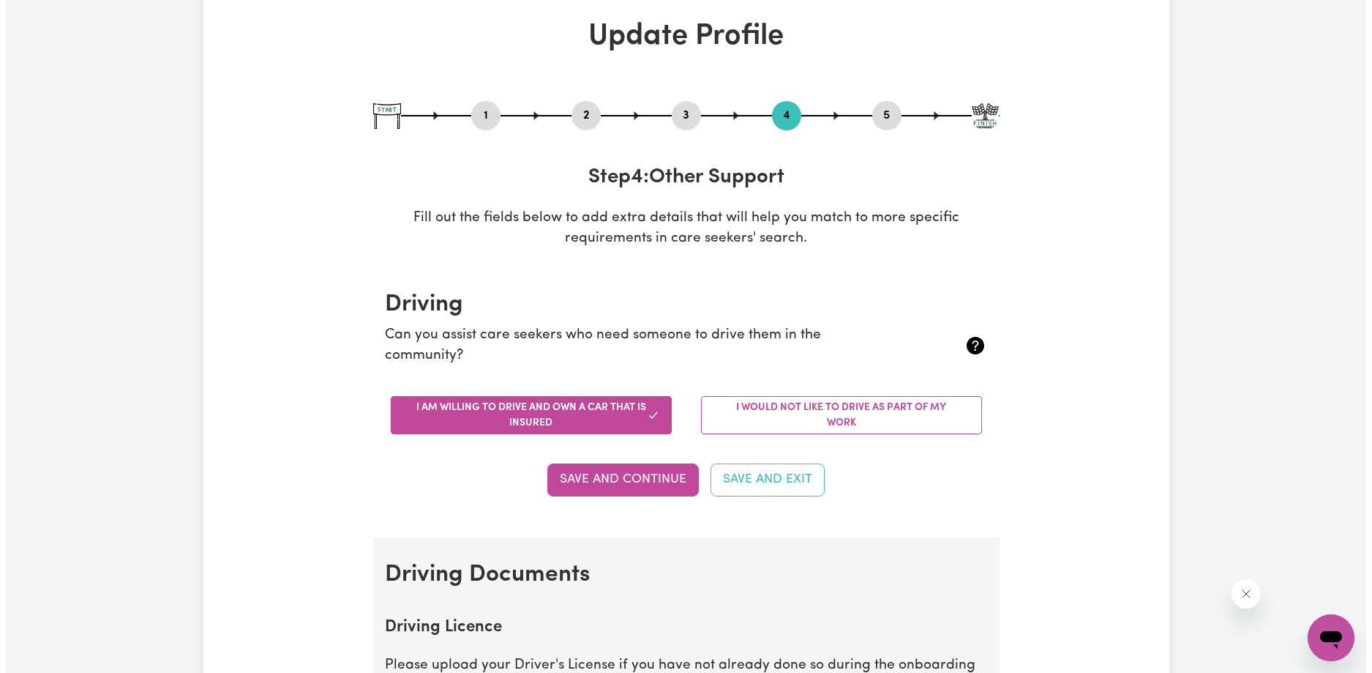
scroll to position [0, 0]
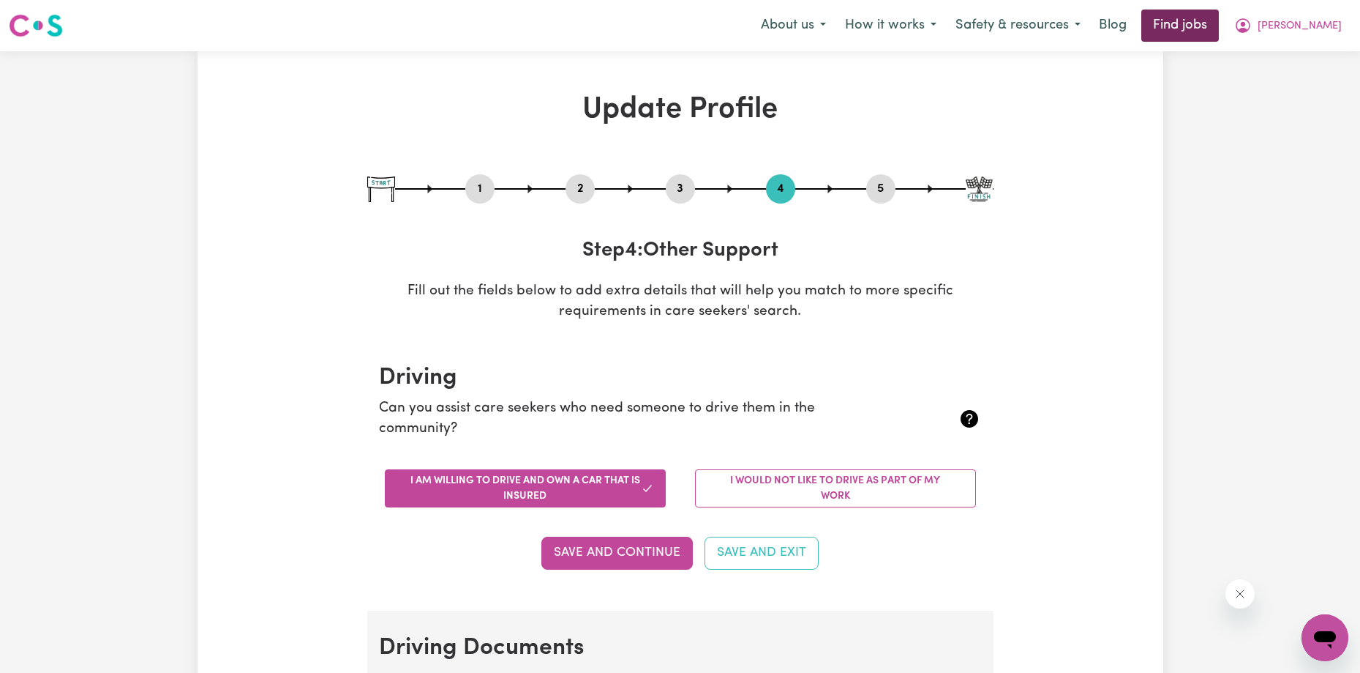
click at [1219, 20] on link "Find jobs" at bounding box center [1181, 26] width 78 height 32
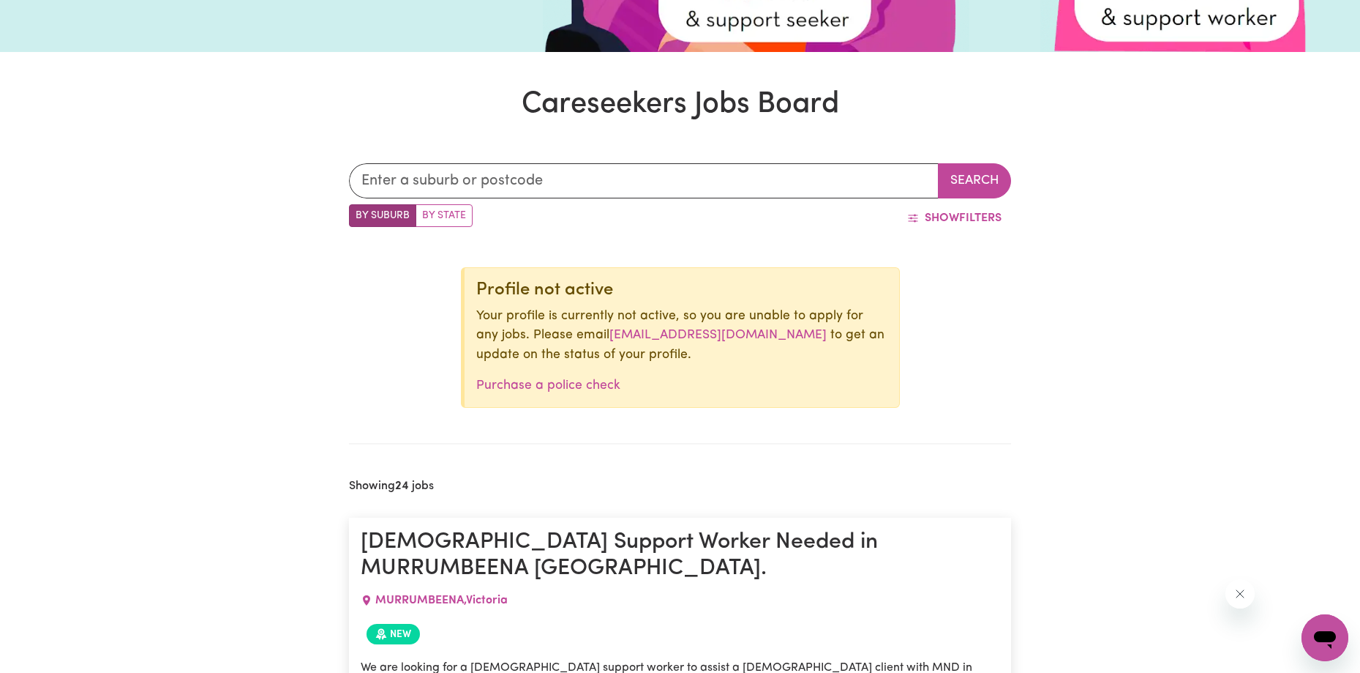
scroll to position [441, 0]
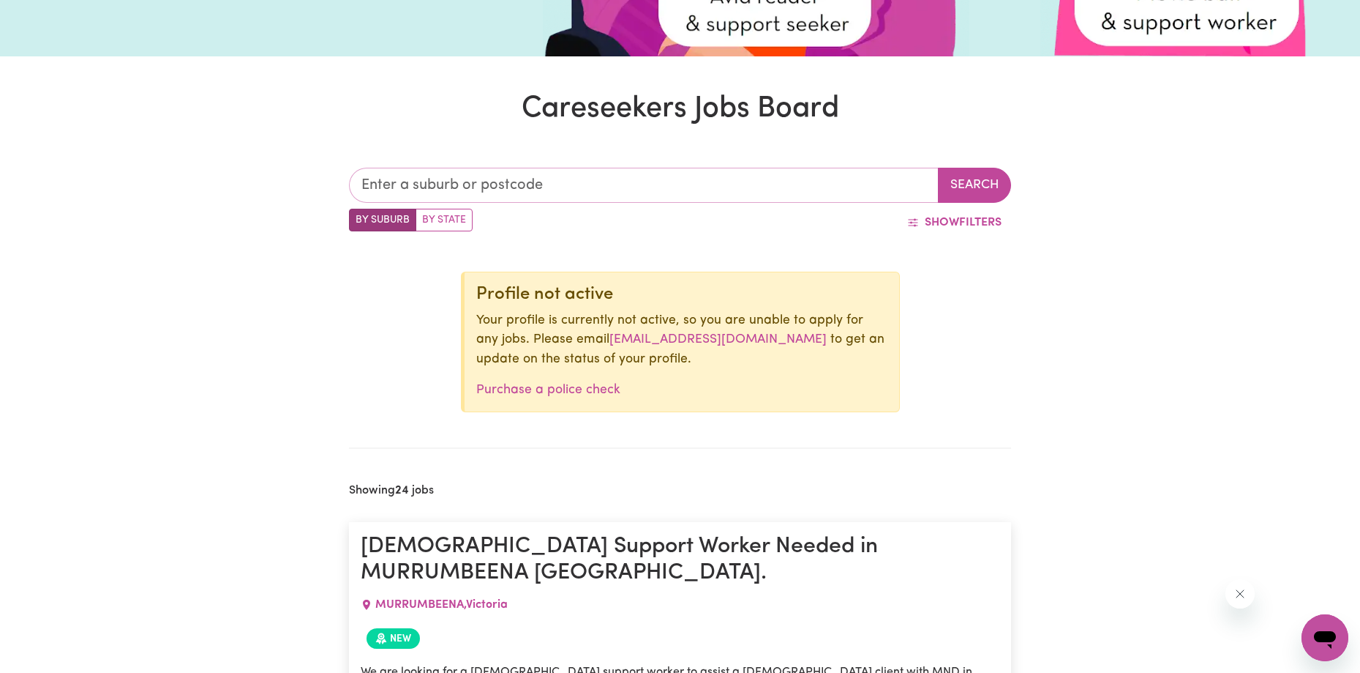
click at [567, 187] on input "text" at bounding box center [644, 185] width 591 height 35
type input "3977"
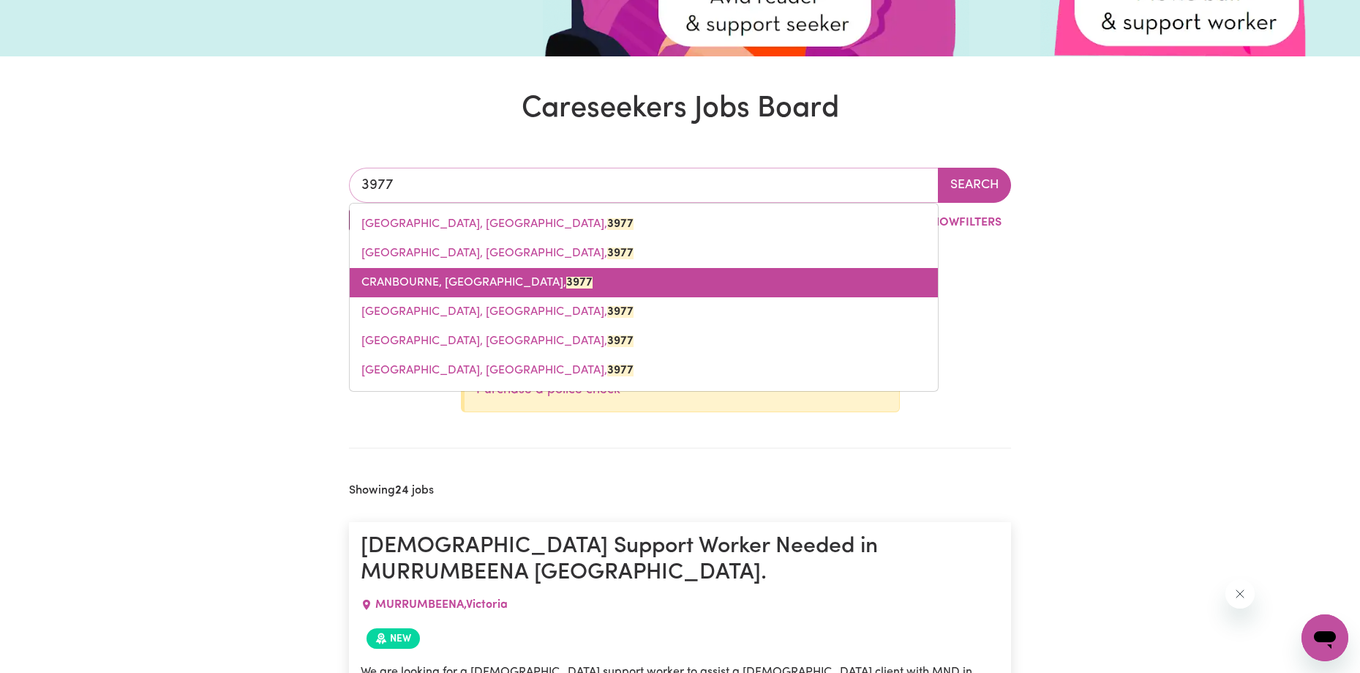
click at [479, 280] on span "CRANBOURNE, [GEOGRAPHIC_DATA], 3977" at bounding box center [477, 283] width 231 height 12
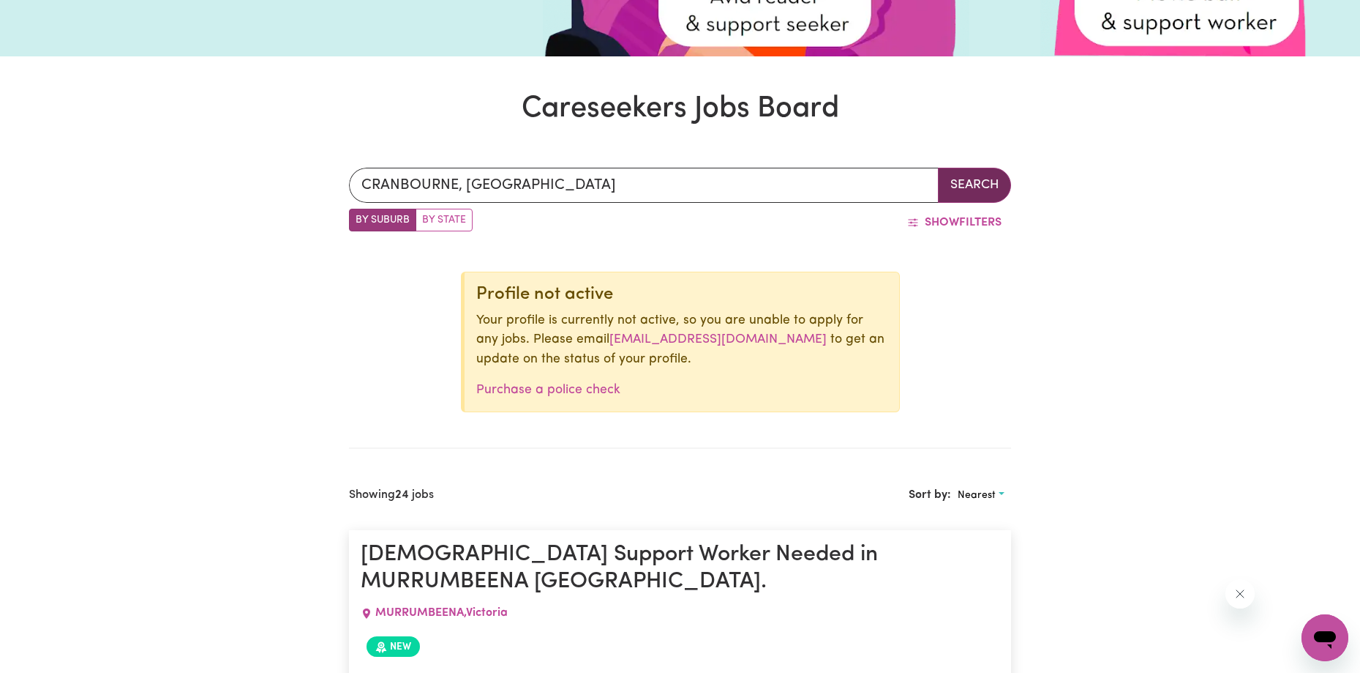
click at [958, 171] on button "Search" at bounding box center [974, 185] width 73 height 35
